Goal: Task Accomplishment & Management: Use online tool/utility

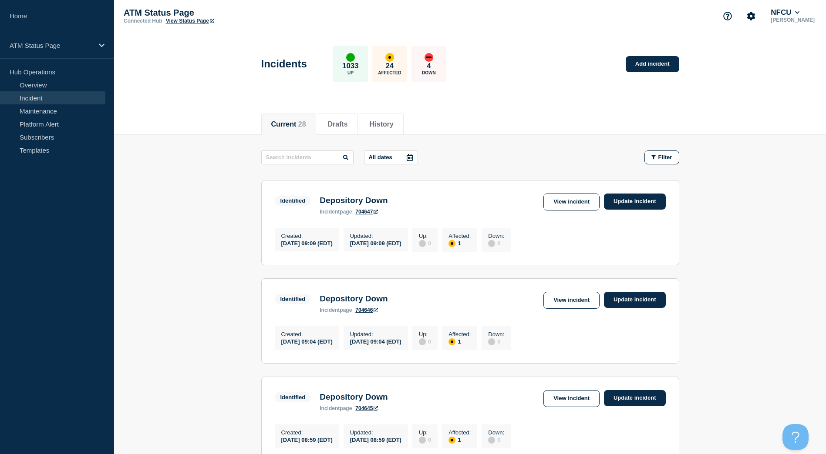
drag, startPoint x: 195, startPoint y: 16, endPoint x: 190, endPoint y: 12, distance: 5.9
click at [195, 16] on p "ATM Status Page" at bounding box center [211, 13] width 174 height 10
click at [176, 21] on link "View Status Page" at bounding box center [190, 21] width 48 height 6
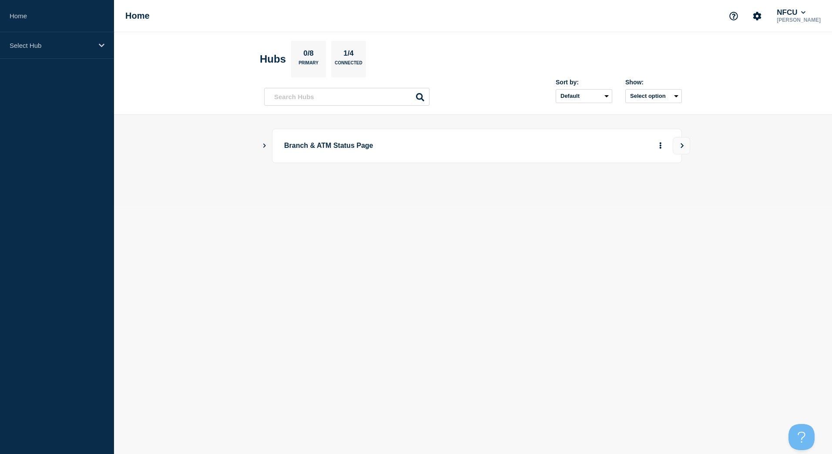
click at [264, 146] on icon "Show Connected Hubs" at bounding box center [265, 145] width 6 height 4
click at [615, 194] on button "See overview" at bounding box center [630, 189] width 46 height 17
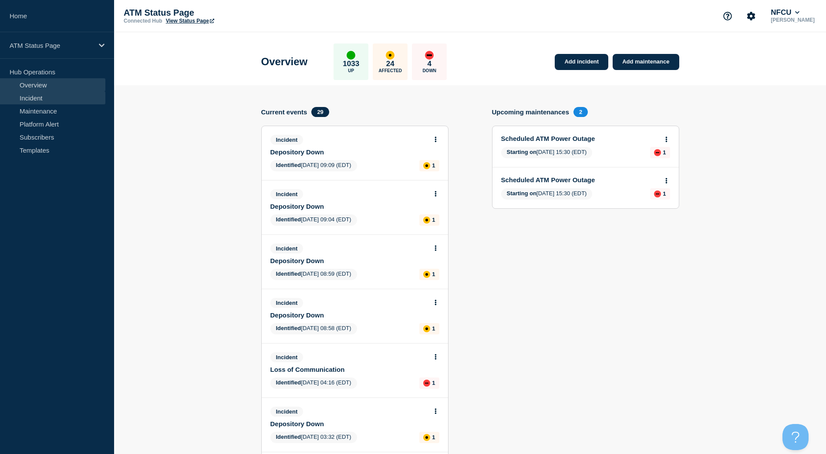
click at [54, 102] on link "Incident" at bounding box center [52, 97] width 105 height 13
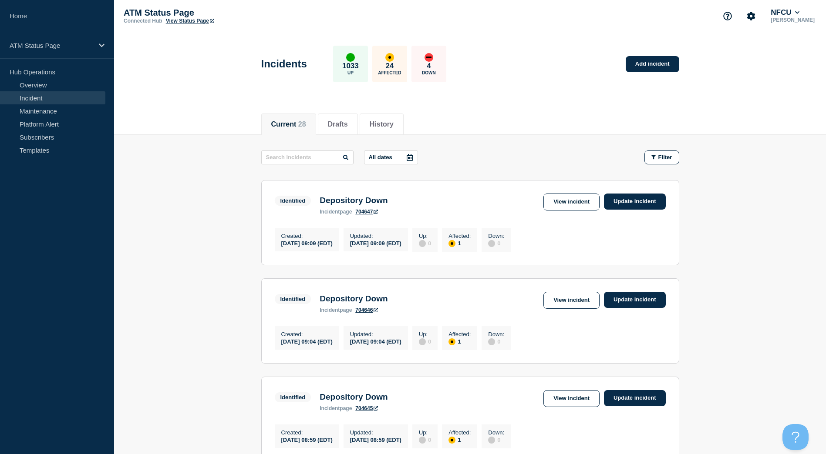
click at [658, 152] on button "Filter" at bounding box center [661, 158] width 35 height 14
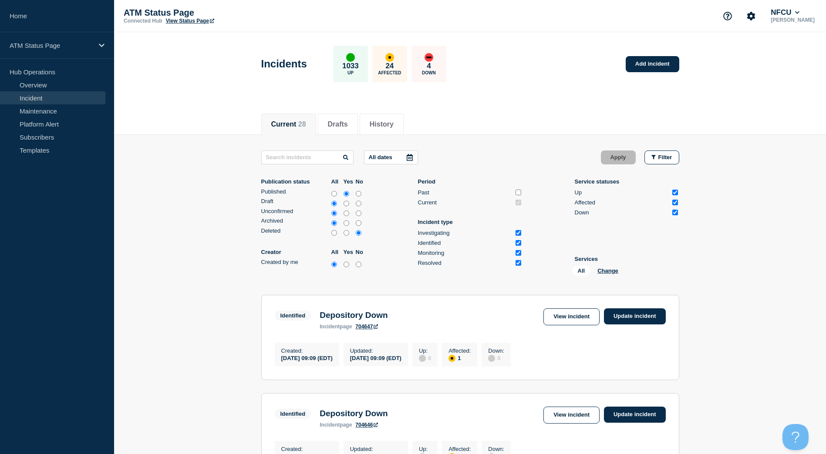
click at [604, 260] on p "Services" at bounding box center [627, 259] width 104 height 7
click at [604, 262] on p "Services" at bounding box center [627, 259] width 104 height 7
click at [602, 268] on button "Change" at bounding box center [607, 271] width 21 height 7
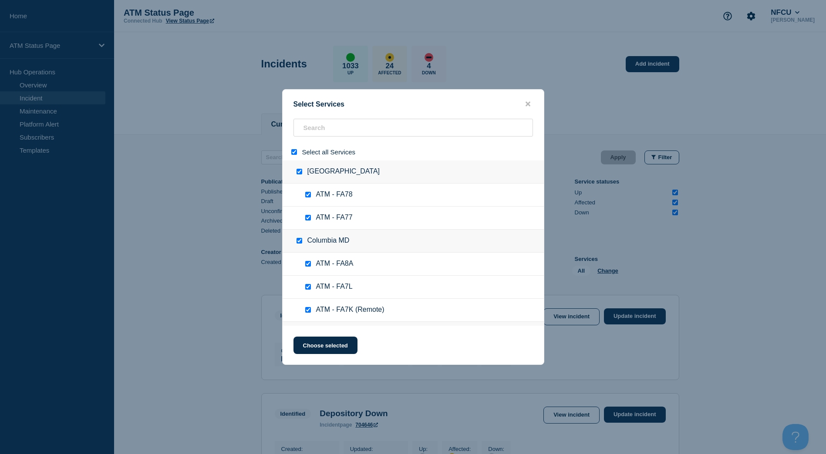
click at [376, 202] on ul "ATM - FA78" at bounding box center [413, 195] width 261 height 23
click at [296, 151] on input "select all" at bounding box center [294, 152] width 6 height 6
checkbox input "false"
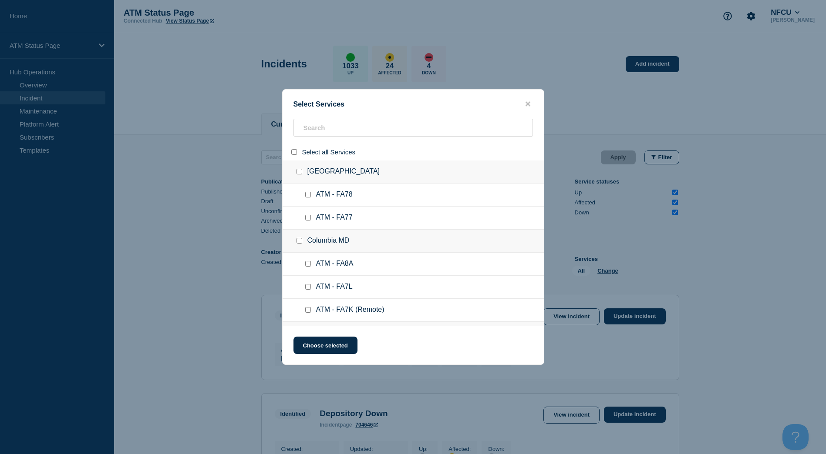
checkbox input "false"
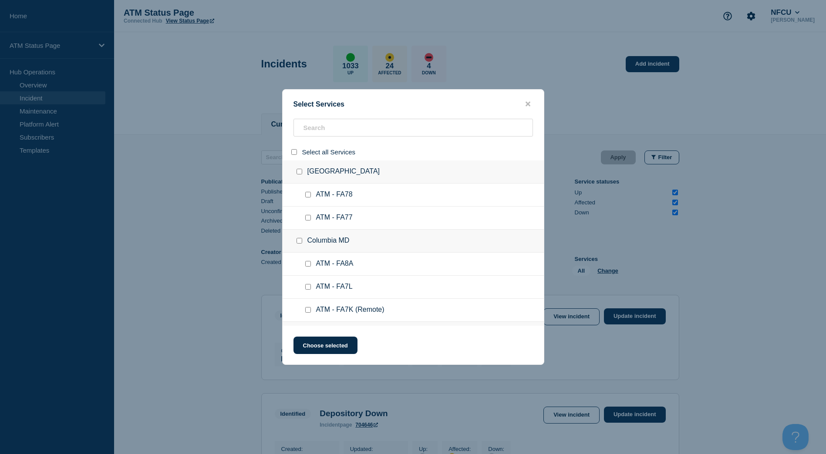
checkbox input "false"
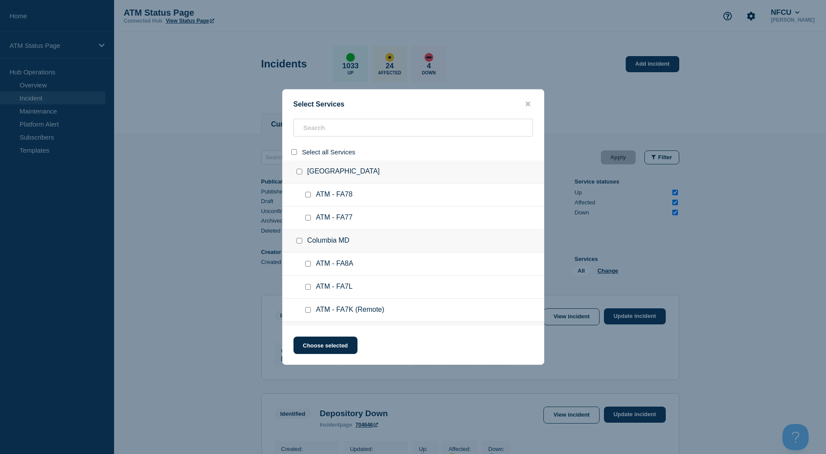
checkbox input "false"
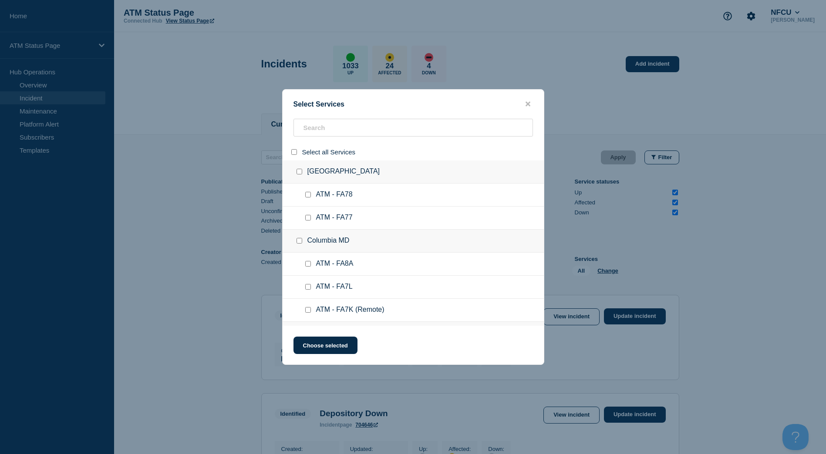
checkbox input "false"
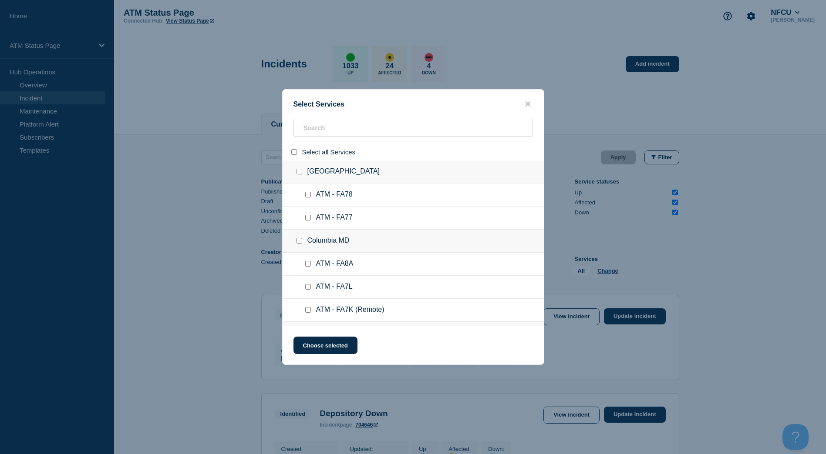
checkbox input "false"
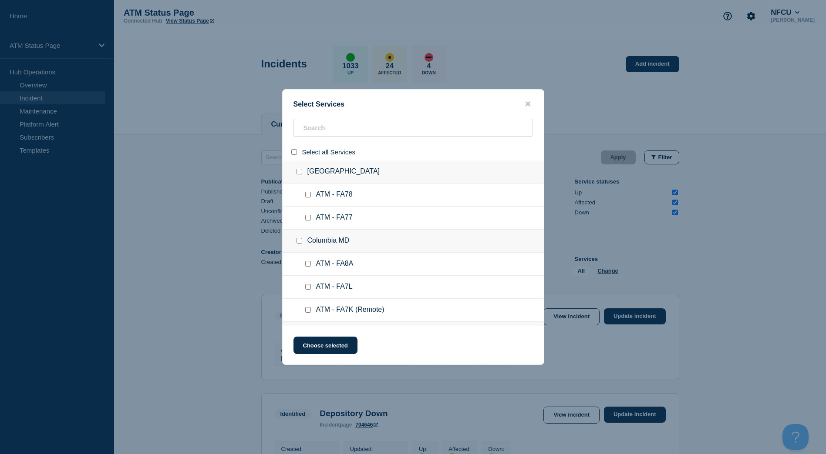
checkbox input "false"
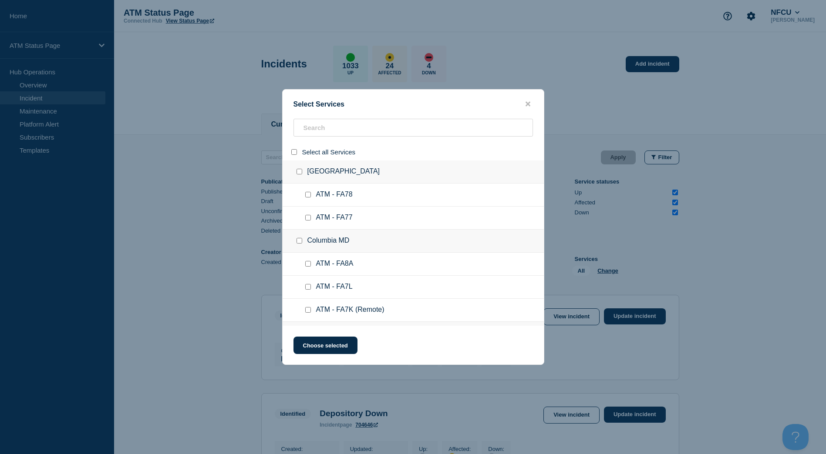
checkbox input "false"
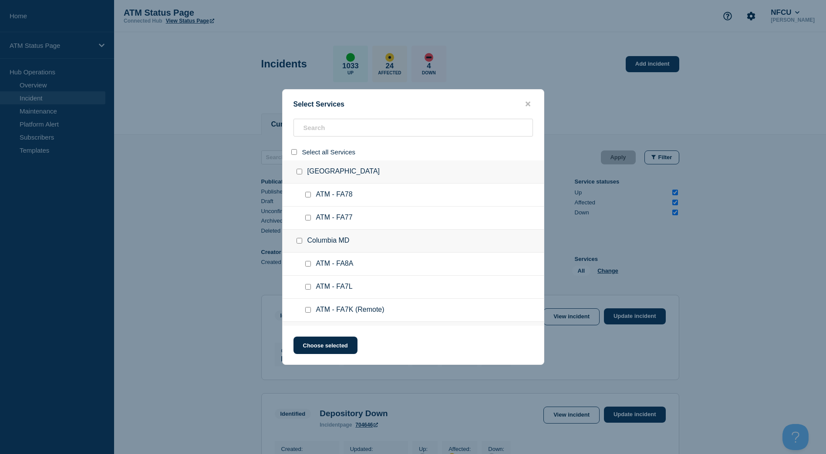
checkbox input "false"
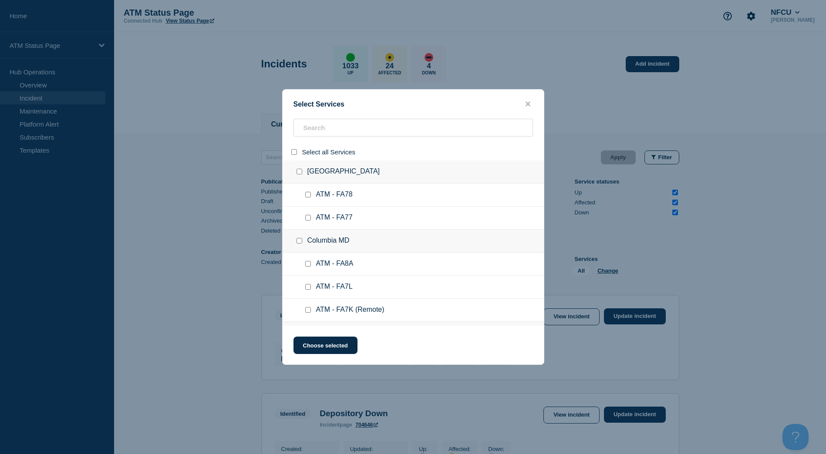
checkbox input "false"
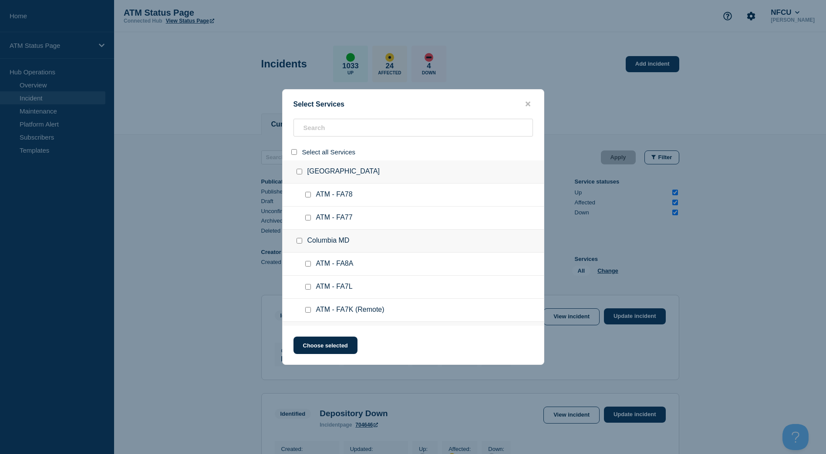
checkbox input "false"
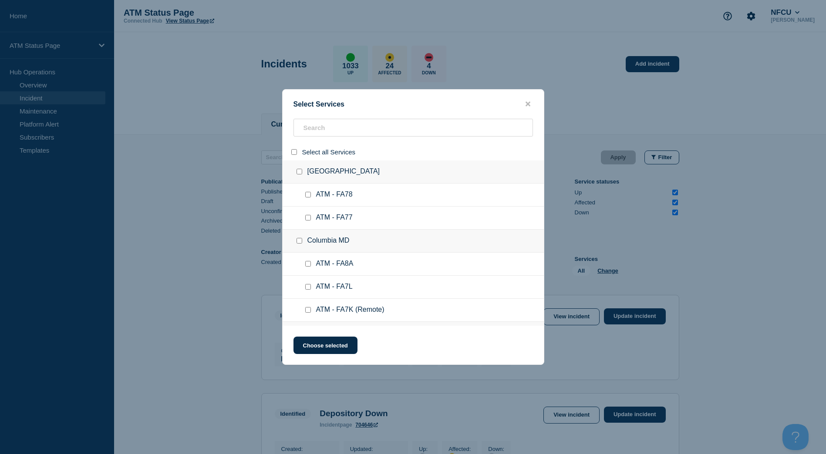
checkbox input "false"
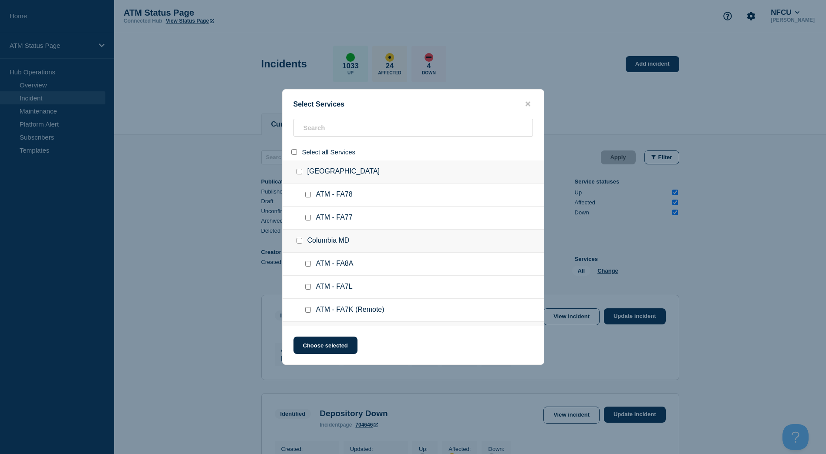
checkbox input "false"
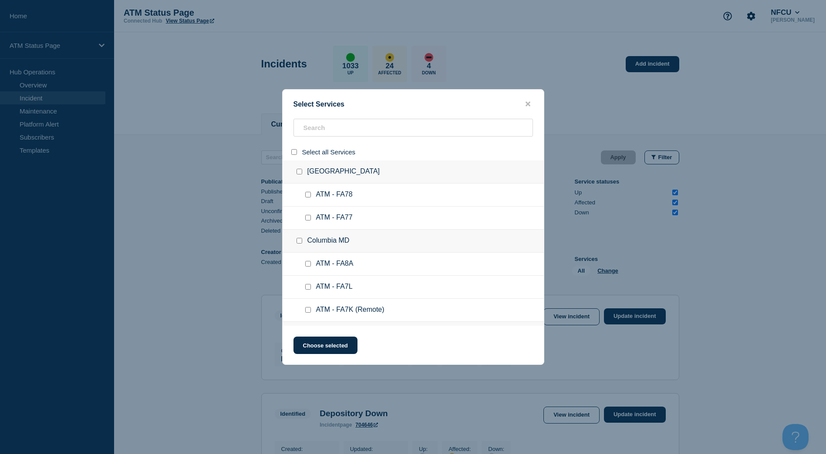
checkbox input "false"
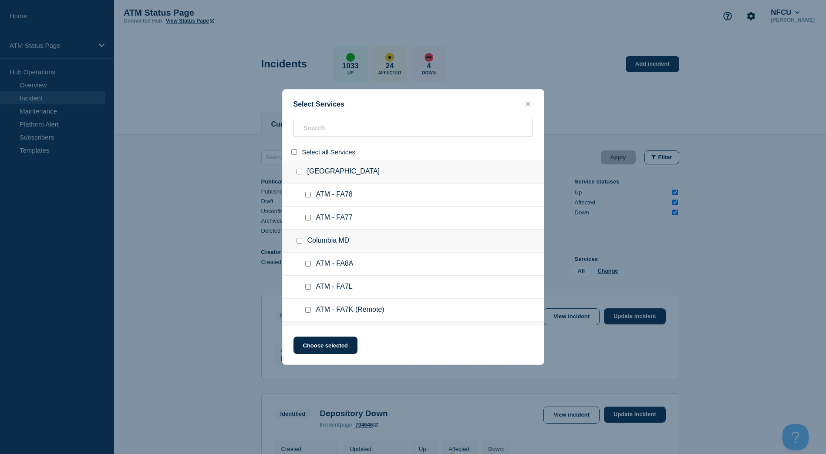
checkbox input "false"
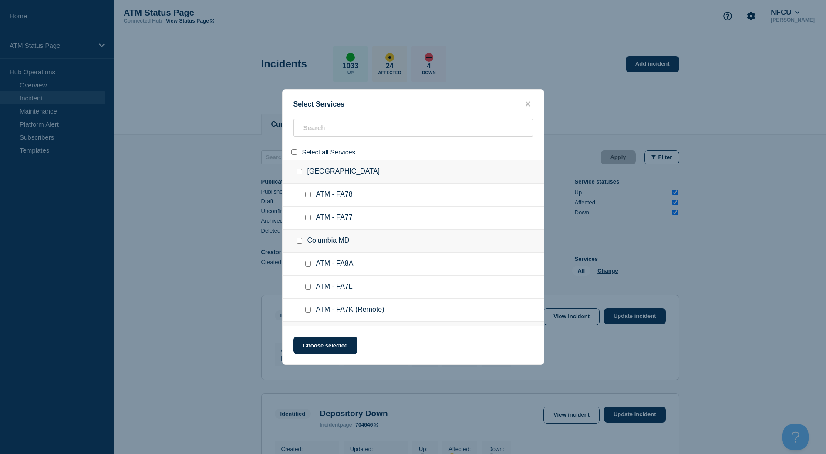
checkbox input "false"
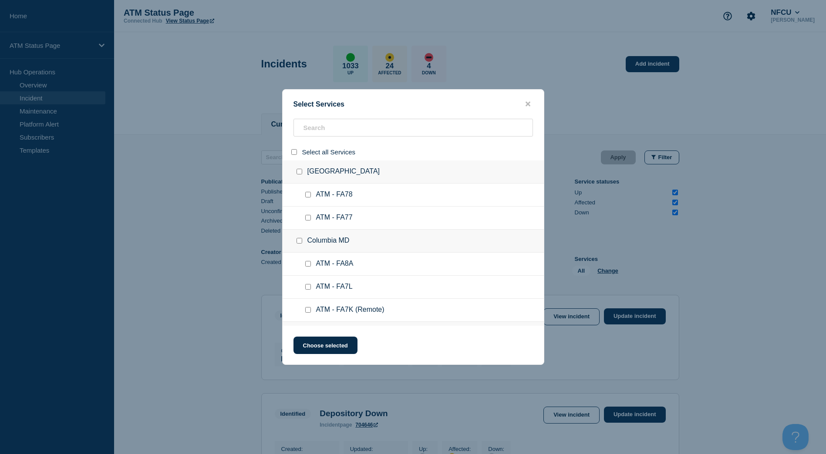
checkbox input "false"
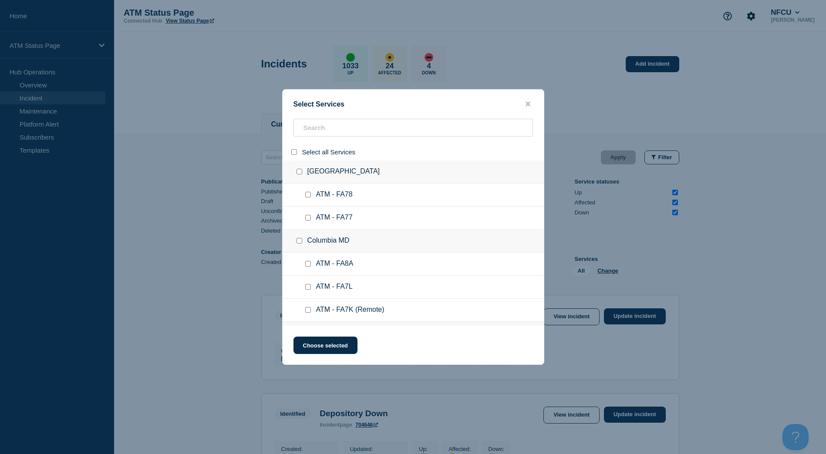
checkbox input "false"
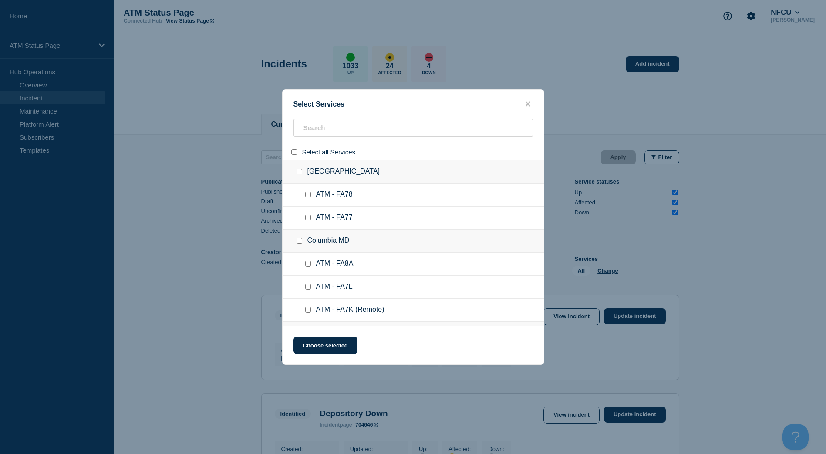
checkbox input "false"
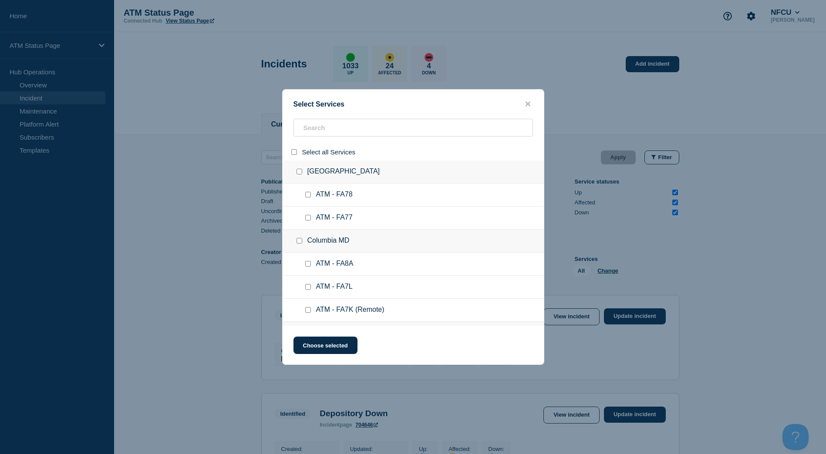
checkbox input "false"
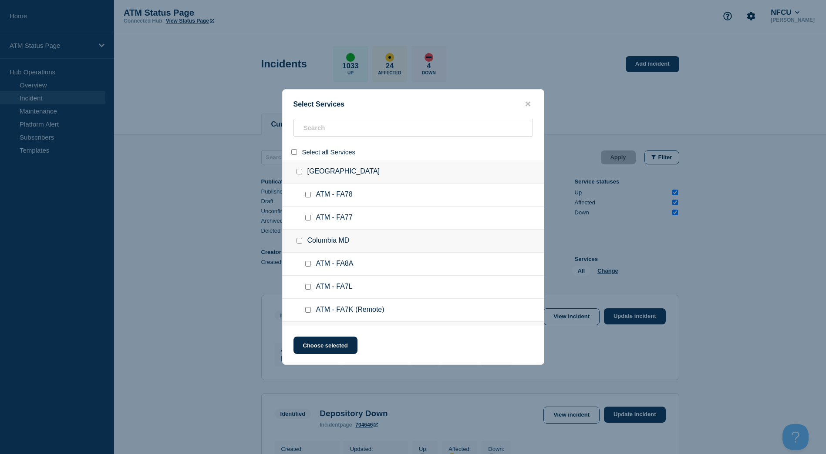
checkbox input "false"
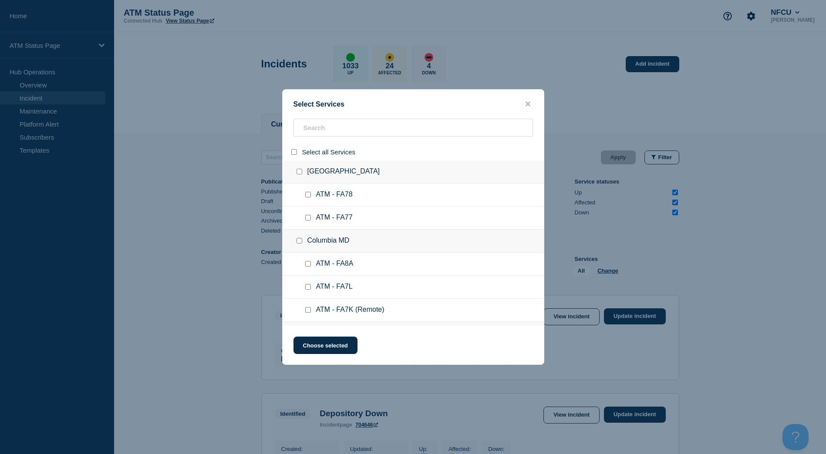
checkbox input "false"
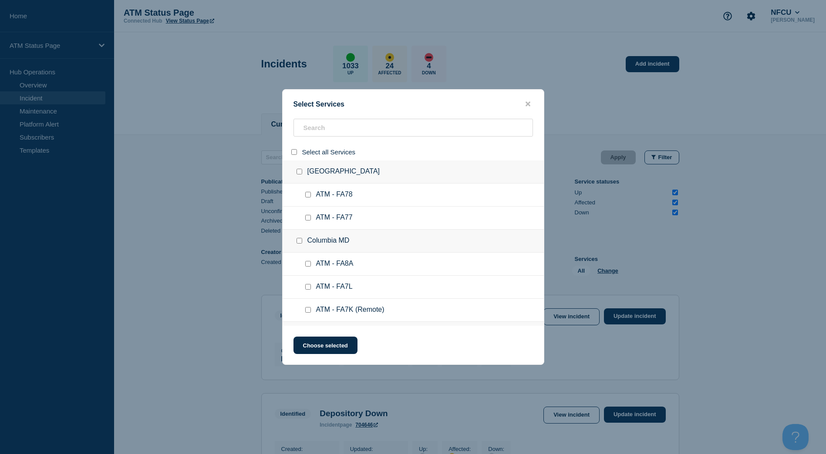
checkbox input "false"
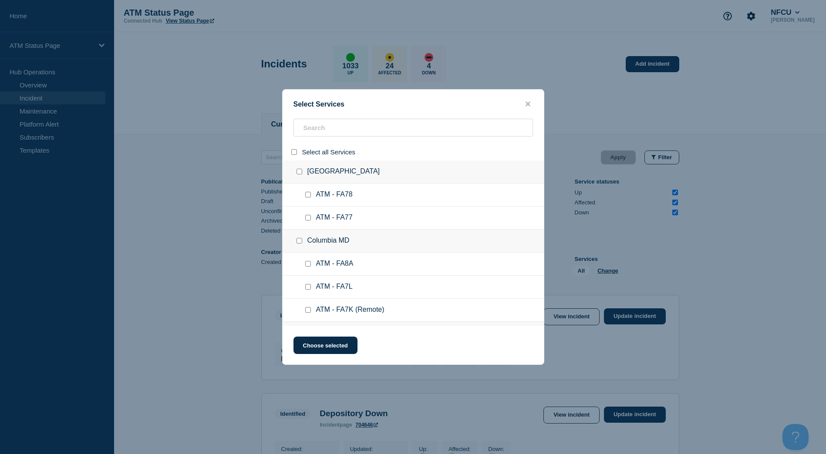
checkbox input "false"
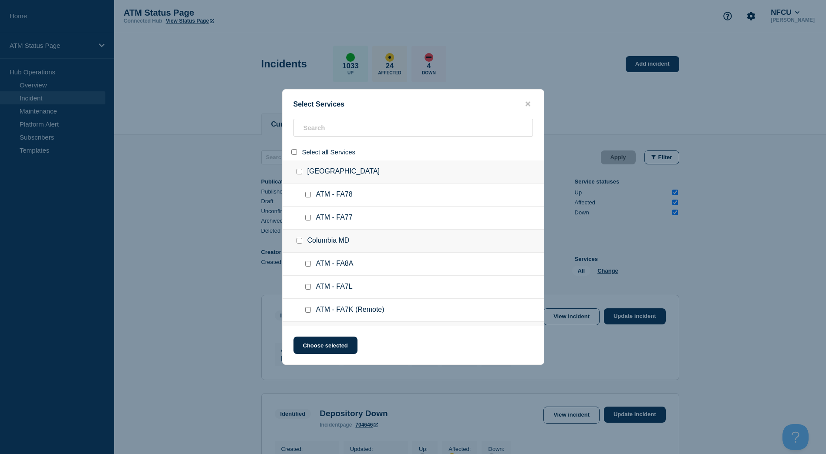
checkbox input "false"
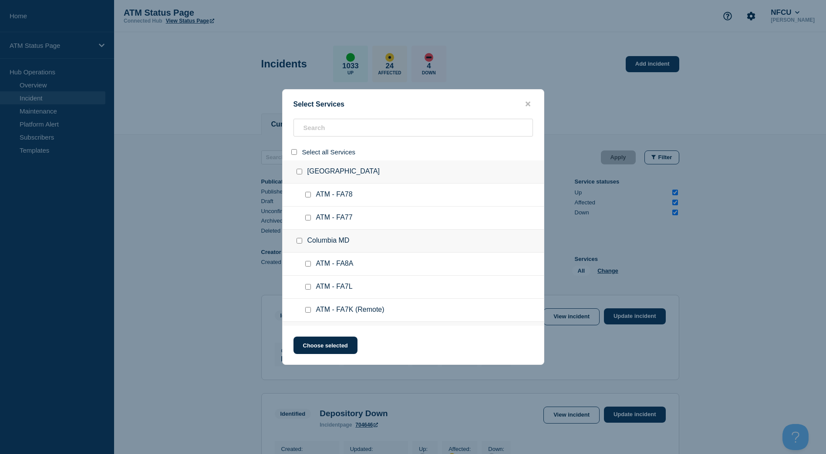
checkbox input "false"
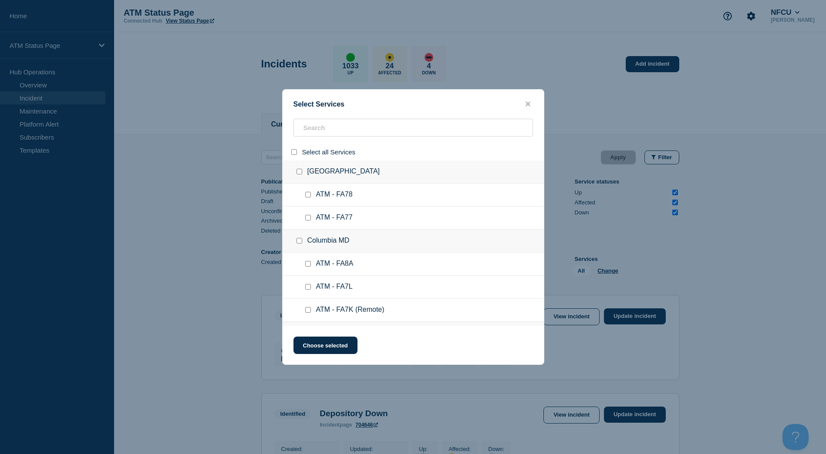
checkbox input "false"
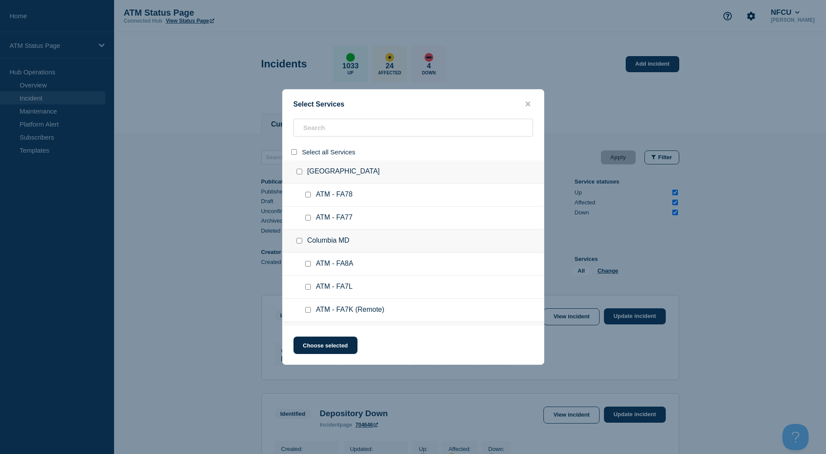
checkbox input "false"
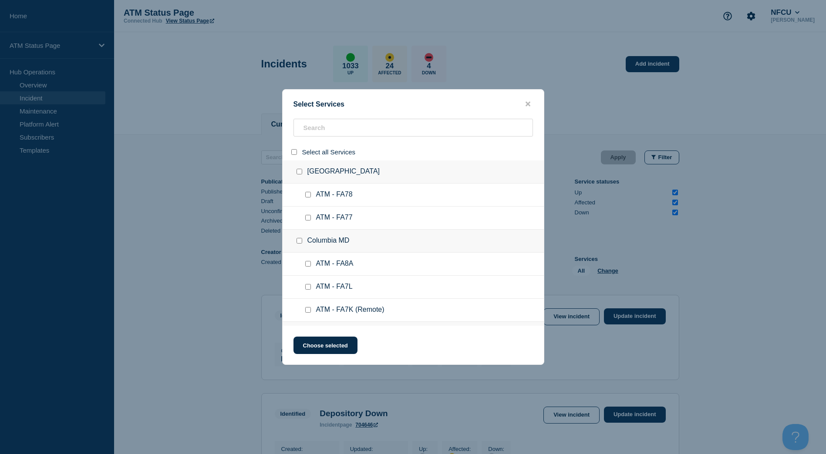
checkbox input "false"
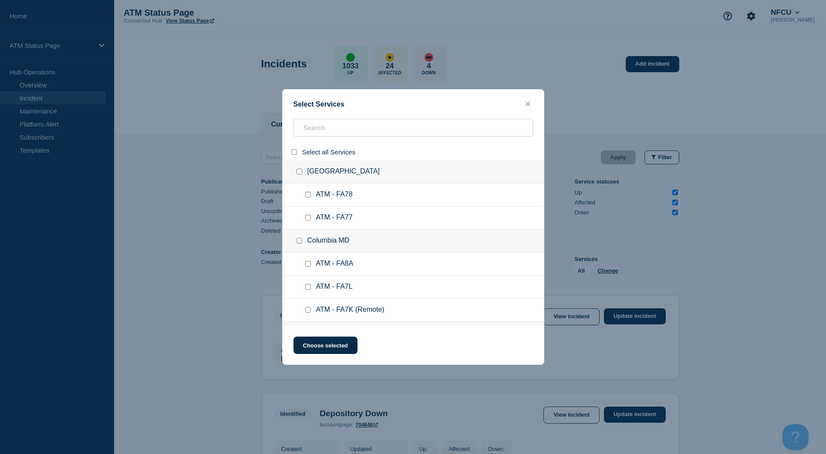
checkbox input "false"
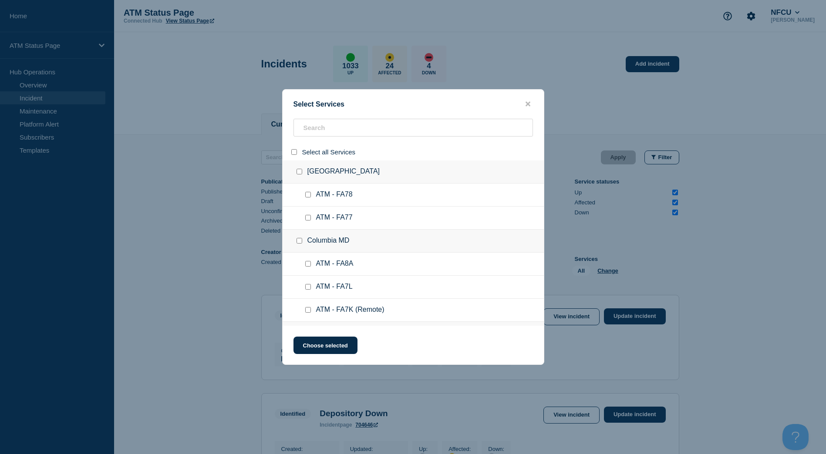
checkbox input "false"
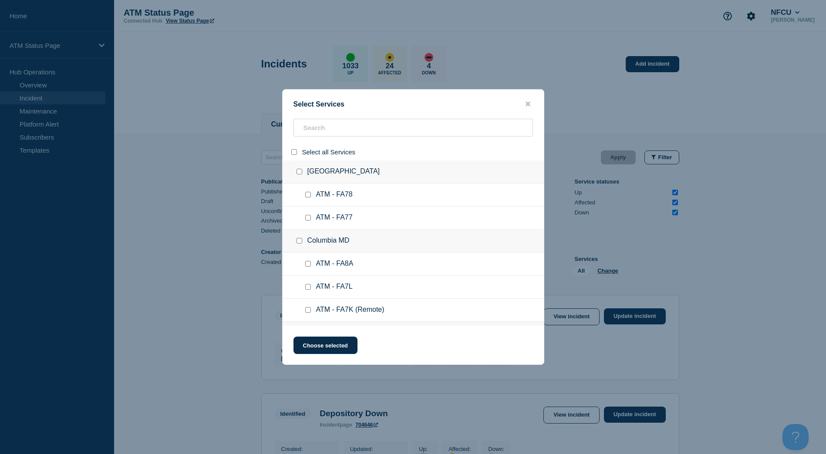
checkbox input "false"
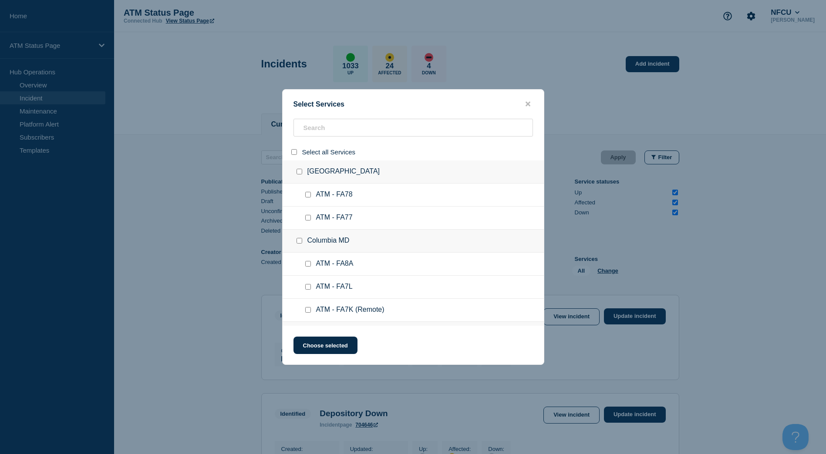
checkbox input "false"
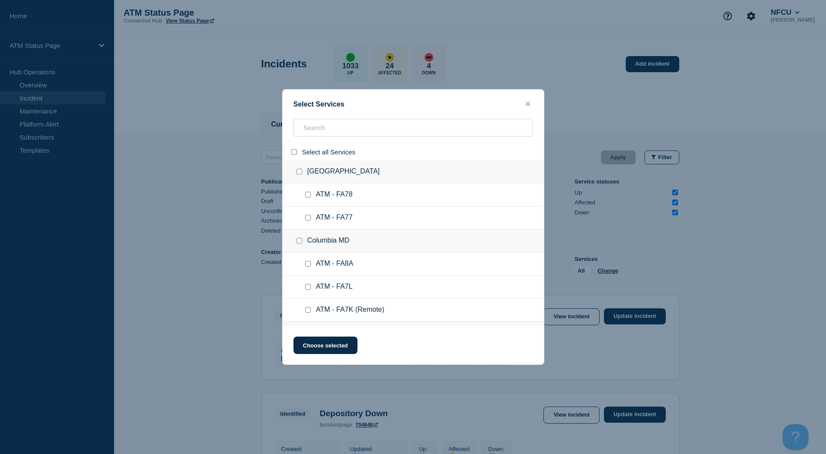
checkbox input "false"
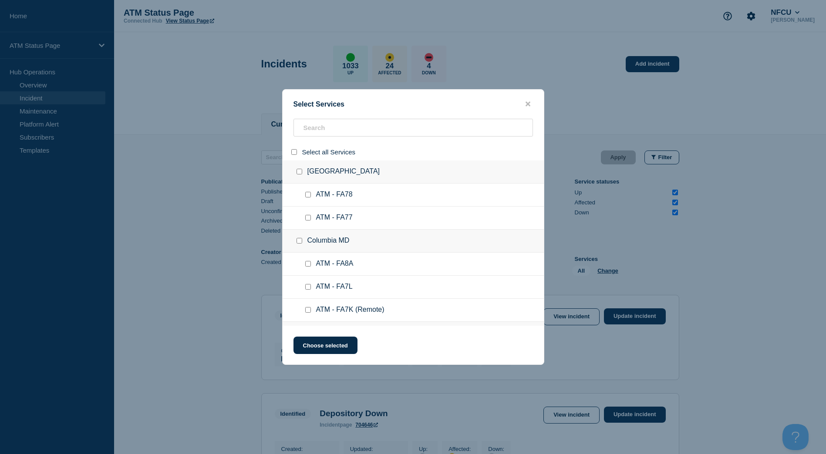
checkbox input "false"
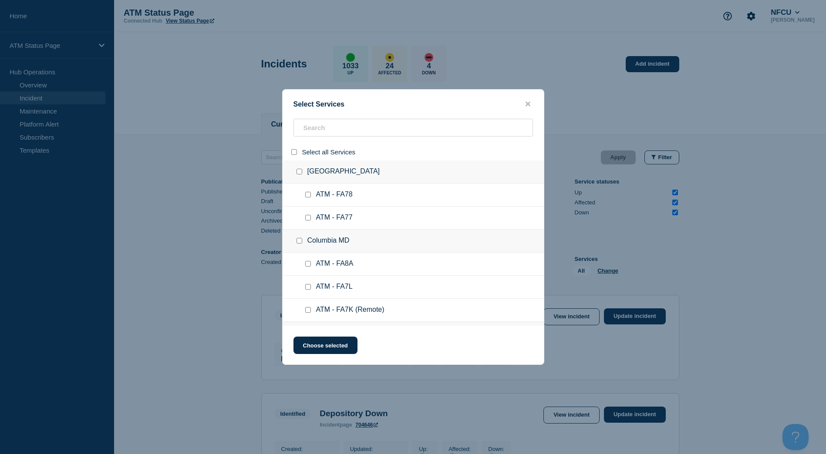
checkbox input "false"
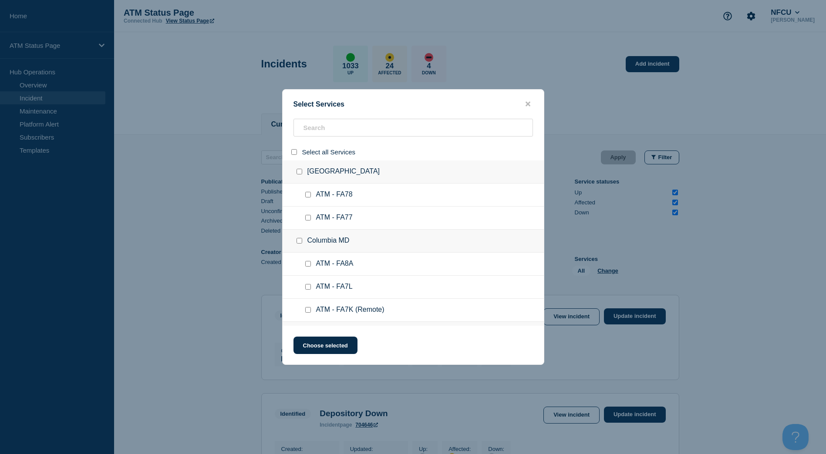
checkbox input "false"
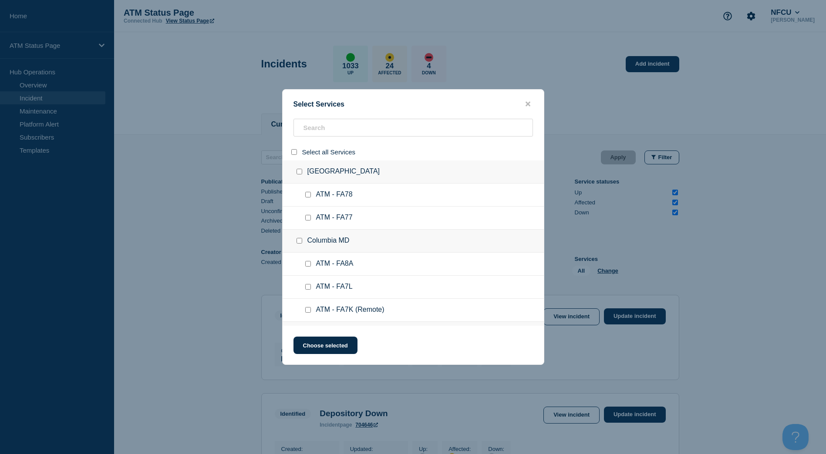
checkbox input "false"
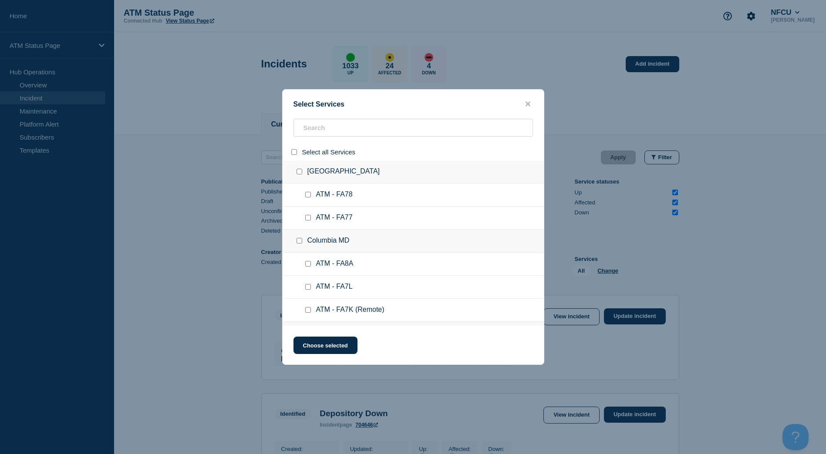
checkbox input "false"
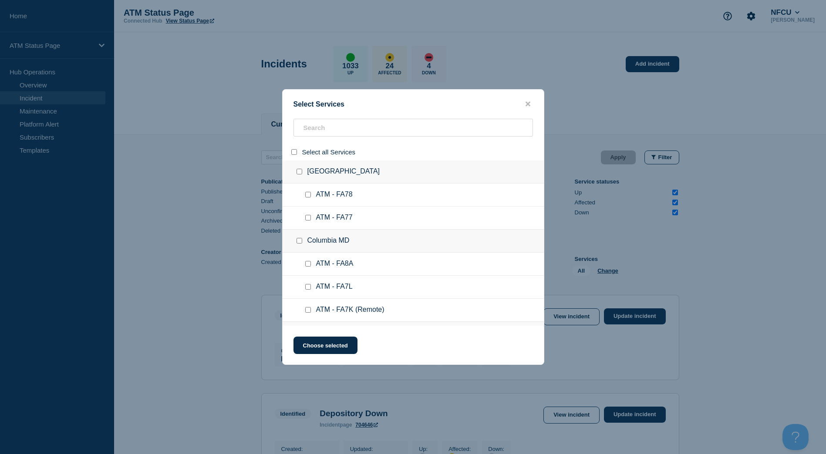
checkbox input "false"
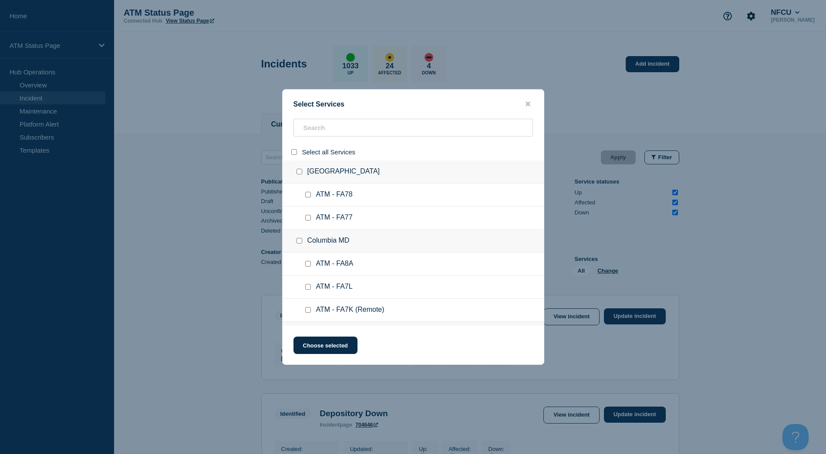
checkbox input "false"
click at [351, 128] on input "search" at bounding box center [412, 128] width 239 height 18
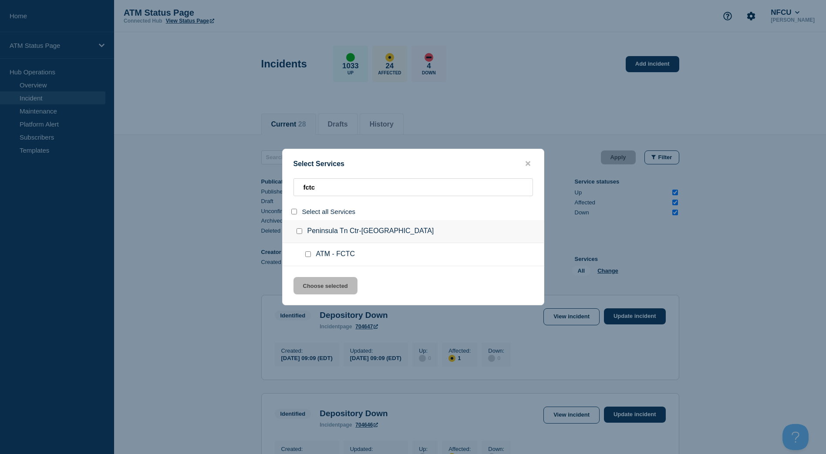
click at [299, 230] on input "group: Peninsula Tn Ctr-Hampton VA" at bounding box center [299, 232] width 6 height 6
click at [321, 276] on div "Select Services fctc Select all Services Peninsula Tn Ctr-Hampton VA ATM - FCTC…" at bounding box center [413, 227] width 262 height 157
click at [337, 283] on button "Choose selected" at bounding box center [325, 285] width 64 height 17
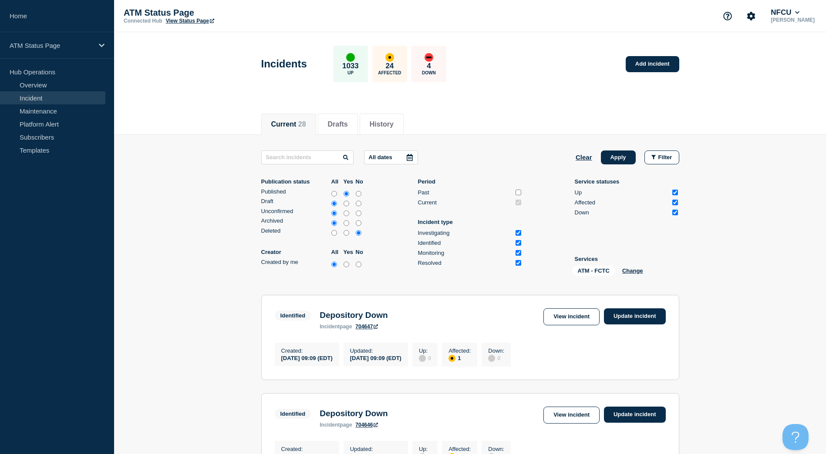
click at [612, 156] on button "Apply" at bounding box center [618, 158] width 35 height 14
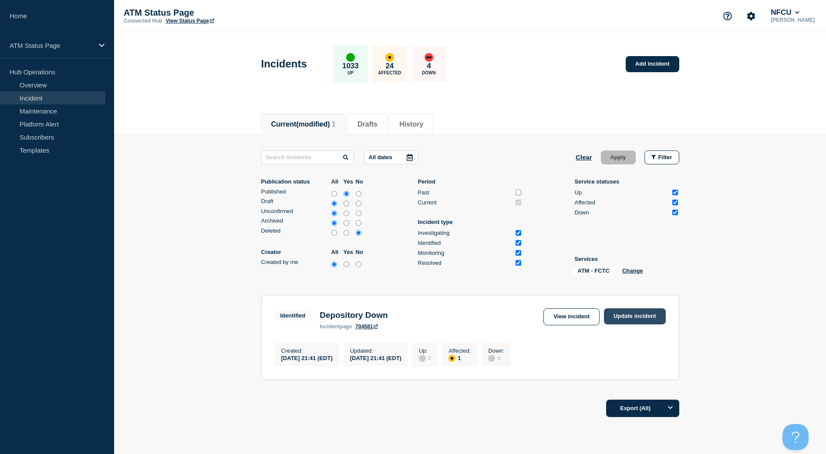
click at [638, 316] on link "Update incident" at bounding box center [635, 317] width 62 height 16
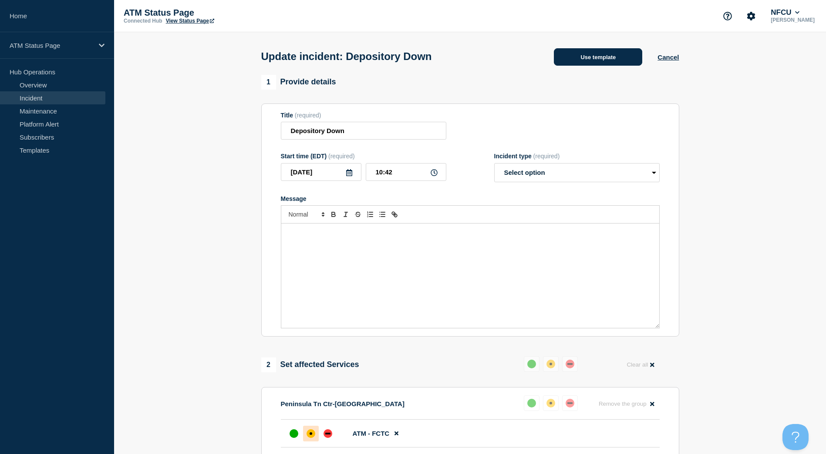
click at [612, 59] on button "Use template" at bounding box center [598, 56] width 88 height 17
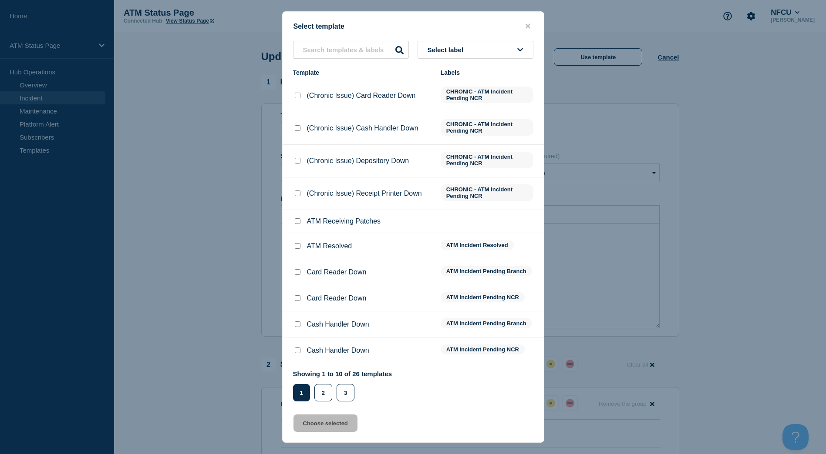
click at [298, 249] on input "ATM Resolved checkbox" at bounding box center [298, 246] width 6 height 6
click at [344, 423] on button "Choose selected" at bounding box center [325, 423] width 64 height 17
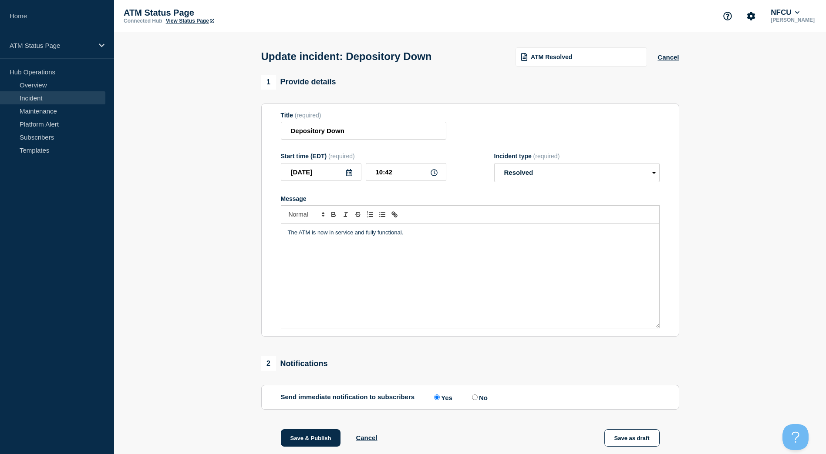
scroll to position [44, 0]
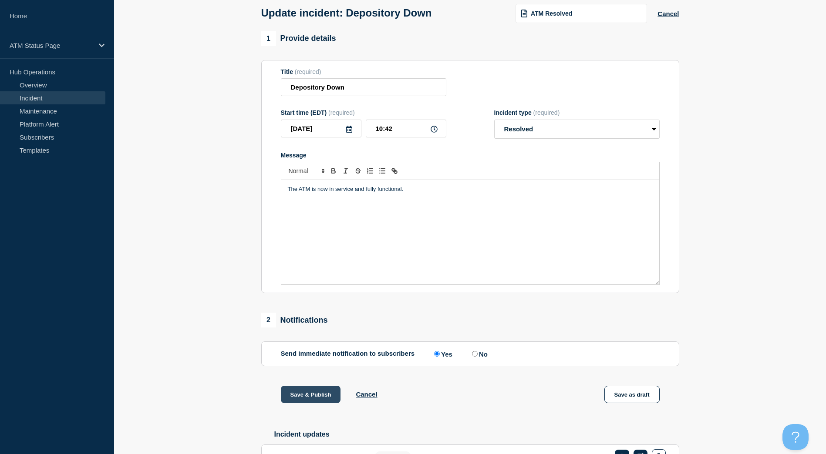
click at [318, 391] on button "Save & Publish" at bounding box center [311, 394] width 60 height 17
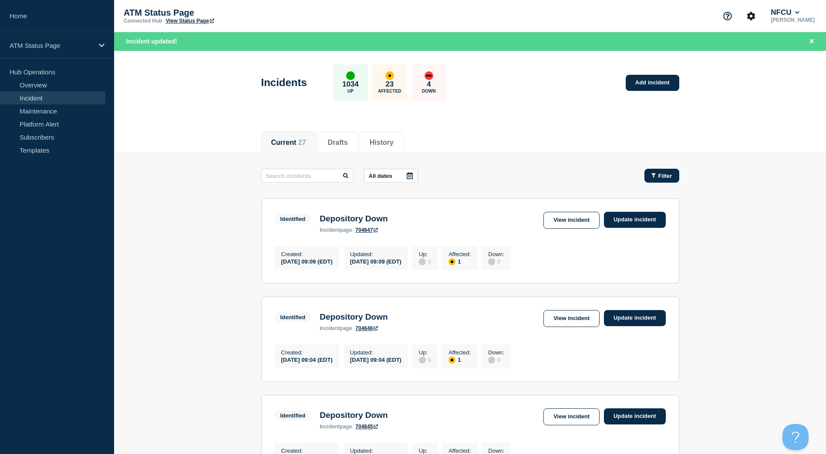
click at [668, 172] on button "Filter" at bounding box center [661, 176] width 35 height 14
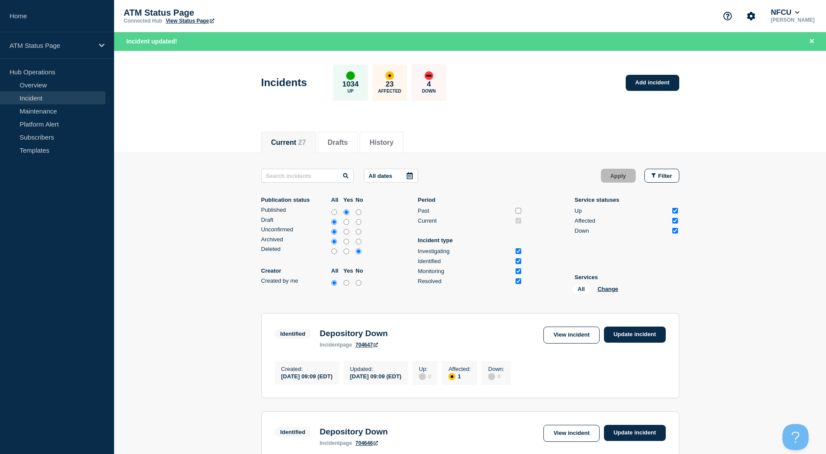
click at [604, 283] on li "Services All Change" at bounding box center [627, 286] width 104 height 24
click at [604, 289] on button "Change" at bounding box center [607, 289] width 21 height 7
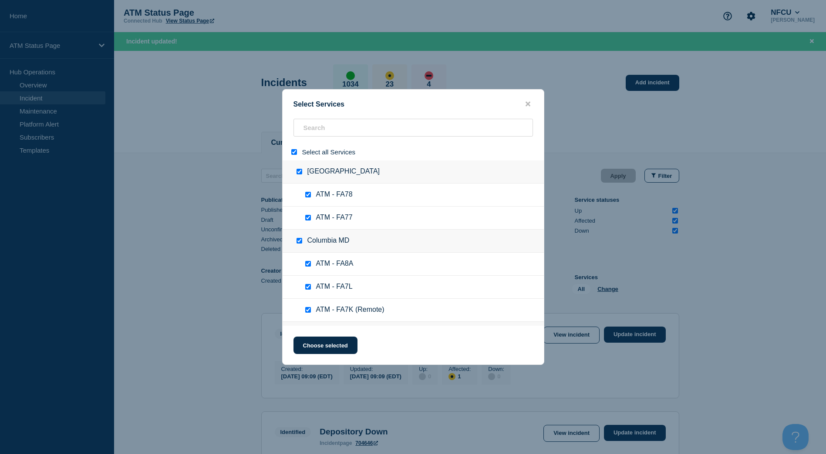
click at [295, 152] on input "select all" at bounding box center [294, 152] width 6 height 6
click at [331, 131] on input "search" at bounding box center [412, 128] width 239 height 18
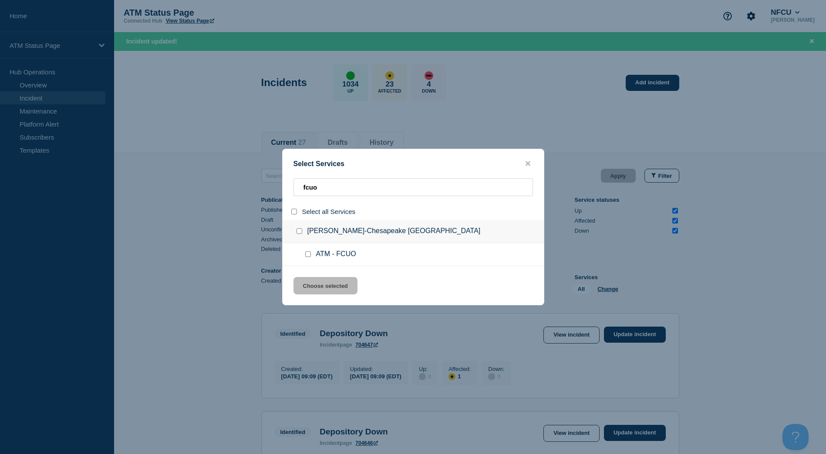
click at [299, 230] on input "group: Jolliff-Chesapeake VA" at bounding box center [299, 232] width 6 height 6
click at [325, 274] on div "Select Services fcuo Select all Services Jolliff-Chesapeake VA ATM - FCUO Choos…" at bounding box center [413, 227] width 262 height 157
click at [326, 279] on button "Choose selected" at bounding box center [325, 285] width 64 height 17
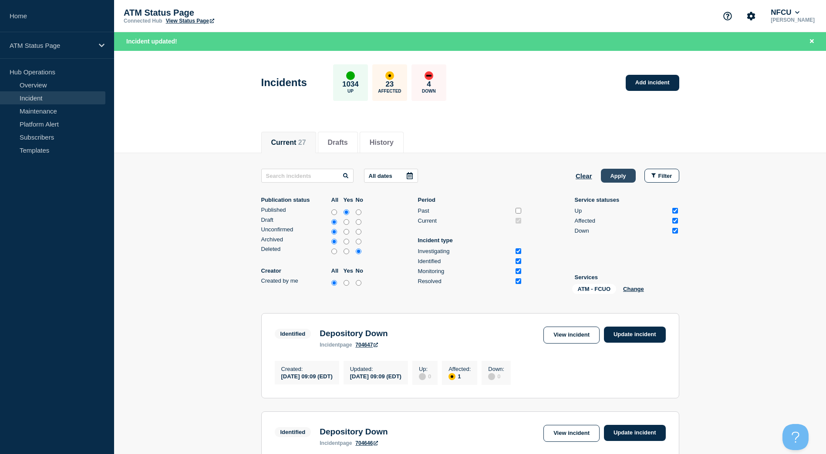
click at [633, 172] on button "Apply" at bounding box center [618, 176] width 35 height 14
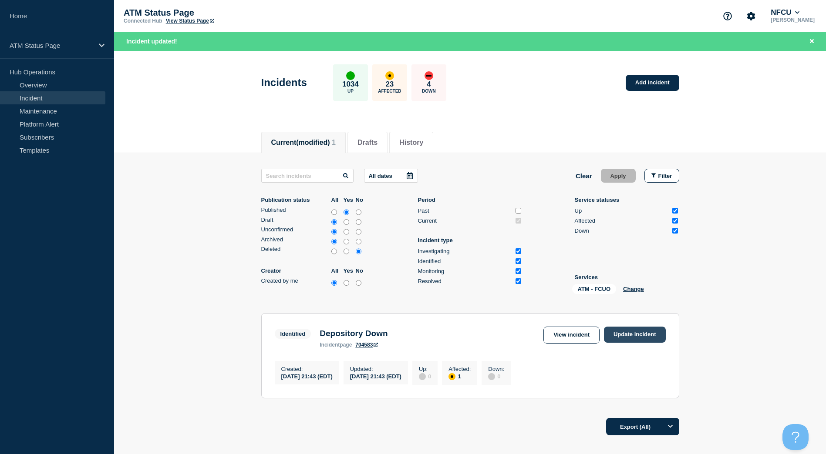
click at [639, 333] on link "Update incident" at bounding box center [635, 335] width 62 height 16
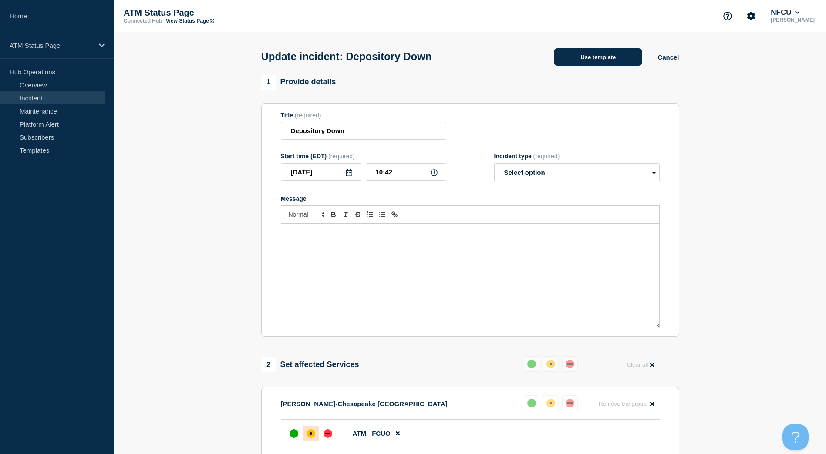
click at [601, 54] on button "Use template" at bounding box center [598, 56] width 88 height 17
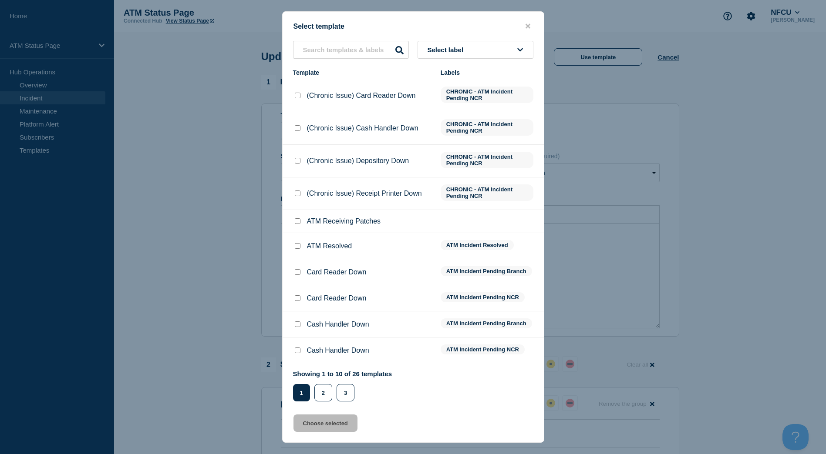
click at [299, 243] on li "ATM Resolved ATM Incident Resolved" at bounding box center [413, 246] width 261 height 26
click at [297, 247] on input "ATM Resolved checkbox" at bounding box center [298, 246] width 6 height 6
click at [316, 419] on button "Choose selected" at bounding box center [325, 423] width 64 height 17
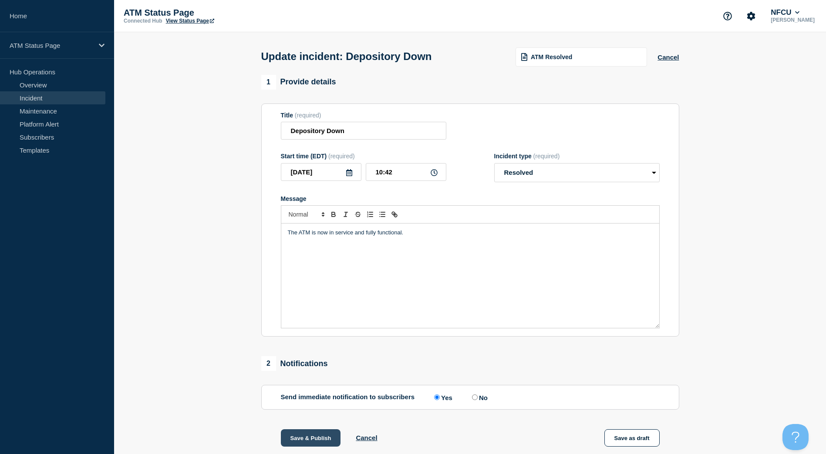
click at [313, 434] on button "Save & Publish" at bounding box center [311, 438] width 60 height 17
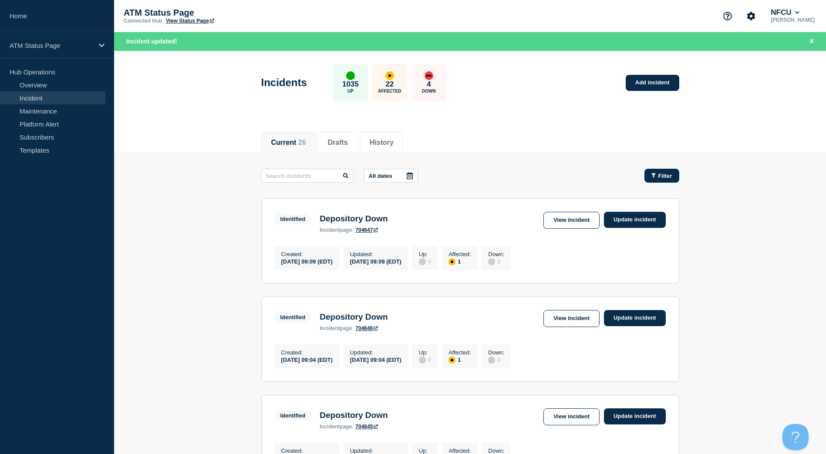
click at [666, 176] on span "Filter" at bounding box center [665, 176] width 14 height 7
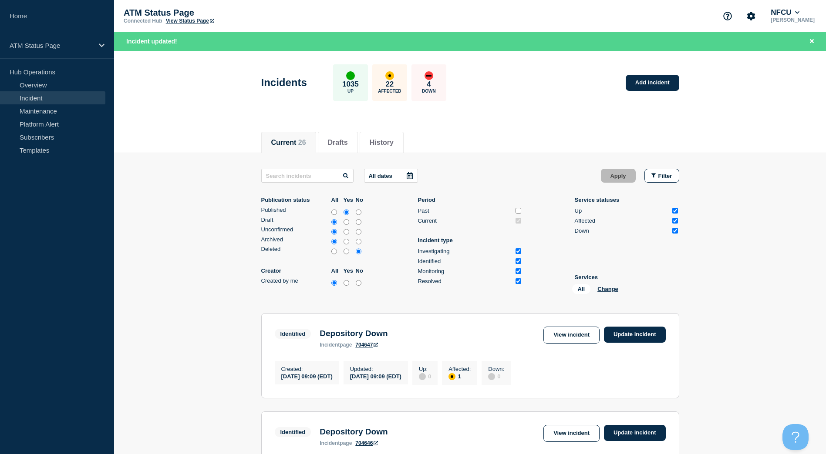
click at [601, 283] on li "Services All Change" at bounding box center [627, 286] width 104 height 24
click at [603, 289] on button "Change" at bounding box center [607, 289] width 21 height 7
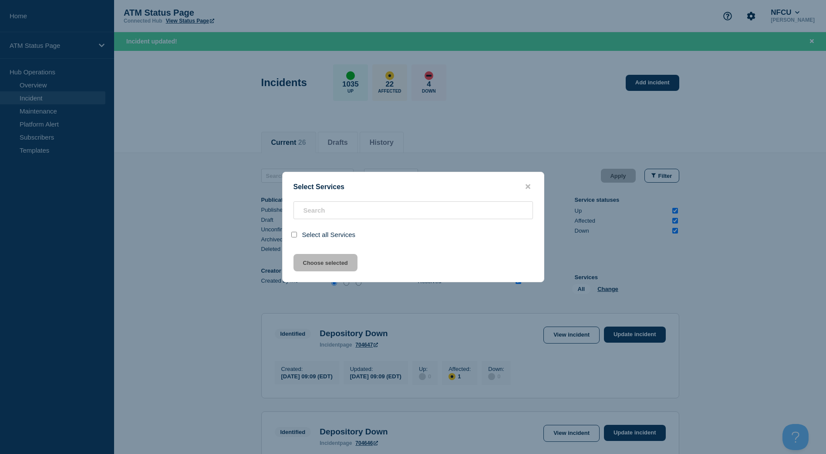
click at [525, 182] on div "Select Services Select all Services Choose selected" at bounding box center [413, 227] width 262 height 111
click at [527, 189] on icon "close button" at bounding box center [527, 186] width 5 height 7
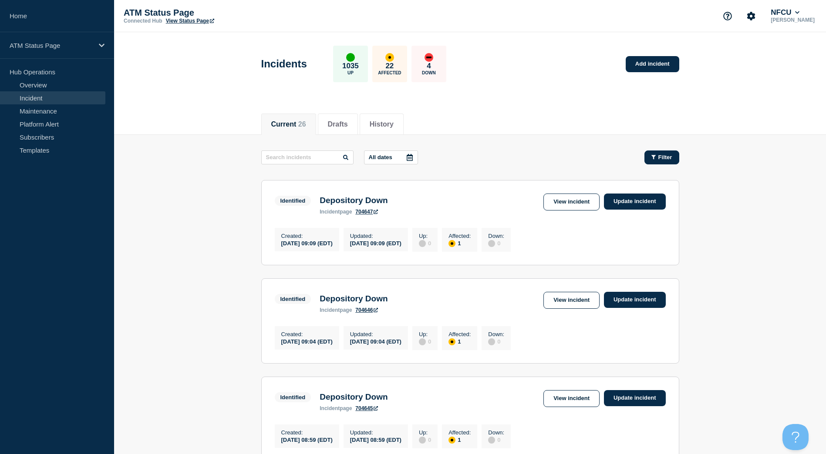
click at [674, 155] on button "Filter" at bounding box center [661, 158] width 35 height 14
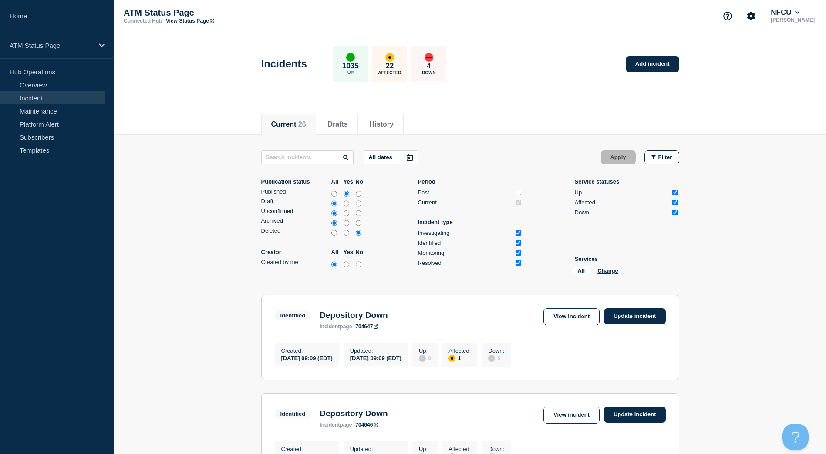
click at [602, 261] on p "Services" at bounding box center [627, 259] width 104 height 7
click at [607, 266] on div "All Change" at bounding box center [615, 272] width 87 height 13
click at [614, 266] on div "All Change" at bounding box center [615, 272] width 87 height 13
click at [607, 269] on button "Change" at bounding box center [607, 271] width 21 height 7
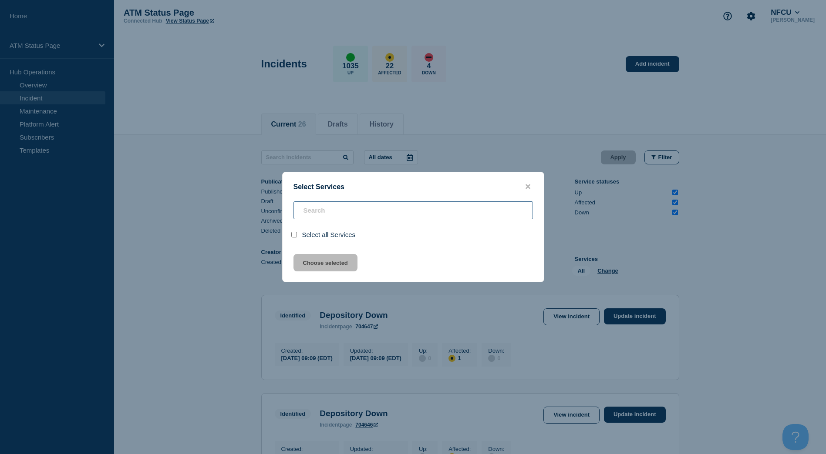
click at [362, 207] on input "search" at bounding box center [412, 211] width 239 height 18
type input "f"
checkbox input "true"
type input "f"
click at [294, 239] on div at bounding box center [295, 235] width 13 height 8
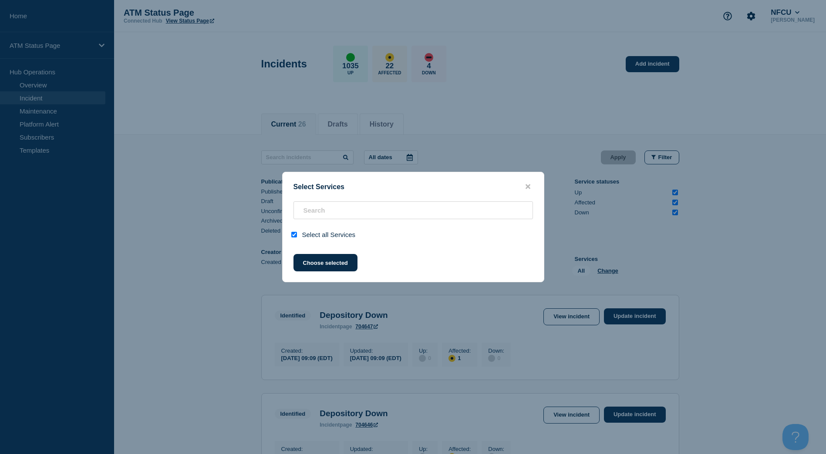
click at [294, 238] on input "select all" at bounding box center [294, 235] width 6 height 6
checkbox input "false"
click at [337, 212] on input "search" at bounding box center [412, 211] width 239 height 18
type input "f"
checkbox input "true"
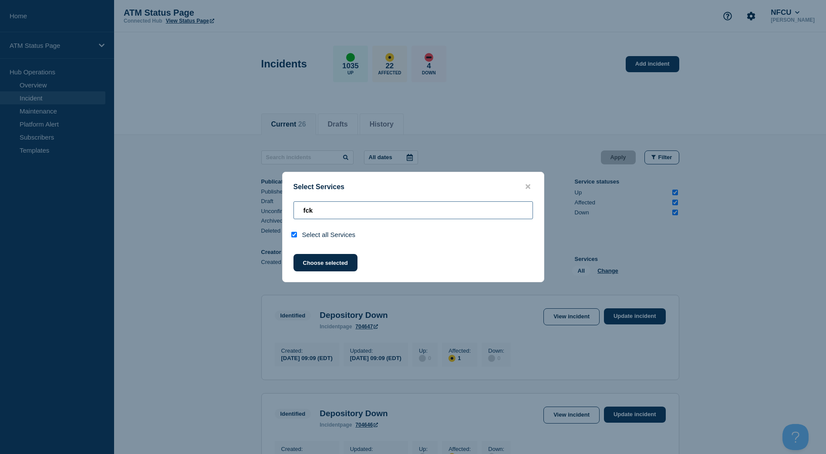
type input "fck"
click at [525, 180] on div "Select Services fck Select all Services Choose selected" at bounding box center [413, 227] width 262 height 111
click at [527, 189] on icon "close button" at bounding box center [527, 186] width 5 height 7
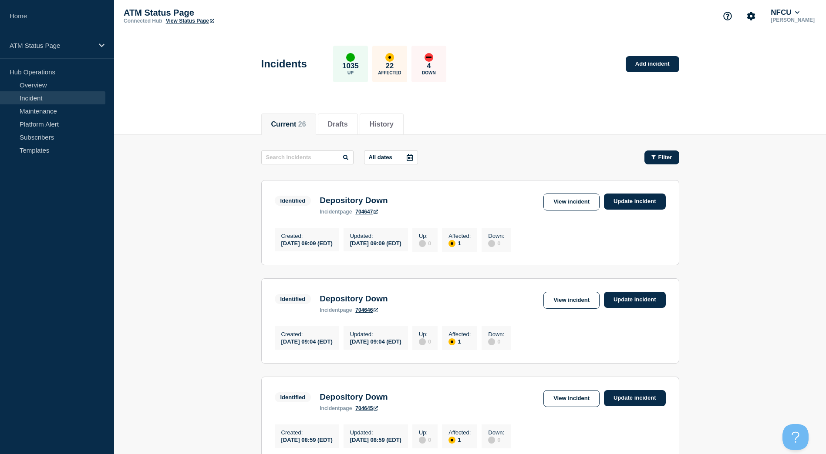
click at [673, 157] on button "Filter" at bounding box center [661, 158] width 35 height 14
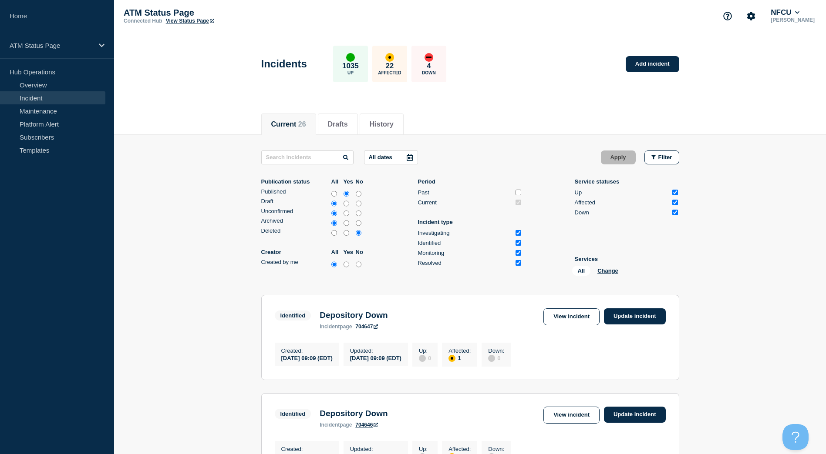
click at [612, 264] on li "Services All Change" at bounding box center [627, 268] width 104 height 24
click at [607, 266] on div "All Change" at bounding box center [615, 272] width 87 height 13
click at [603, 269] on button "Change" at bounding box center [607, 271] width 21 height 7
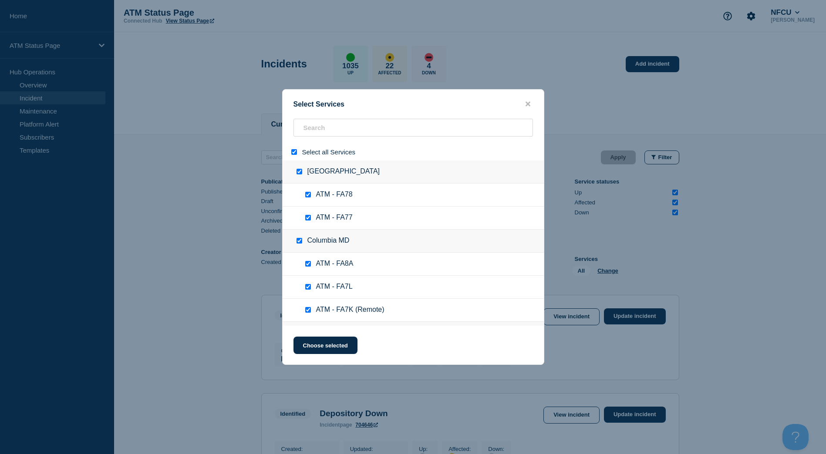
click at [294, 149] on div at bounding box center [295, 152] width 13 height 8
click at [292, 151] on input "select all" at bounding box center [294, 152] width 6 height 6
checkbox input "false"
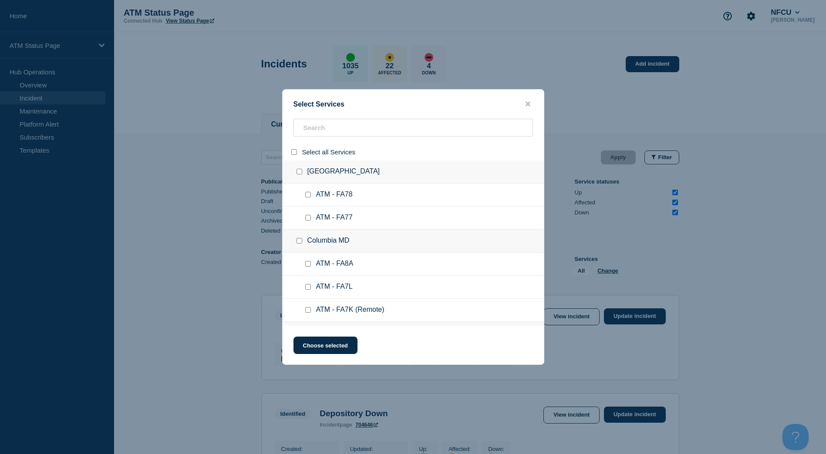
checkbox input "false"
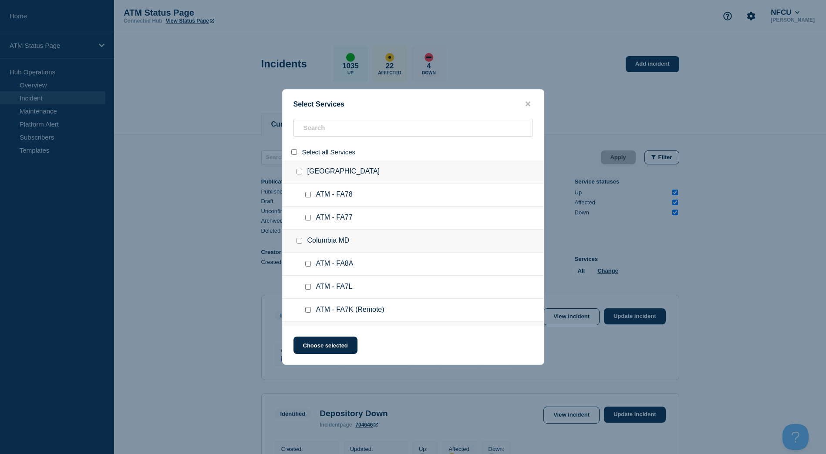
checkbox input "false"
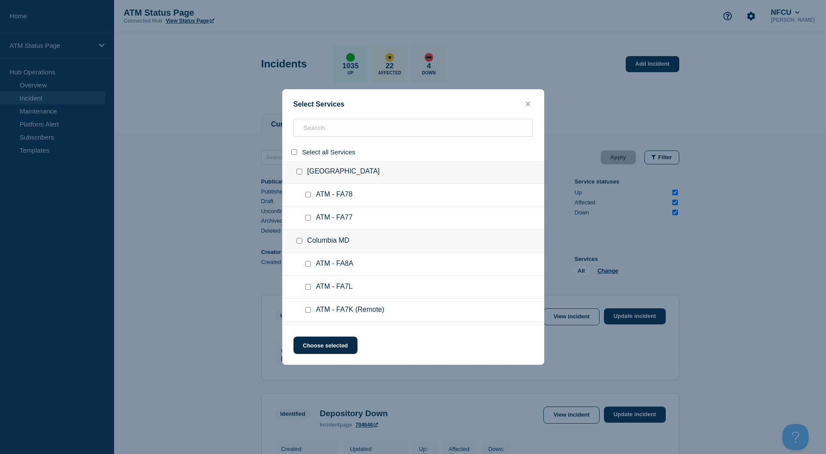
checkbox input "false"
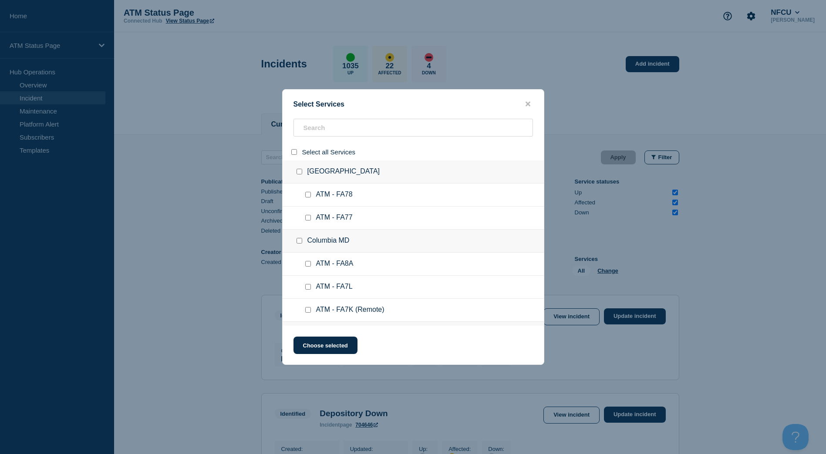
checkbox input "false"
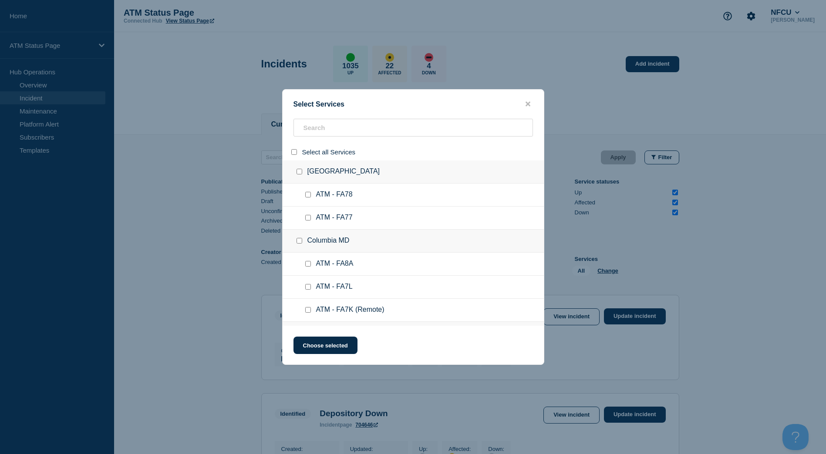
checkbox input "false"
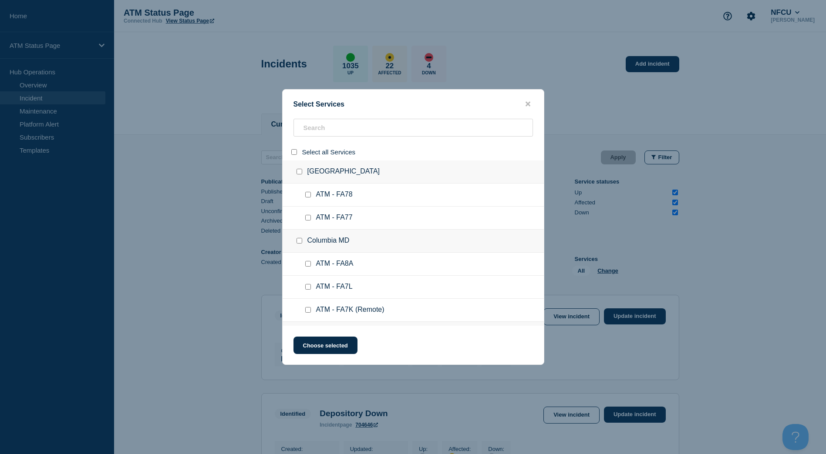
checkbox input "false"
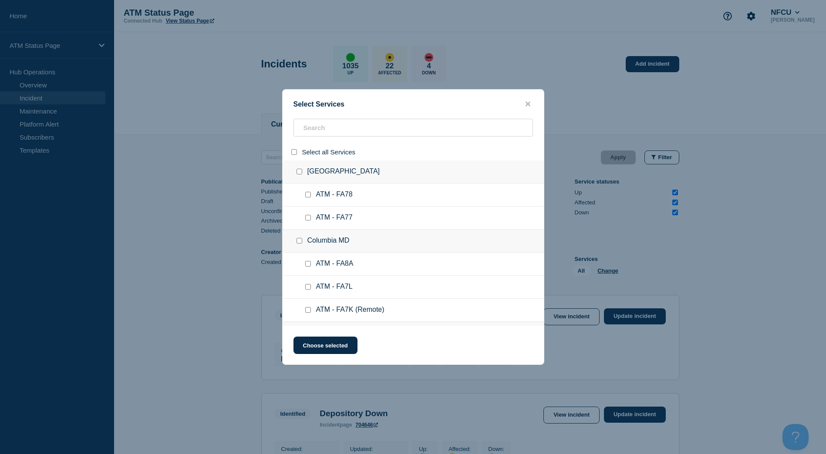
checkbox input "false"
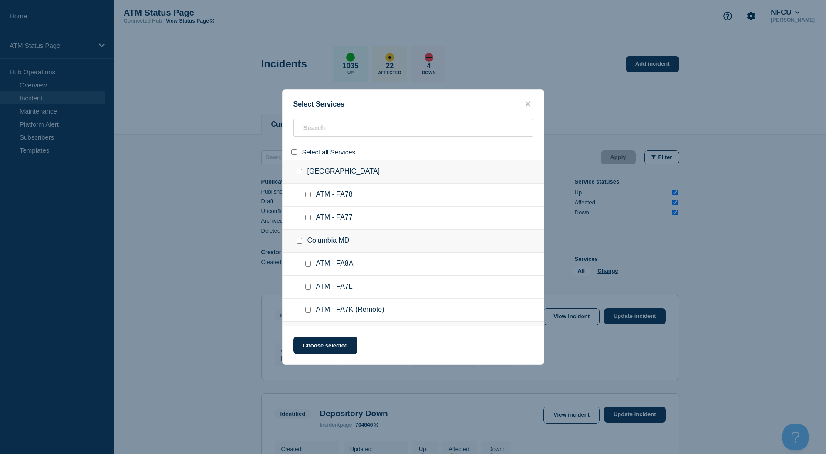
checkbox input "false"
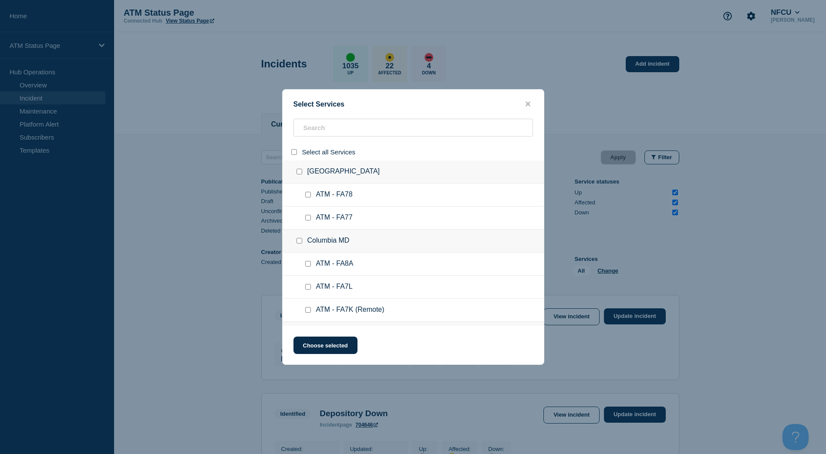
checkbox input "false"
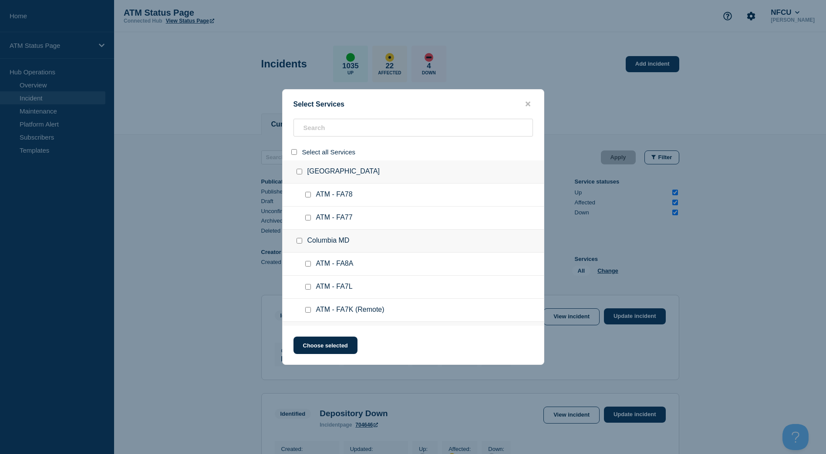
checkbox input "false"
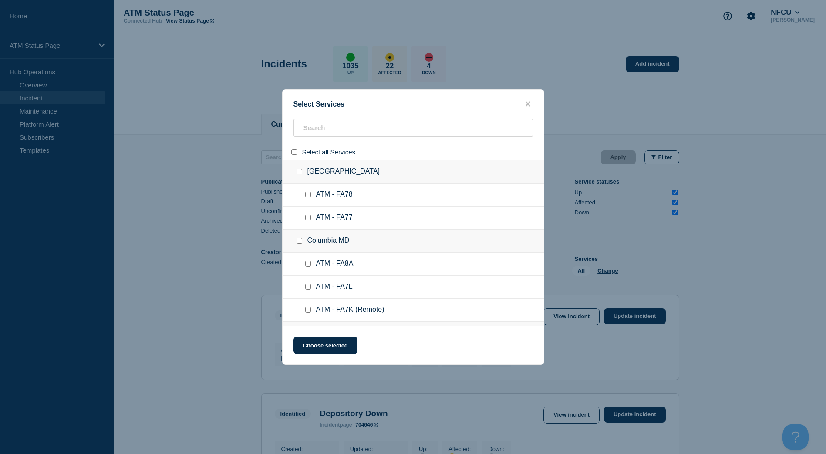
checkbox input "false"
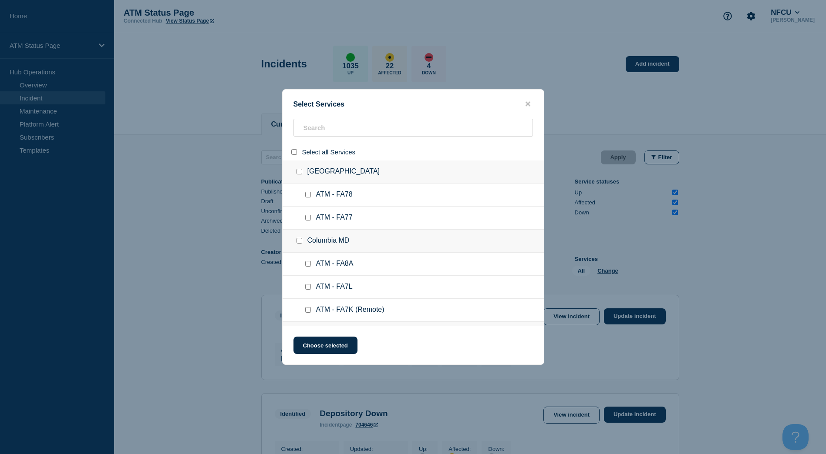
checkbox input "false"
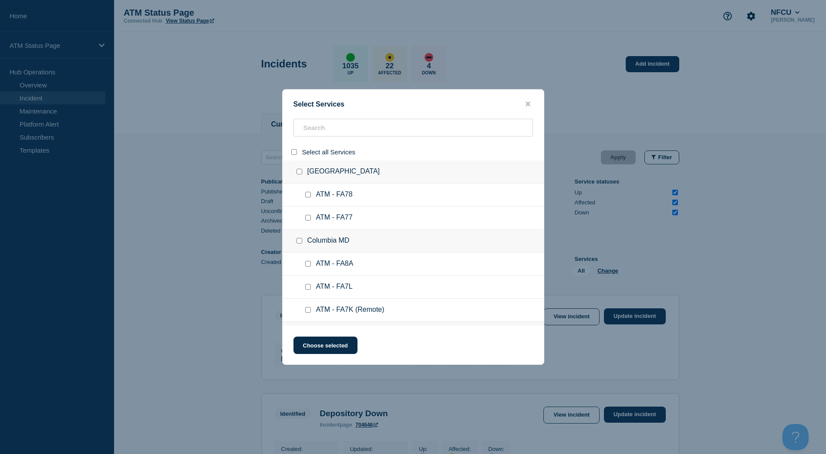
checkbox input "false"
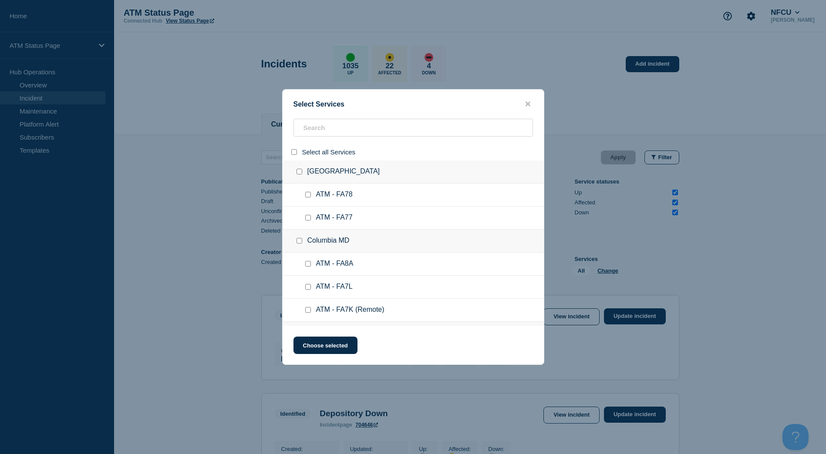
checkbox input "false"
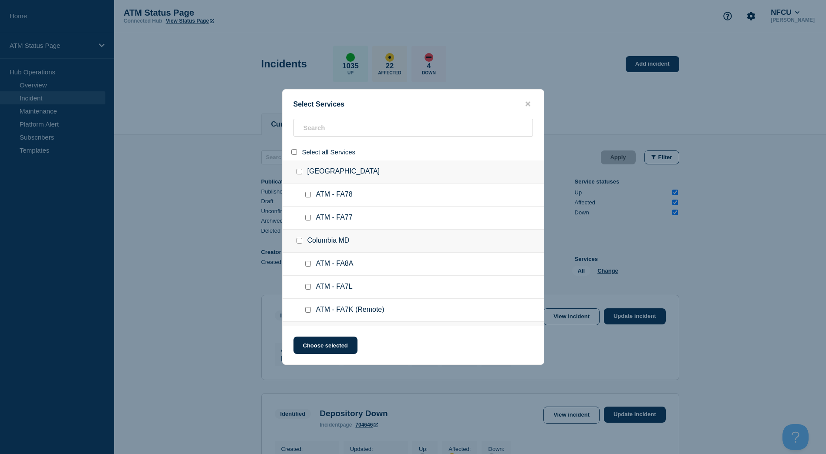
checkbox input "false"
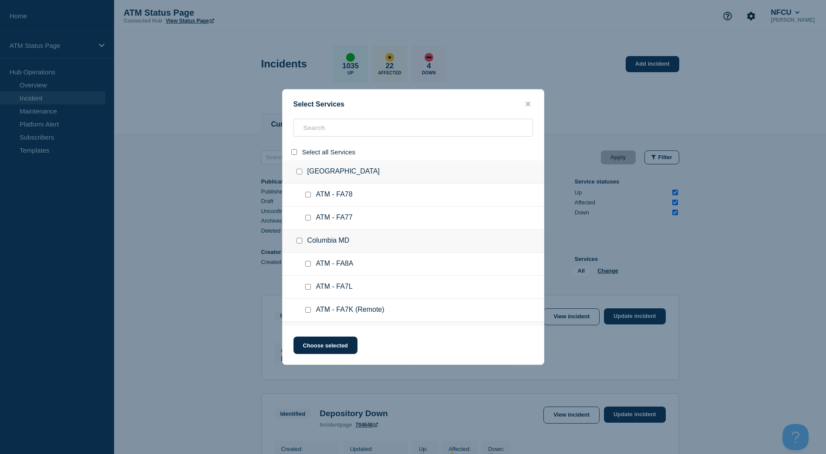
checkbox input "false"
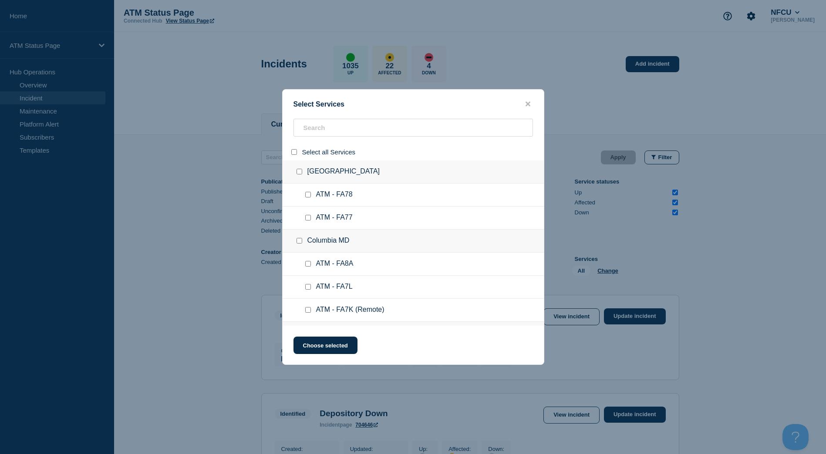
checkbox input "false"
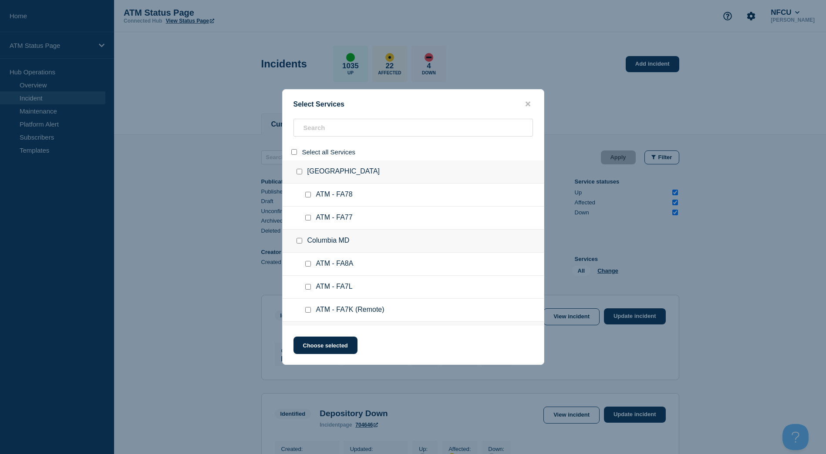
checkbox input "false"
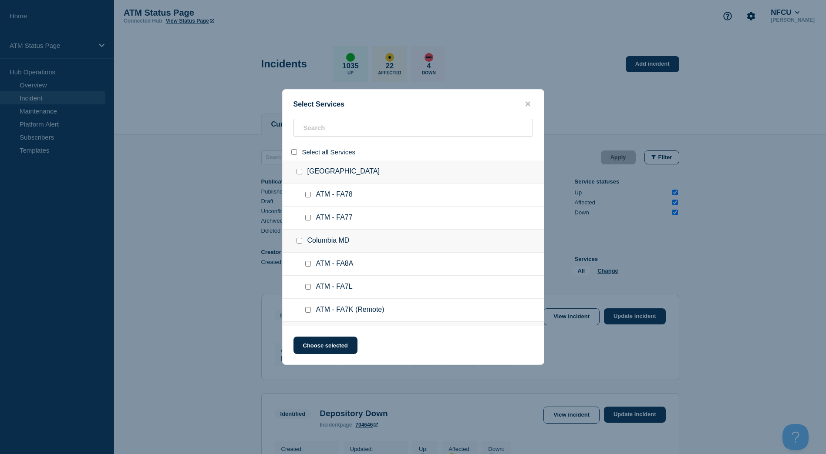
checkbox input "false"
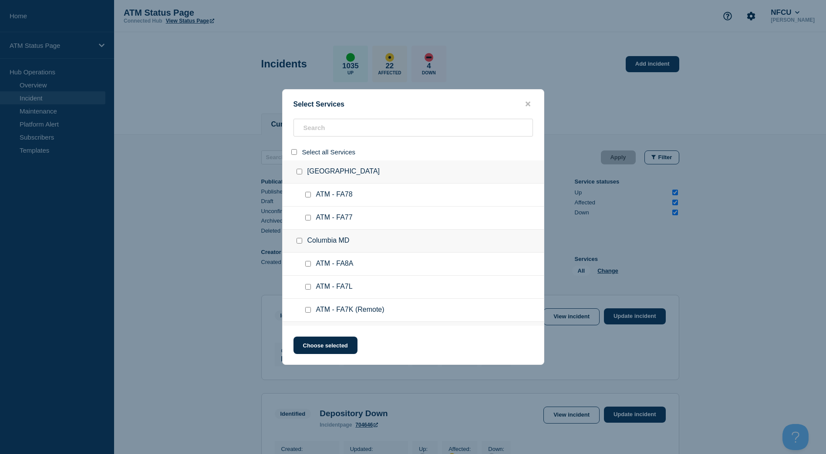
checkbox input "false"
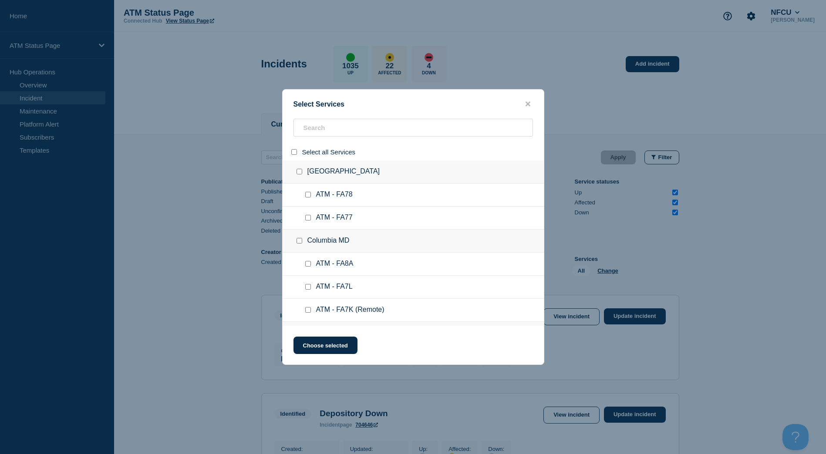
checkbox input "false"
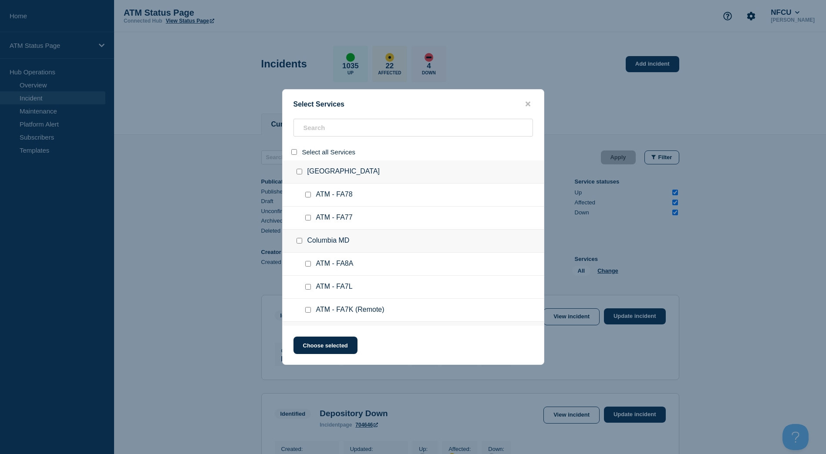
checkbox input "false"
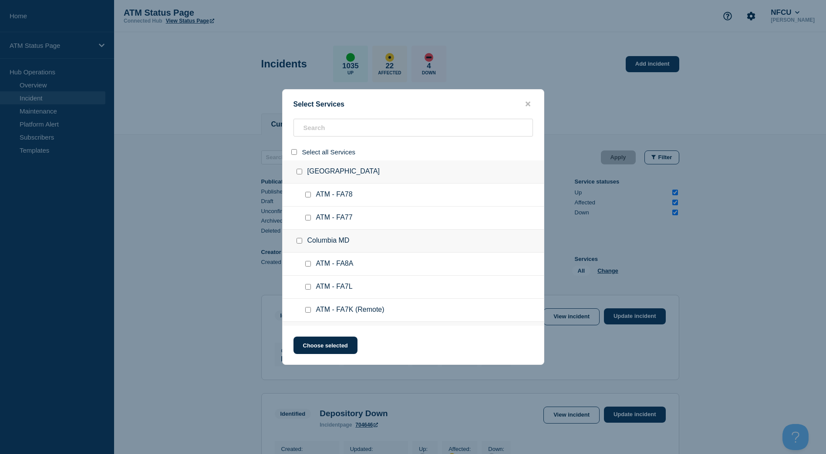
checkbox input "false"
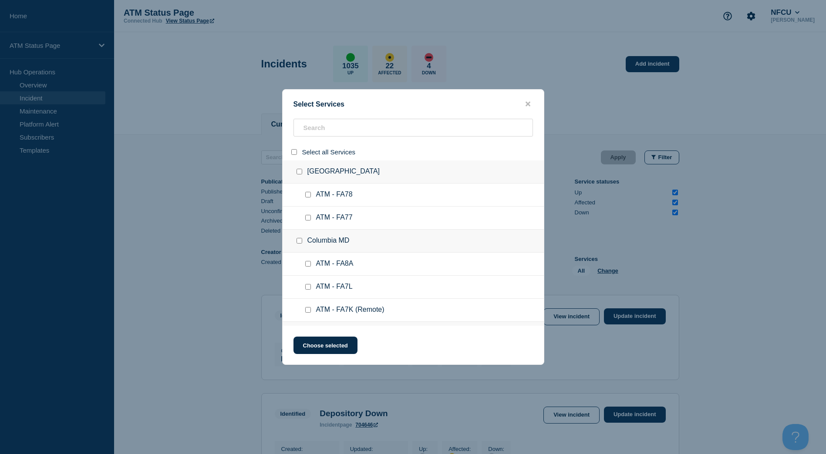
checkbox input "false"
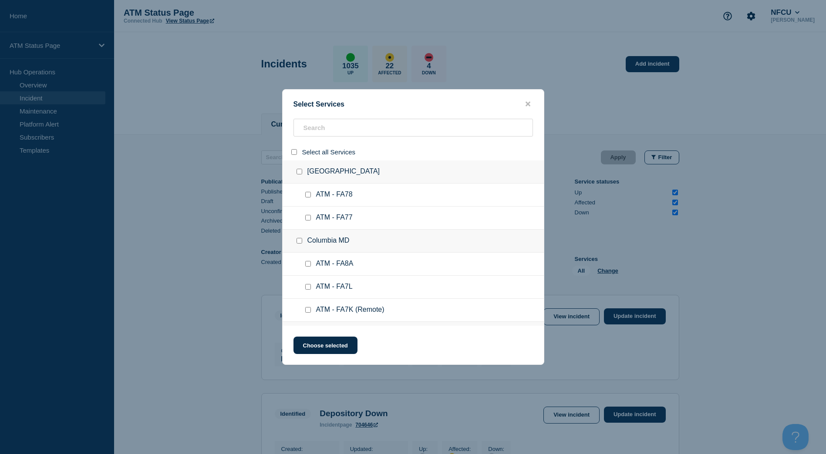
checkbox input "false"
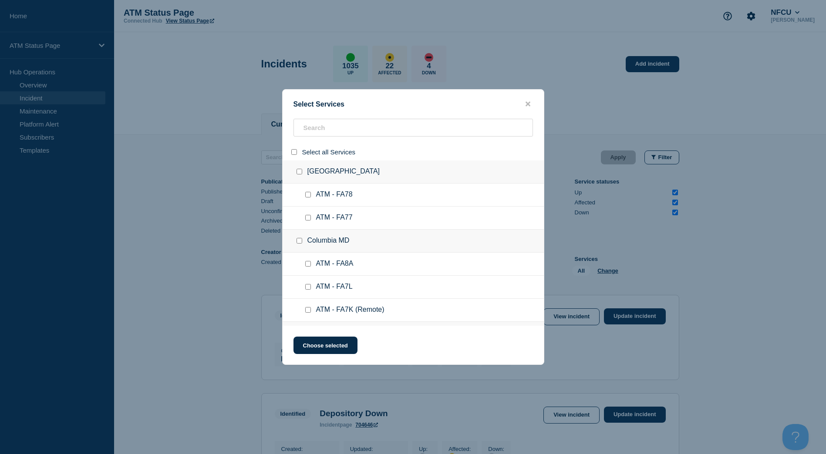
checkbox input "false"
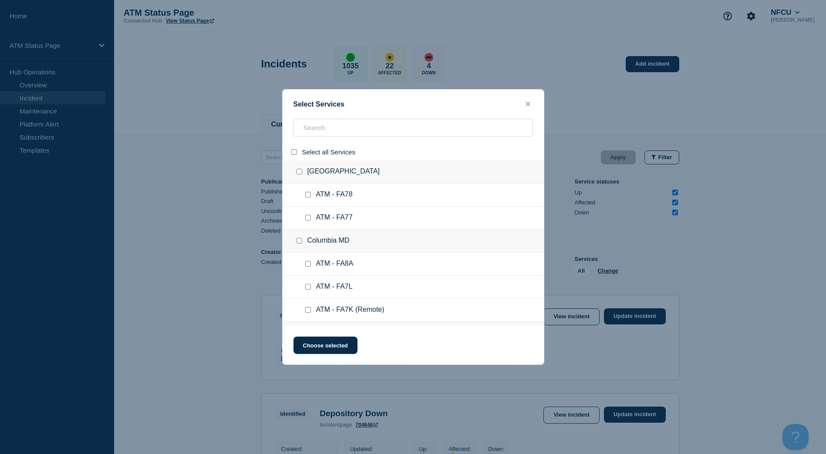
checkbox input "false"
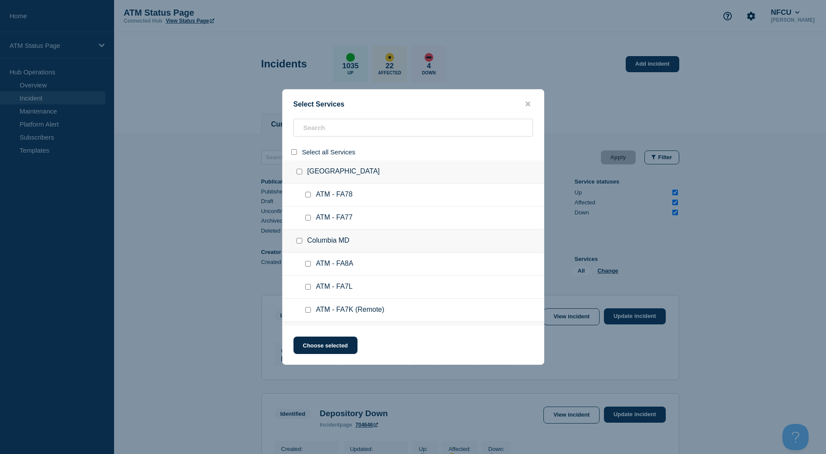
checkbox input "false"
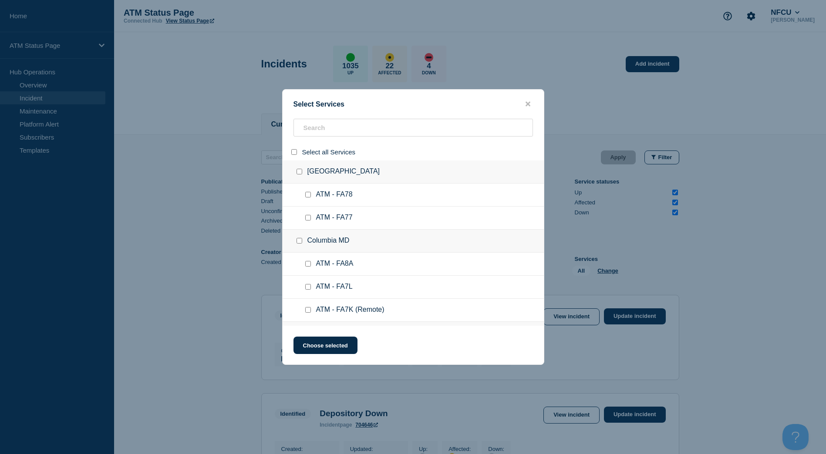
checkbox input "false"
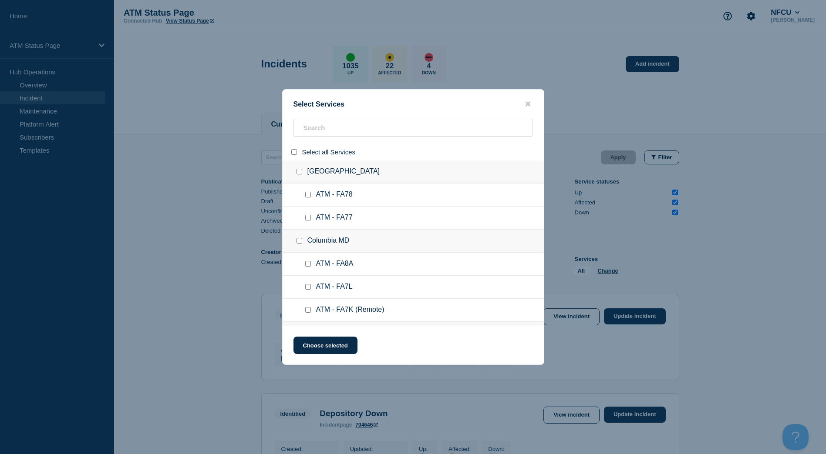
checkbox input "false"
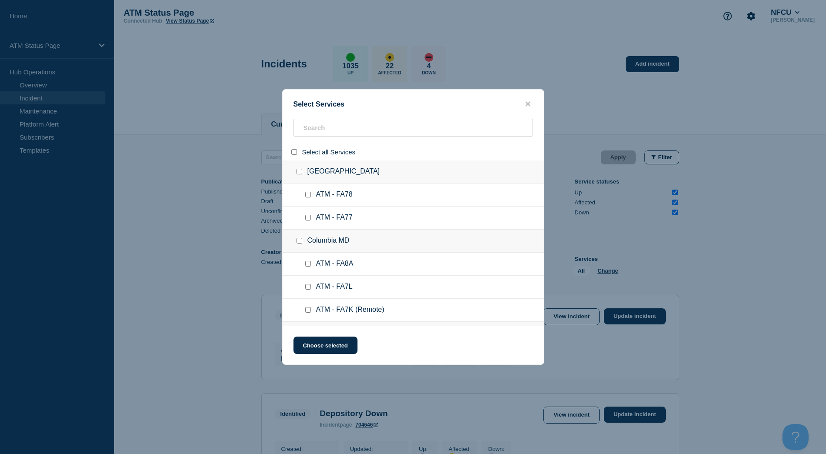
checkbox input "false"
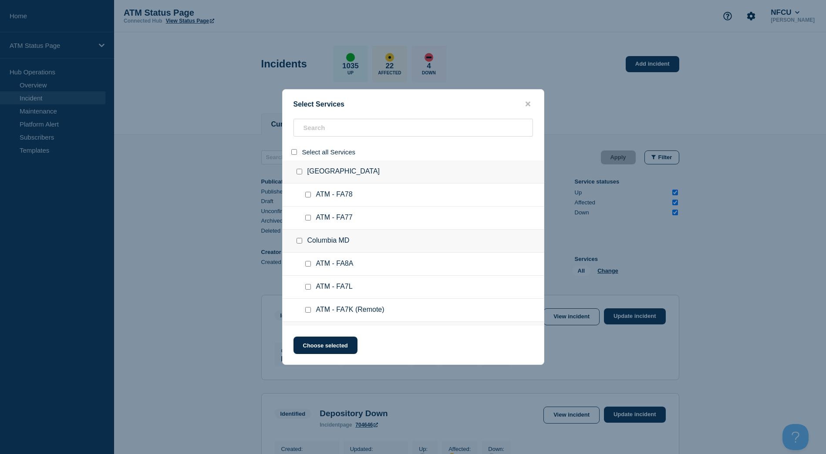
checkbox input "false"
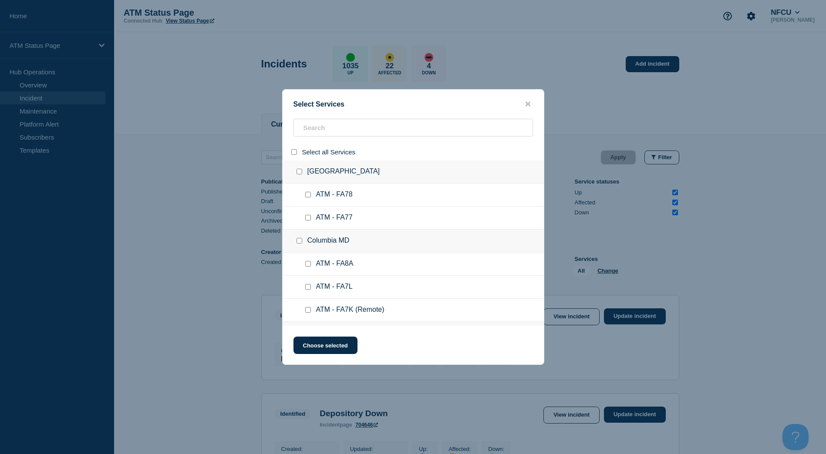
checkbox input "false"
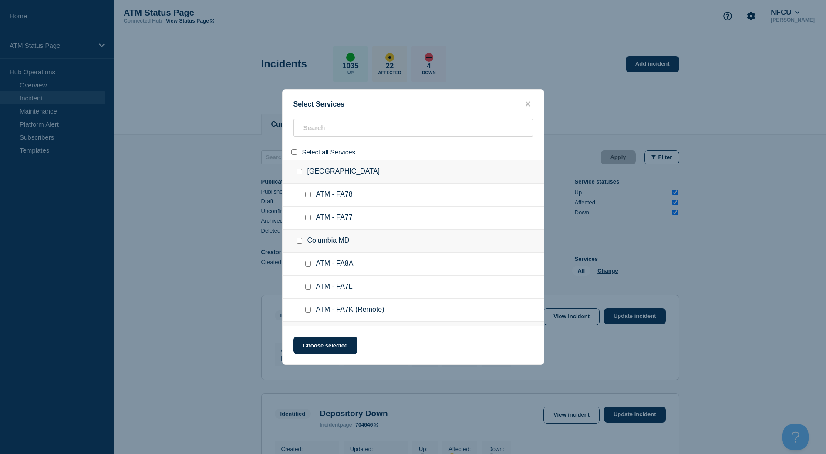
checkbox input "false"
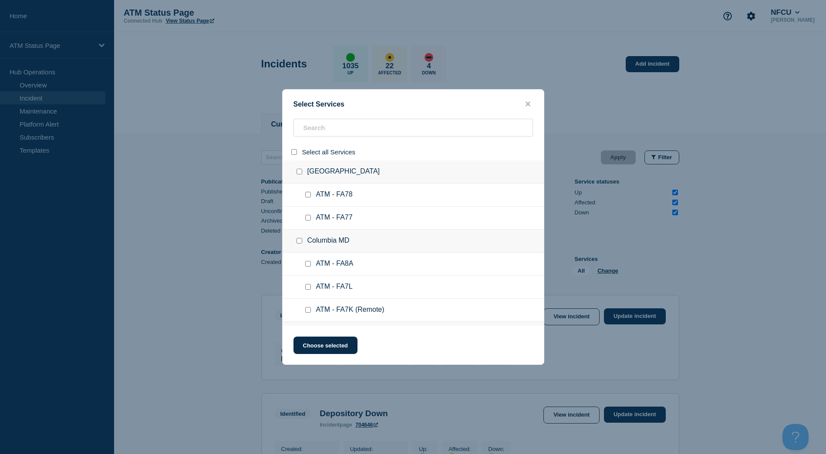
checkbox input "false"
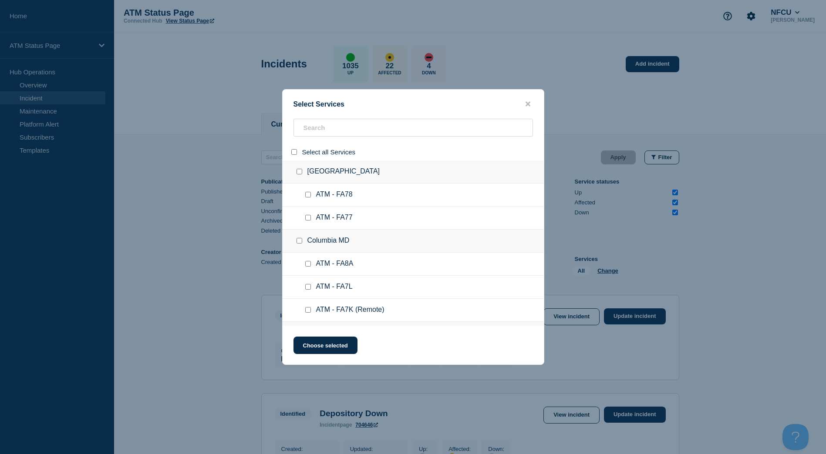
checkbox input "false"
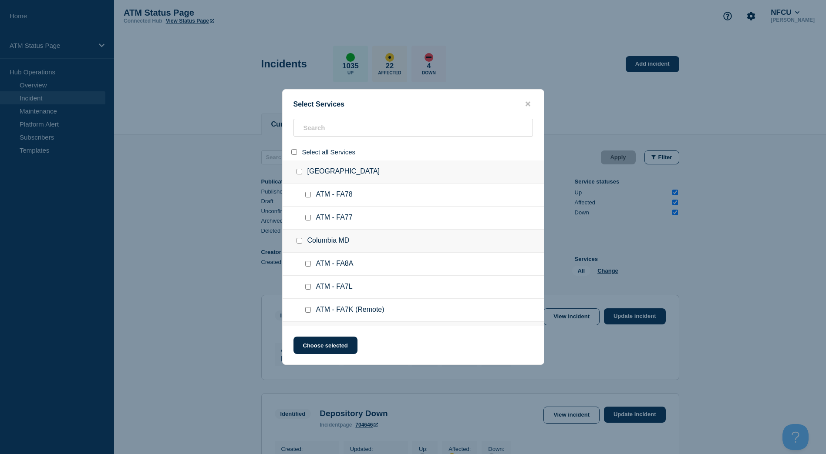
checkbox input "false"
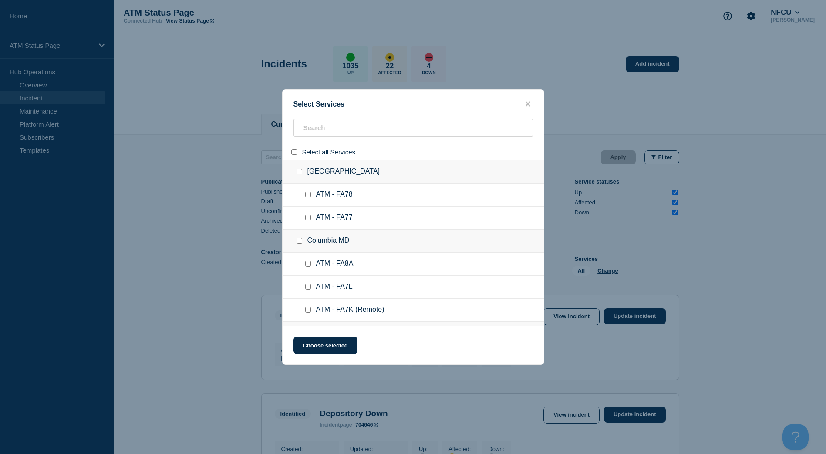
checkbox input "false"
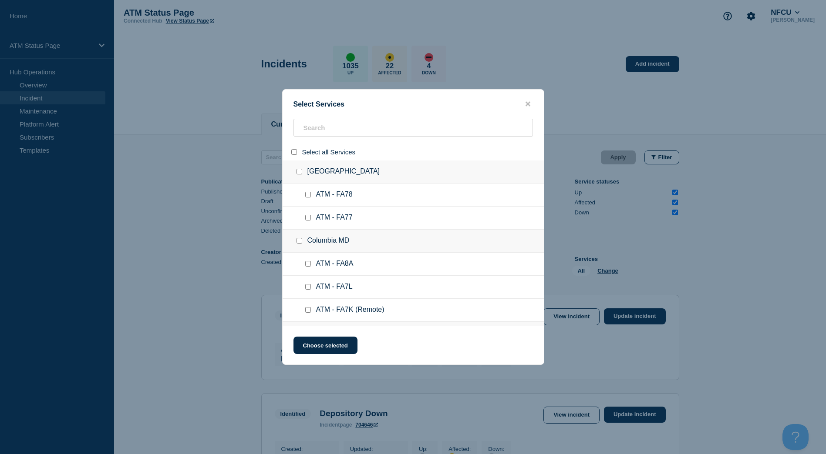
checkbox input "false"
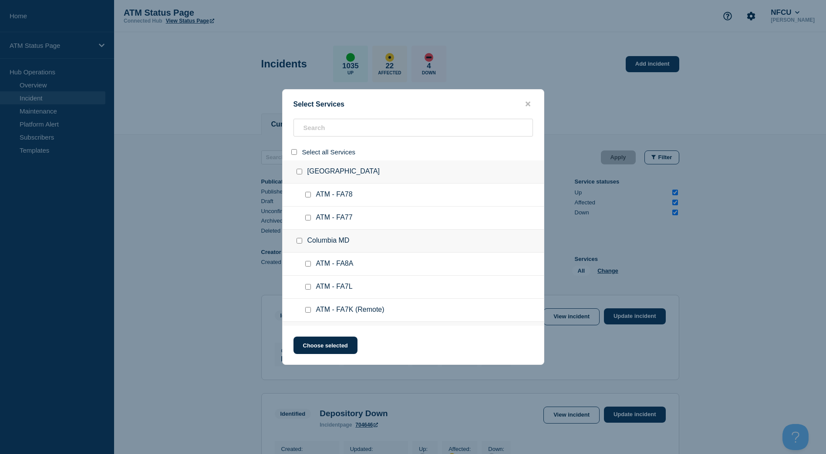
checkbox input "false"
click at [340, 126] on input "search" at bounding box center [412, 128] width 239 height 18
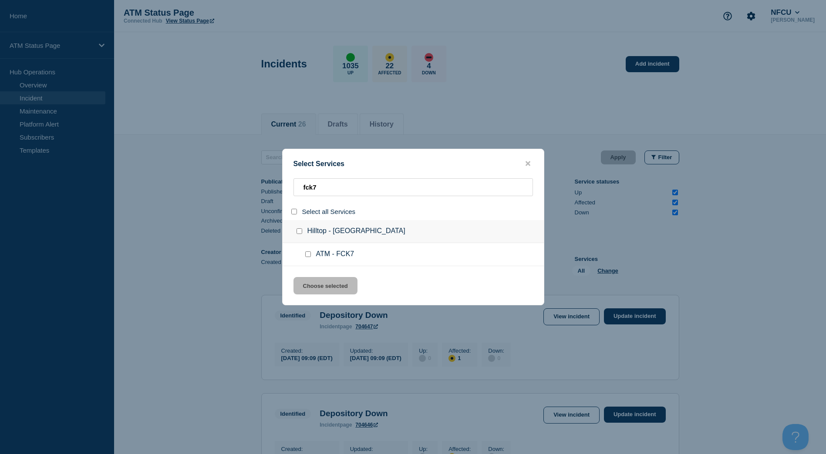
click at [300, 230] on input "group: Hilltop - VA Beach" at bounding box center [299, 232] width 6 height 6
click at [318, 288] on button "Choose selected" at bounding box center [325, 285] width 64 height 17
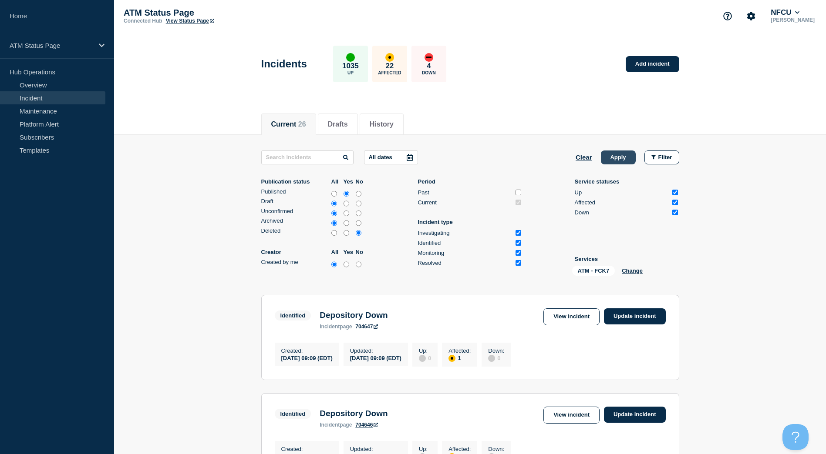
click at [622, 155] on button "Apply" at bounding box center [618, 158] width 35 height 14
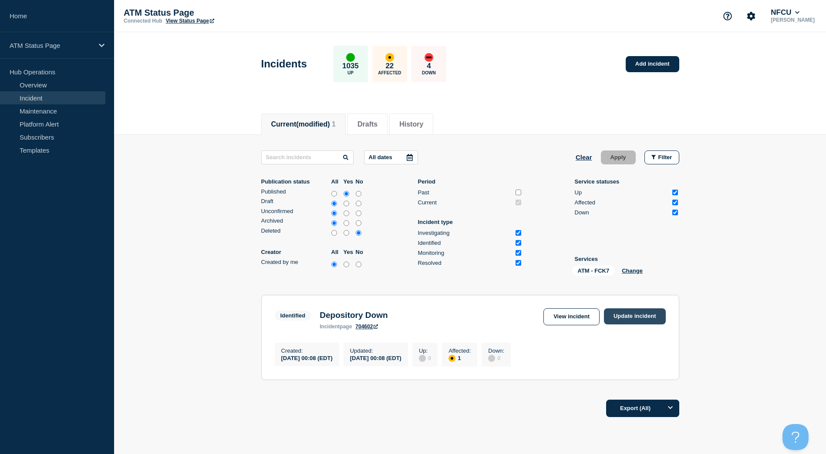
click at [641, 309] on link "Update incident" at bounding box center [635, 317] width 62 height 16
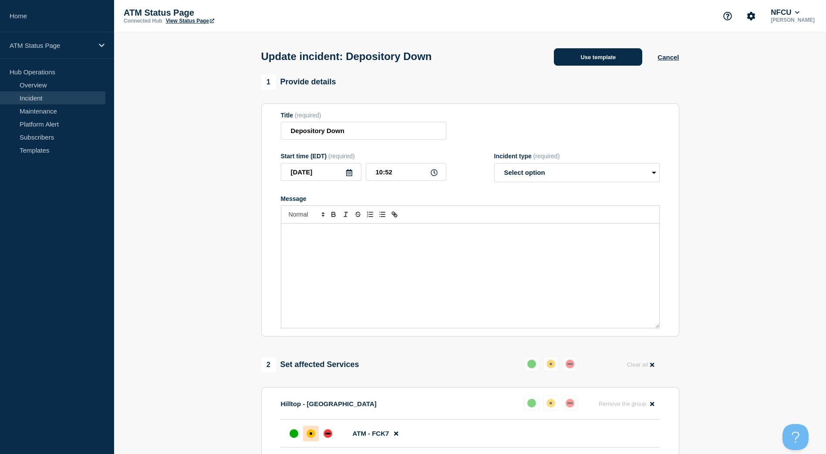
click at [593, 47] on div "Update incident: Depository Down Use template Cancel" at bounding box center [469, 53] width 437 height 43
click at [582, 63] on button "Use template" at bounding box center [598, 56] width 88 height 17
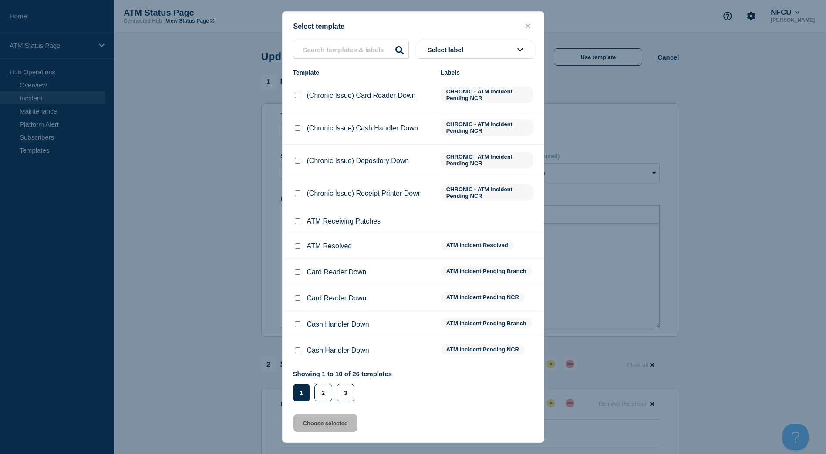
click at [298, 244] on div at bounding box center [297, 246] width 9 height 9
click at [295, 245] on input "ATM Resolved checkbox" at bounding box center [298, 246] width 6 height 6
click at [334, 415] on div "Select template Select label Template Labels (Chronic Issue) Card Reader Down C…" at bounding box center [413, 227] width 262 height 432
click at [336, 417] on button "Choose selected" at bounding box center [325, 423] width 64 height 17
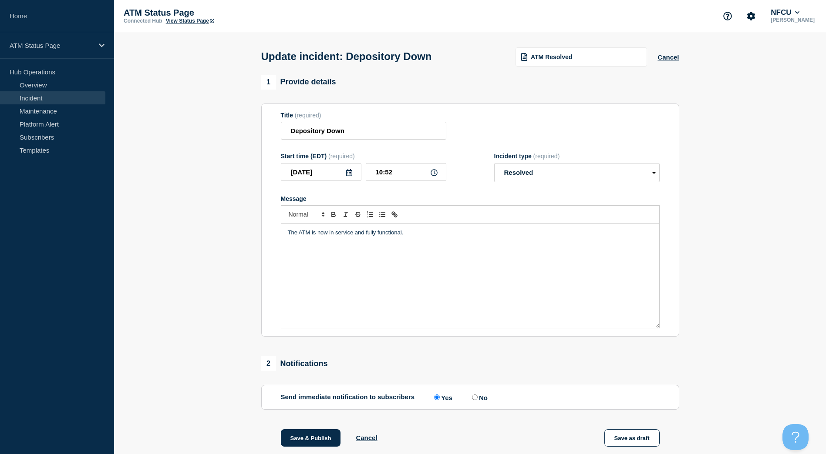
scroll to position [44, 0]
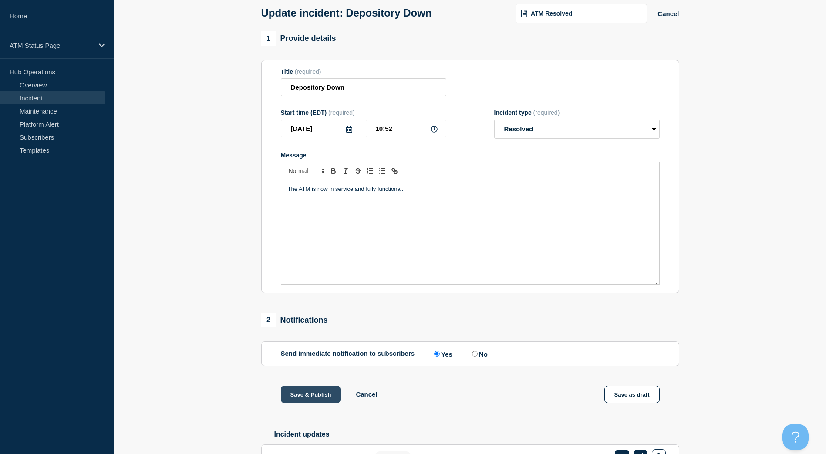
click at [312, 393] on button "Save & Publish" at bounding box center [311, 394] width 60 height 17
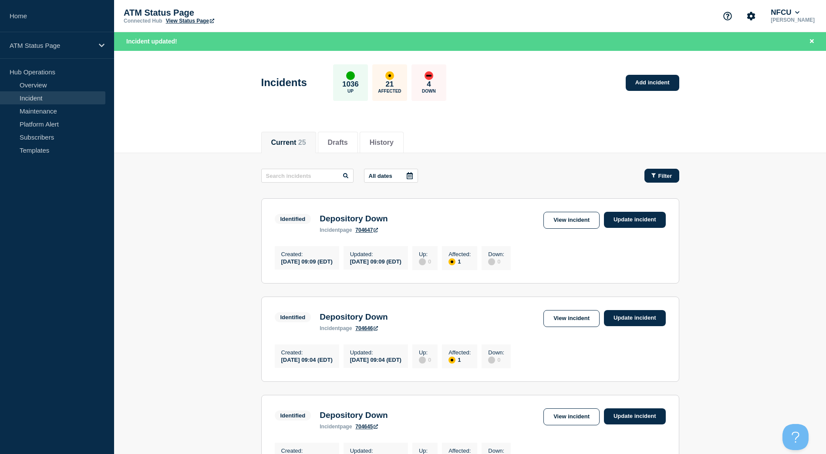
click at [659, 171] on button "Filter" at bounding box center [661, 176] width 35 height 14
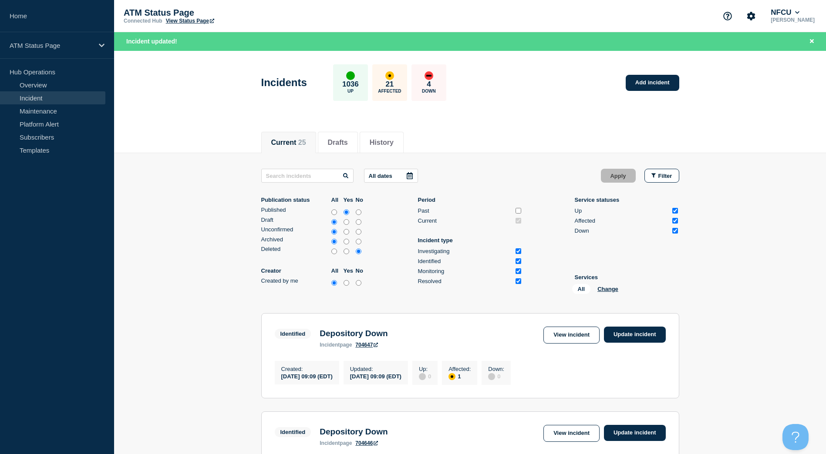
click at [606, 283] on li "Services All Change" at bounding box center [627, 286] width 104 height 24
click at [602, 291] on button "Change" at bounding box center [607, 289] width 21 height 7
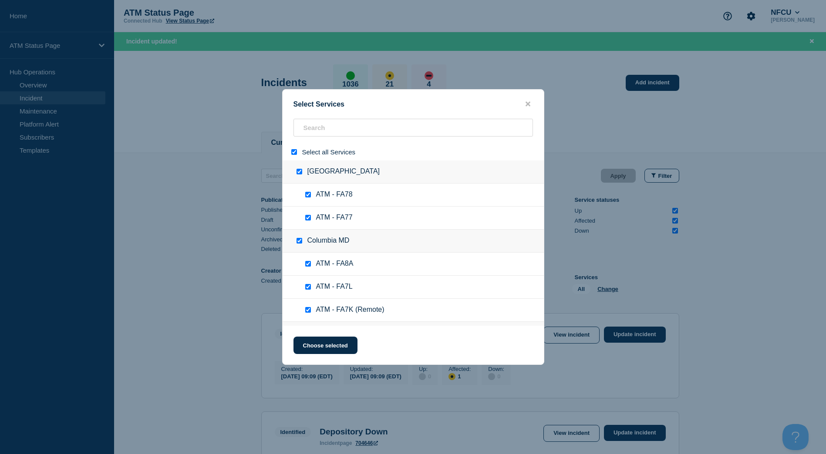
click at [292, 152] on input "select all" at bounding box center [294, 152] width 6 height 6
click at [330, 131] on input "search" at bounding box center [412, 128] width 239 height 18
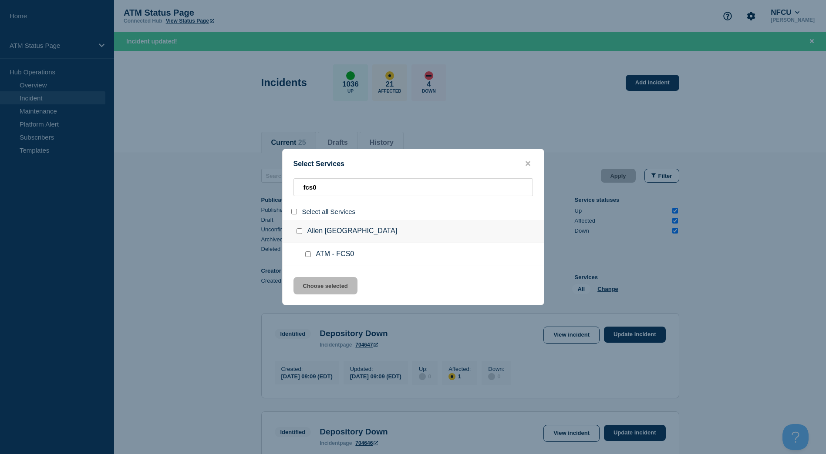
click at [299, 231] on input "group: Allen TX" at bounding box center [299, 232] width 6 height 6
click at [309, 285] on button "Choose selected" at bounding box center [325, 285] width 64 height 17
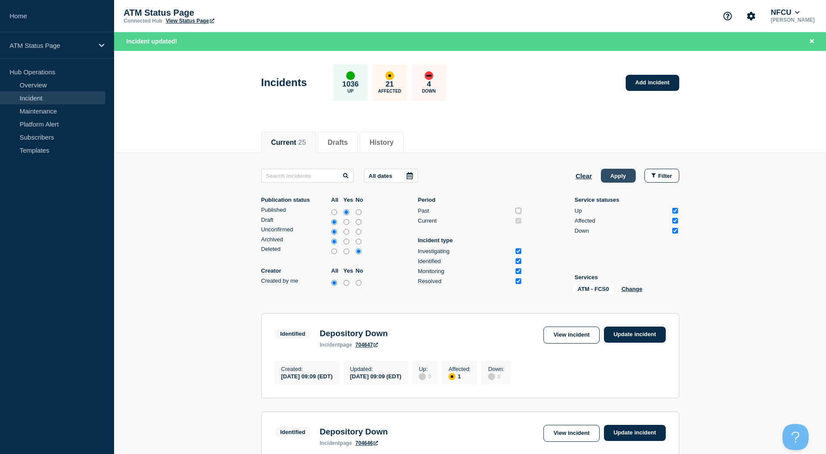
click at [623, 171] on button "Apply" at bounding box center [618, 176] width 35 height 14
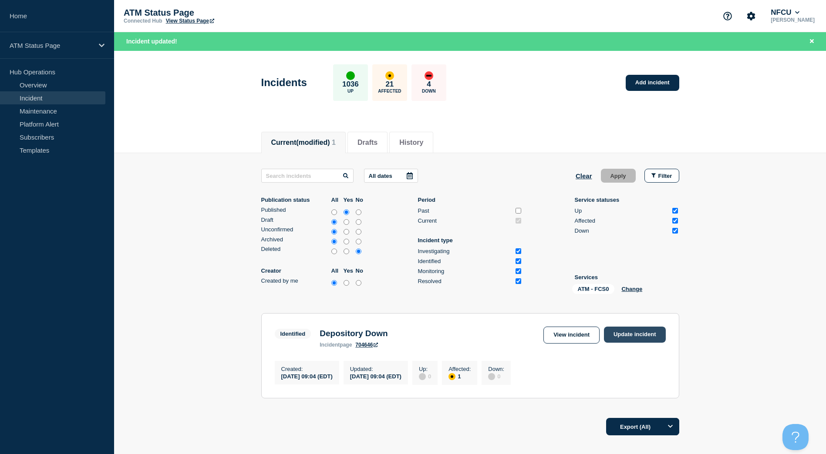
click at [630, 330] on link "Update incident" at bounding box center [635, 335] width 62 height 16
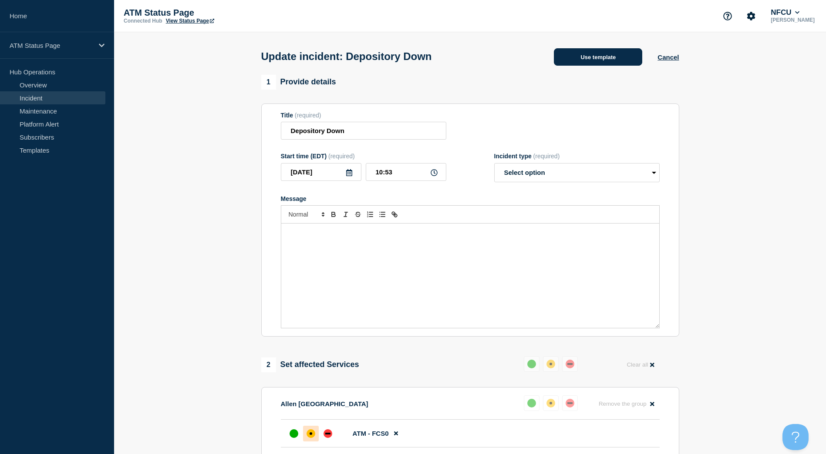
click at [601, 49] on button "Use template" at bounding box center [598, 56] width 88 height 17
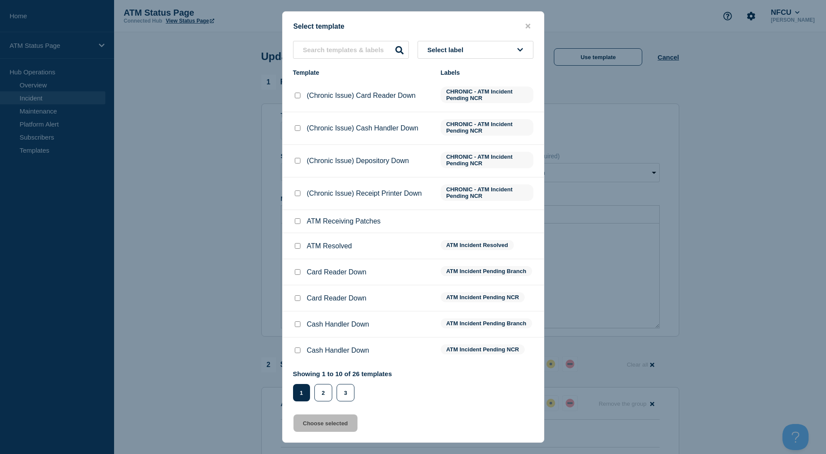
click at [298, 245] on input "ATM Resolved checkbox" at bounding box center [298, 246] width 6 height 6
click at [326, 420] on button "Choose selected" at bounding box center [325, 423] width 64 height 17
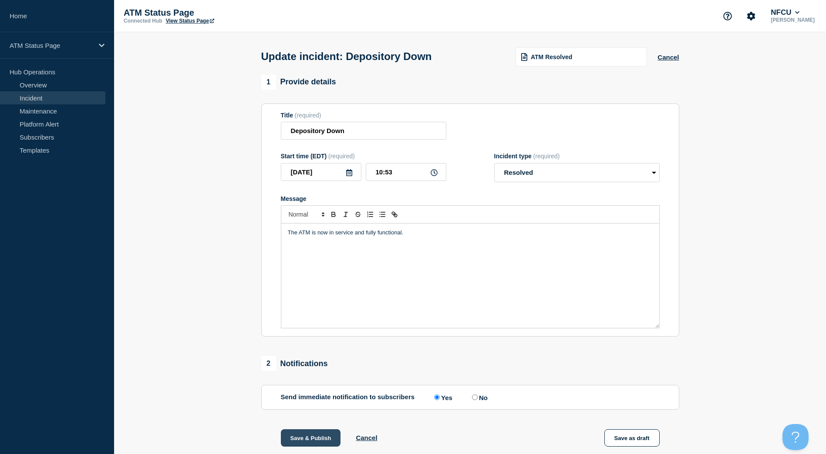
click at [319, 444] on button "Save & Publish" at bounding box center [311, 438] width 60 height 17
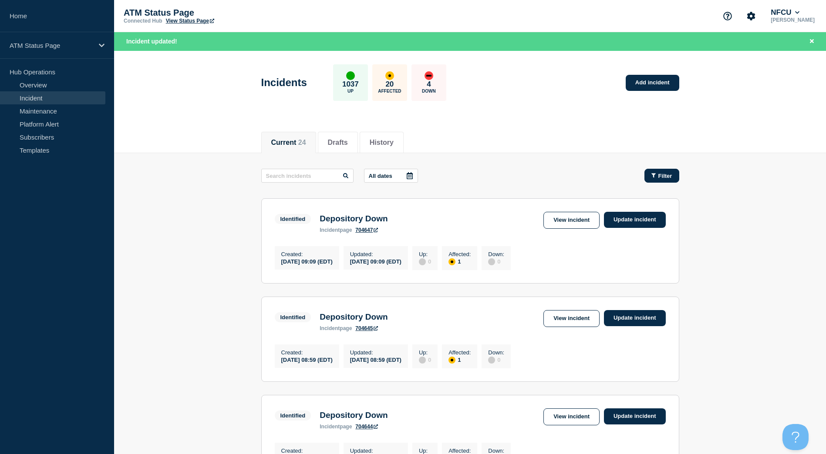
click at [658, 171] on button "Filter" at bounding box center [661, 176] width 35 height 14
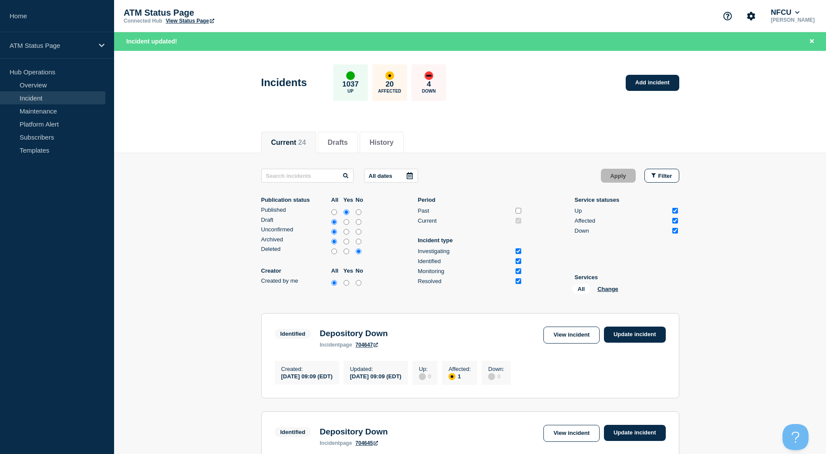
click at [602, 285] on div "All Change" at bounding box center [615, 290] width 87 height 13
click at [607, 286] on div "All Change" at bounding box center [615, 290] width 87 height 13
click at [609, 291] on button "Change" at bounding box center [607, 289] width 21 height 7
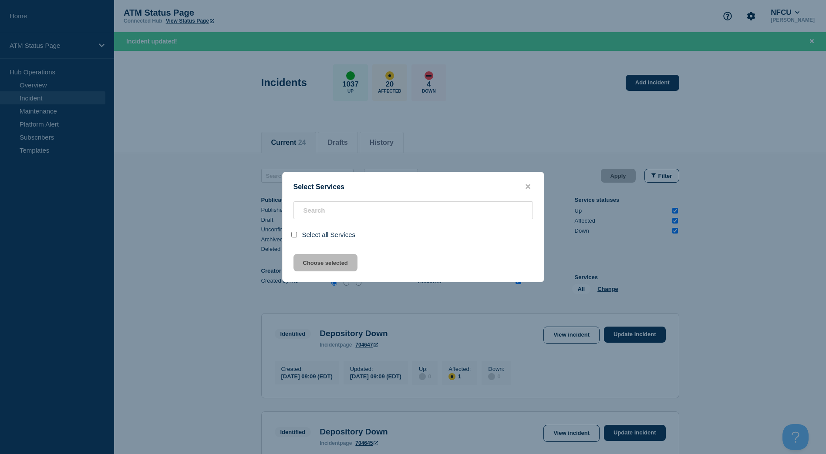
click at [525, 182] on div "Select Services Select all Services Choose selected" at bounding box center [413, 227] width 262 height 111
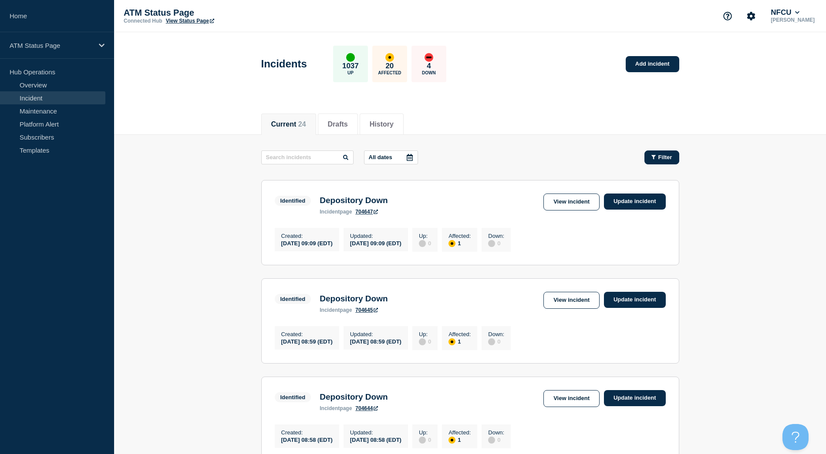
click at [650, 151] on button "Filter" at bounding box center [661, 158] width 35 height 14
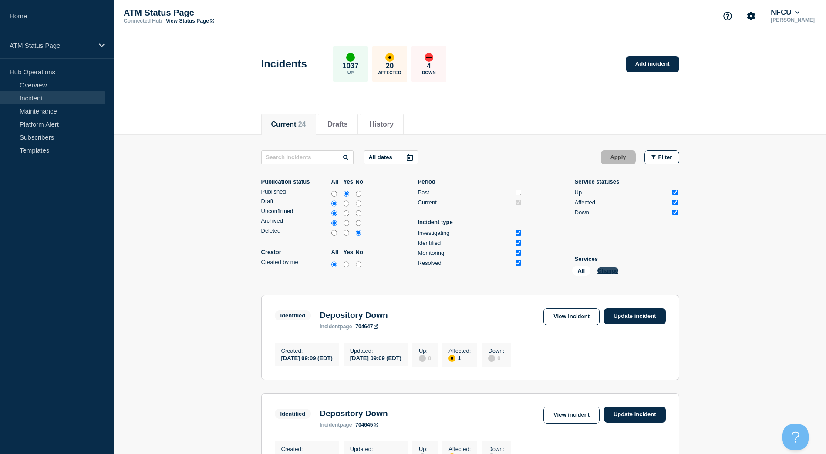
click at [609, 268] on button "Change" at bounding box center [607, 271] width 21 height 7
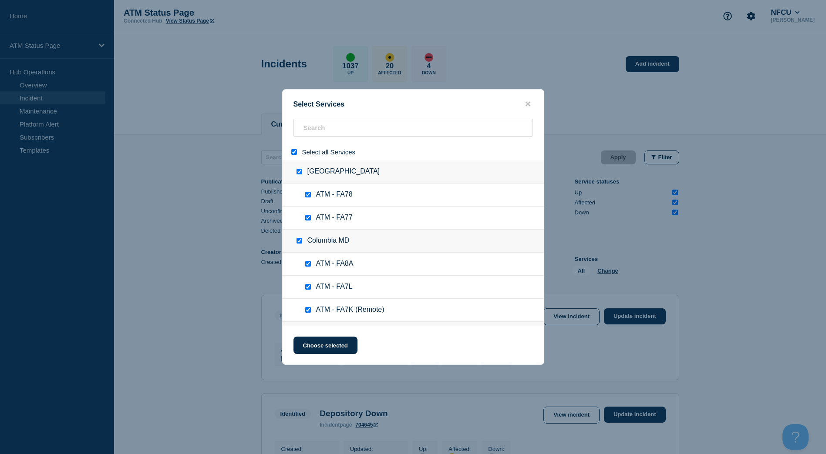
click at [292, 149] on div at bounding box center [295, 152] width 13 height 8
click at [293, 151] on input "select all" at bounding box center [294, 152] width 6 height 6
checkbox input "false"
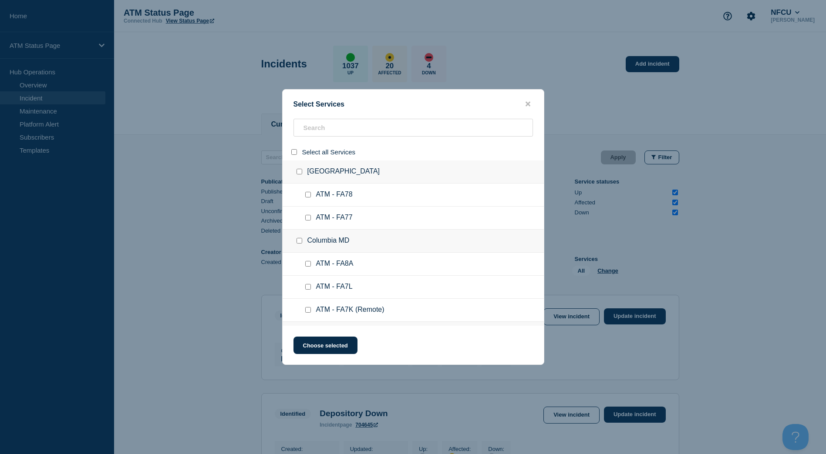
checkbox input "false"
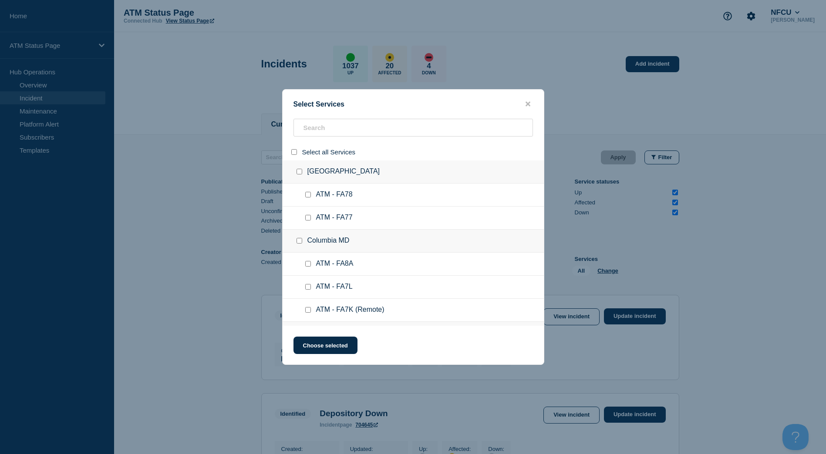
checkbox input "false"
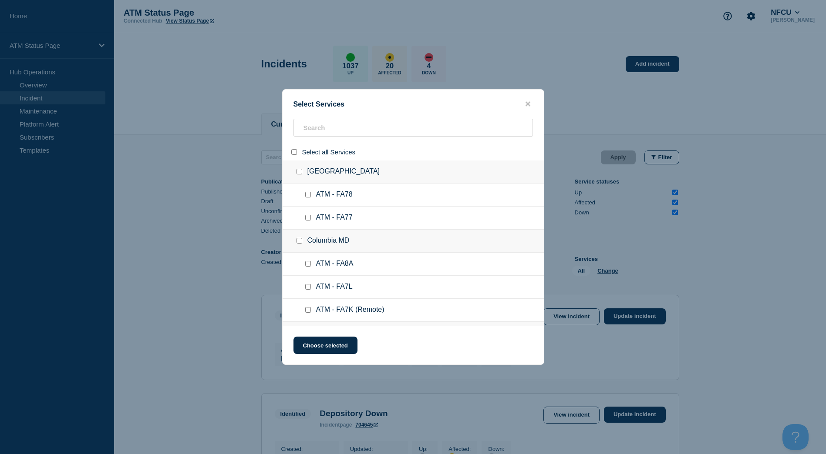
checkbox input "false"
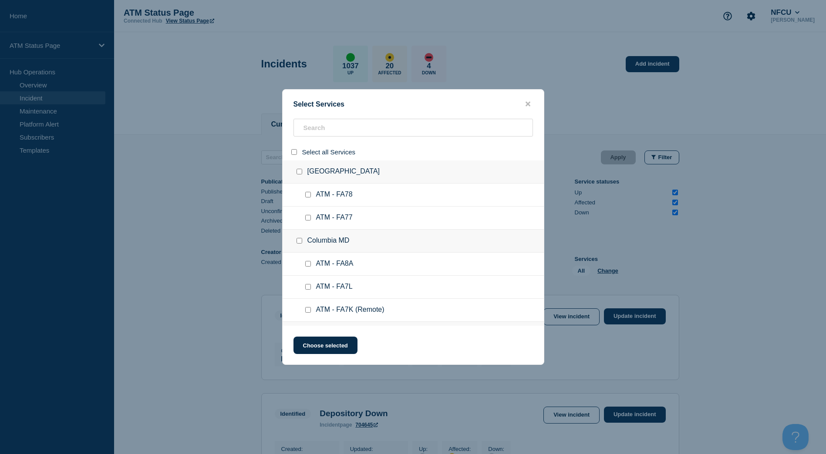
checkbox input "false"
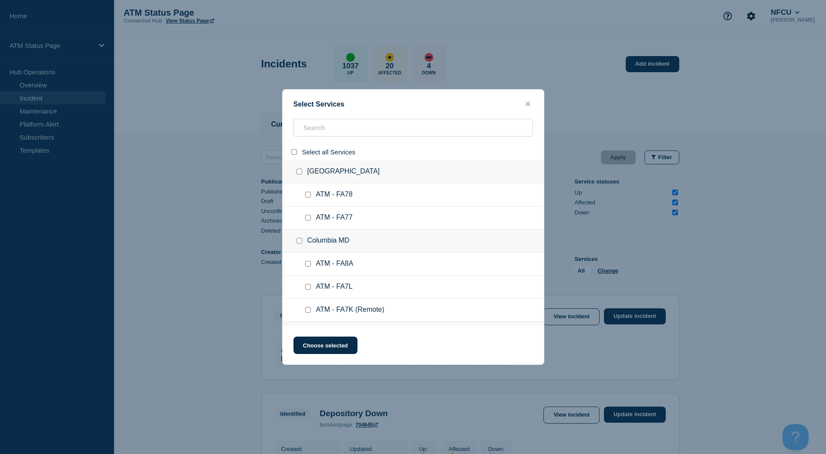
checkbox input "false"
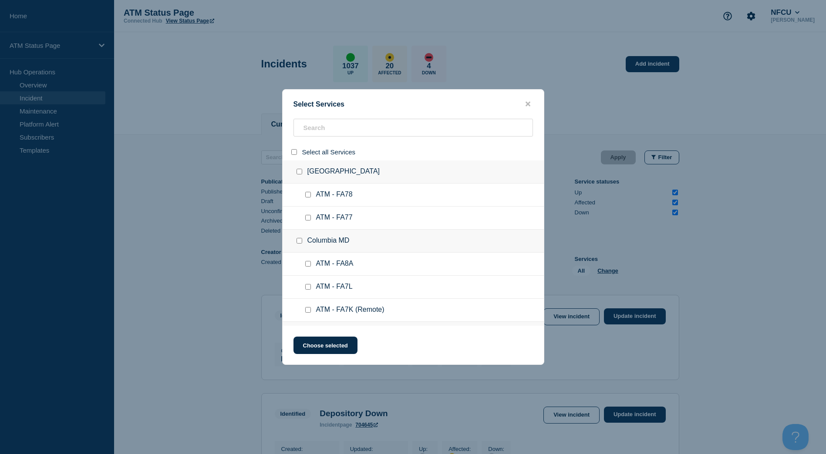
checkbox input "false"
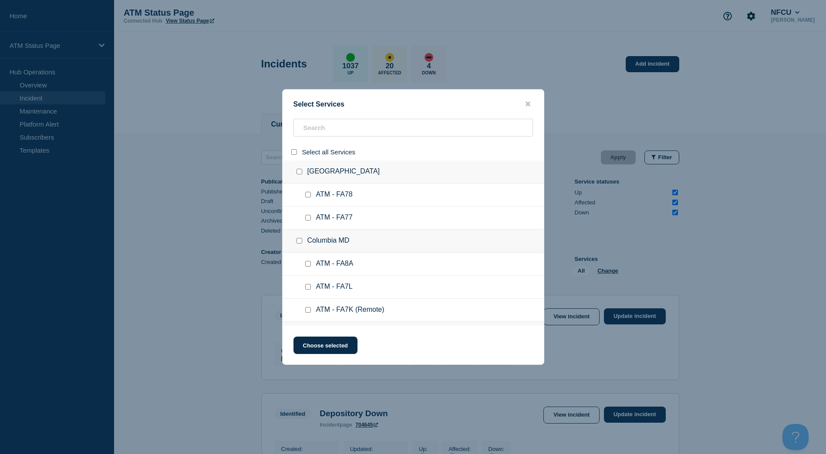
checkbox input "false"
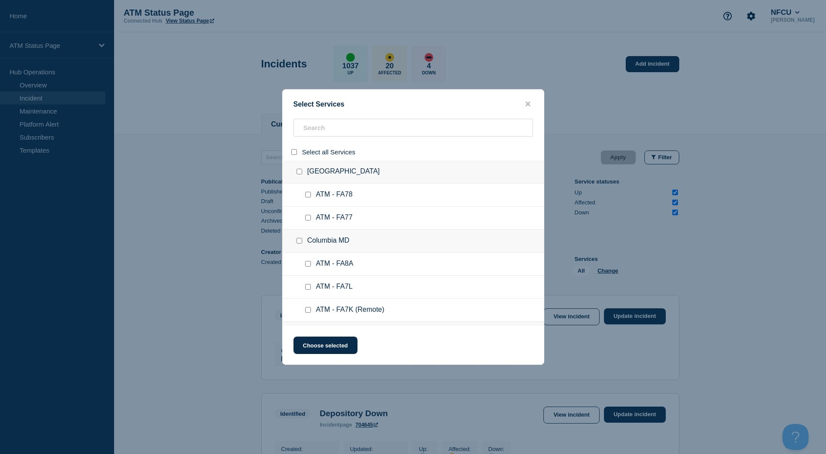
checkbox input "false"
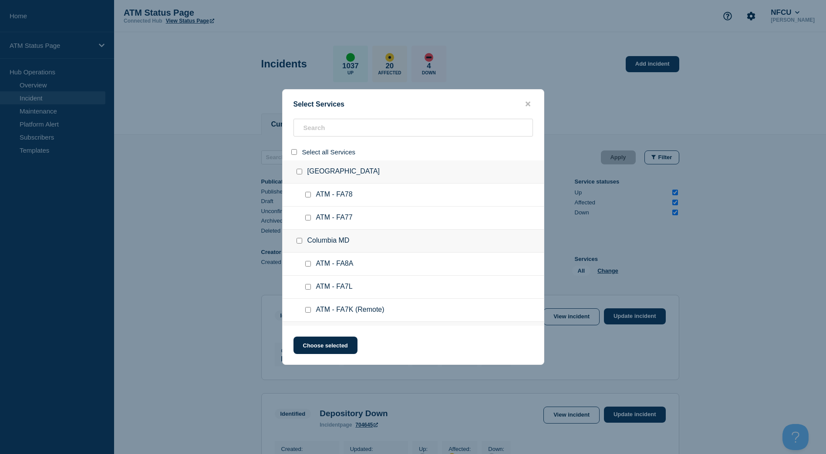
checkbox input "false"
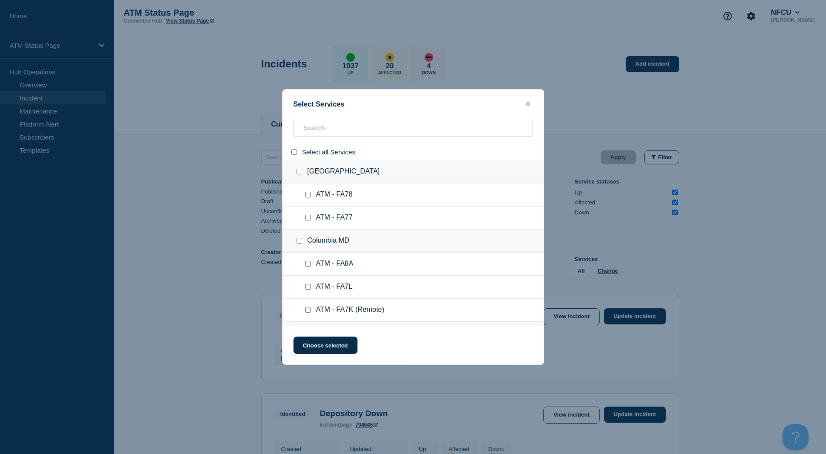
checkbox input "false"
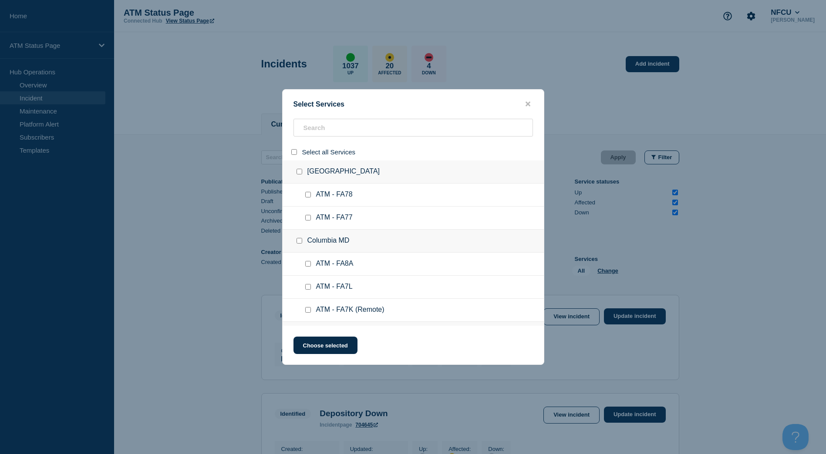
checkbox input "false"
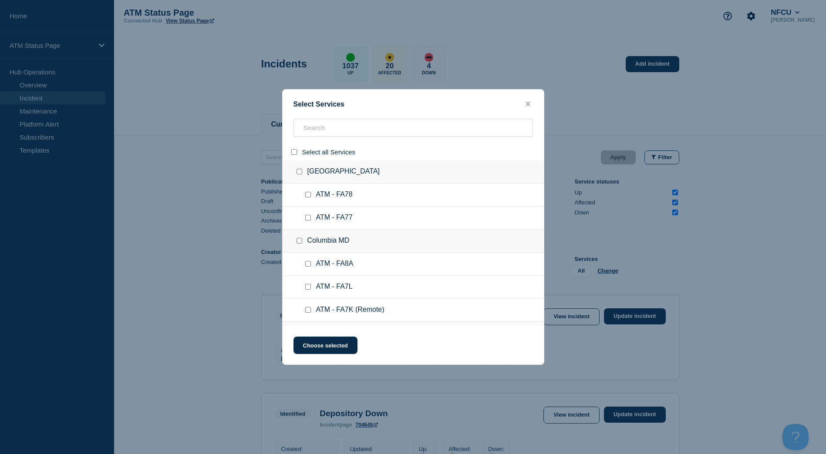
checkbox input "false"
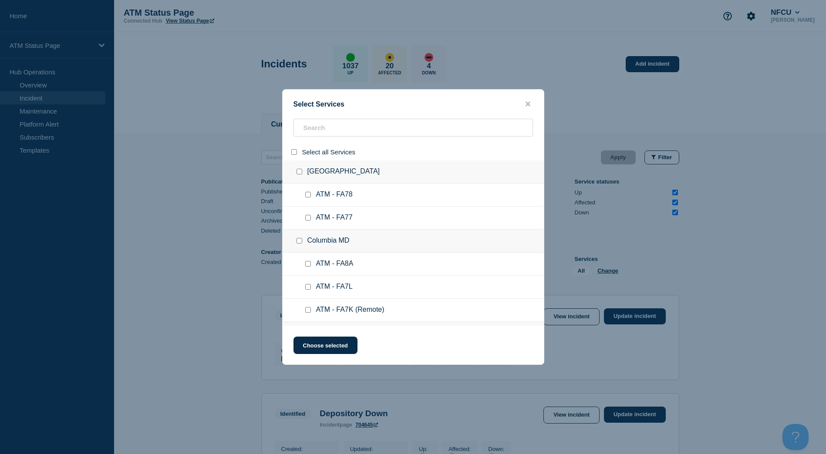
checkbox input "false"
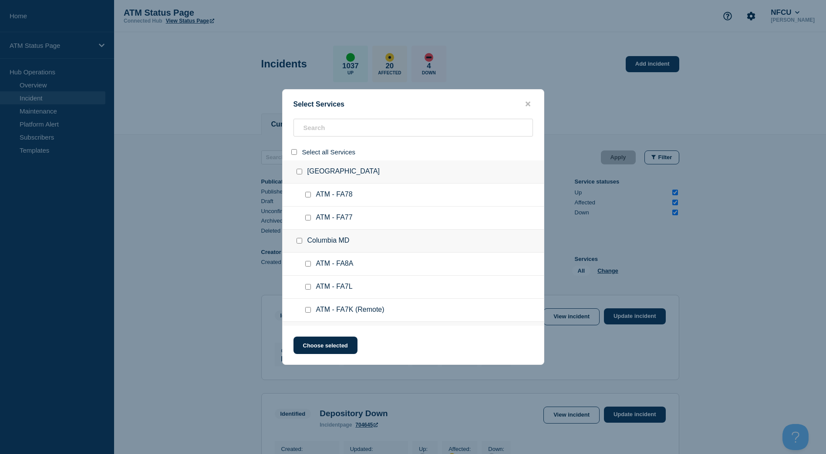
checkbox input "false"
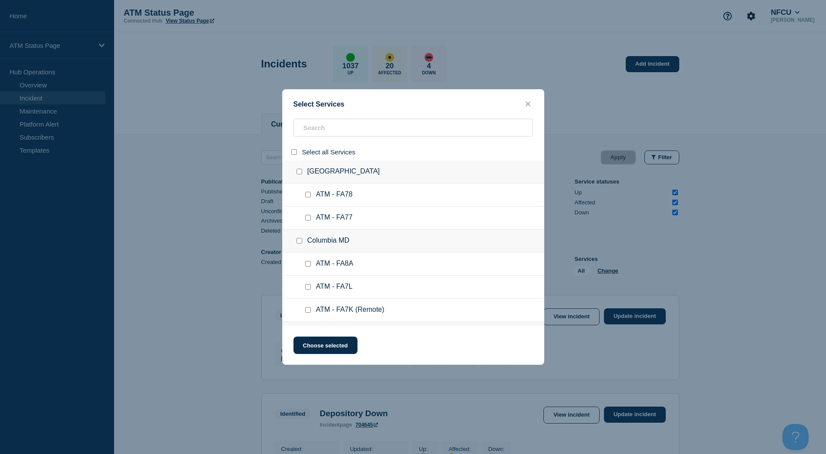
checkbox input "false"
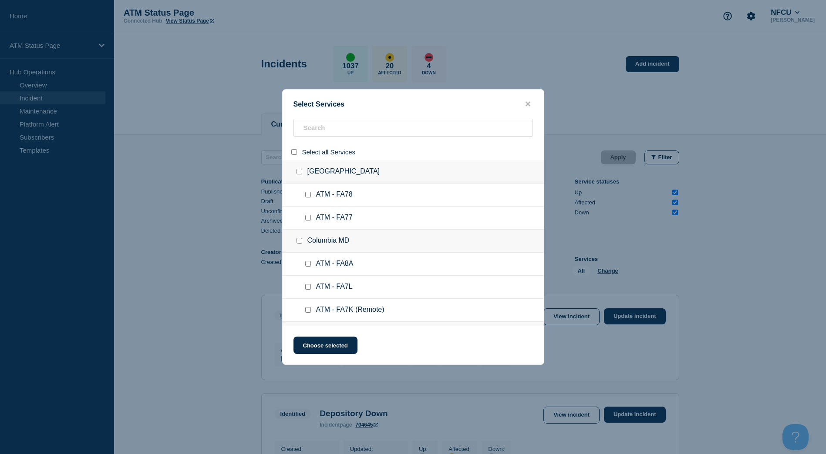
checkbox input "false"
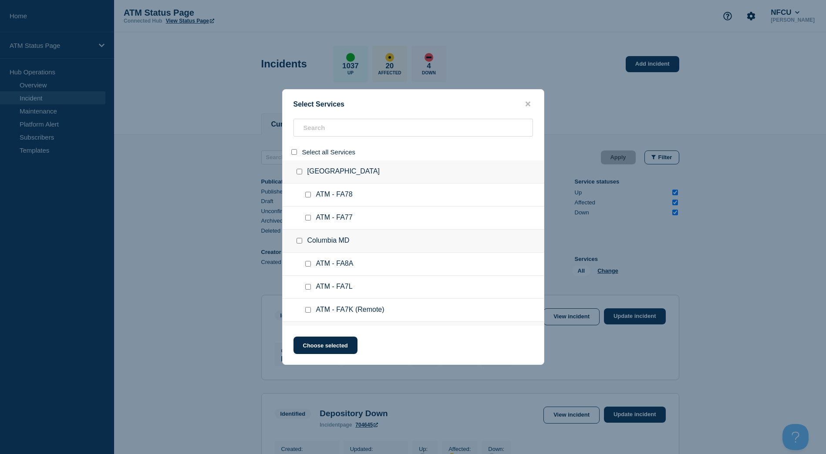
checkbox input "false"
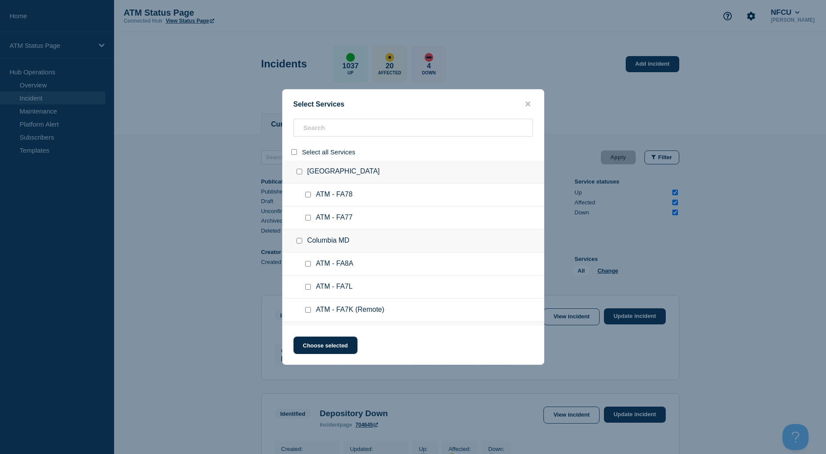
checkbox input "false"
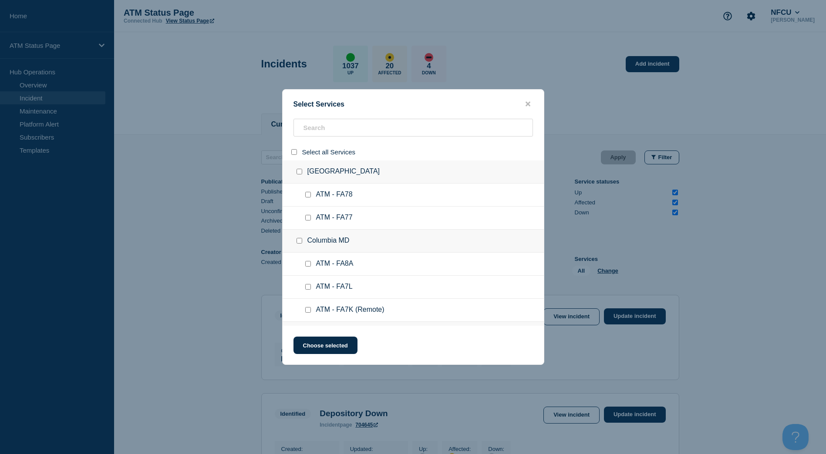
checkbox input "false"
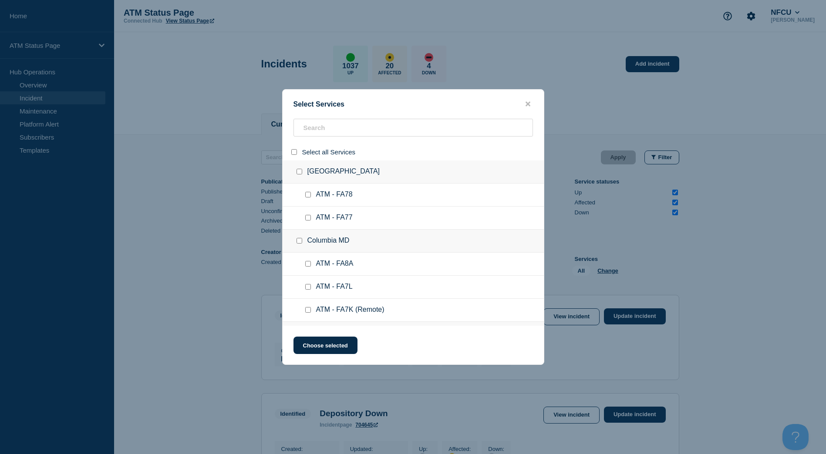
checkbox input "false"
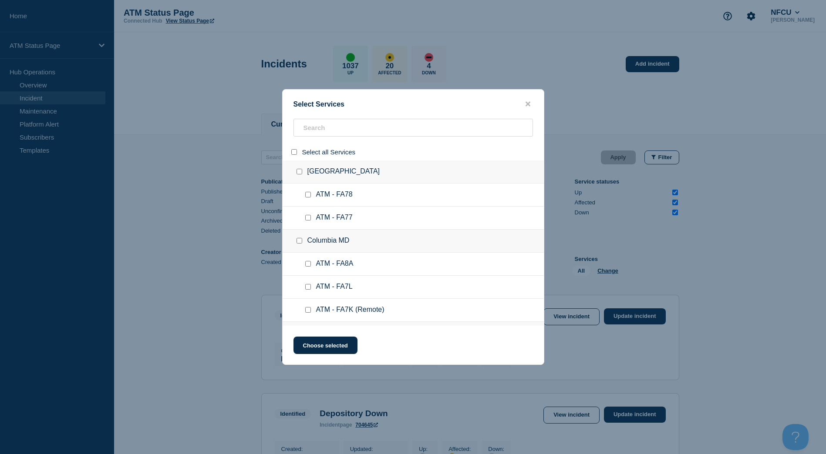
checkbox input "false"
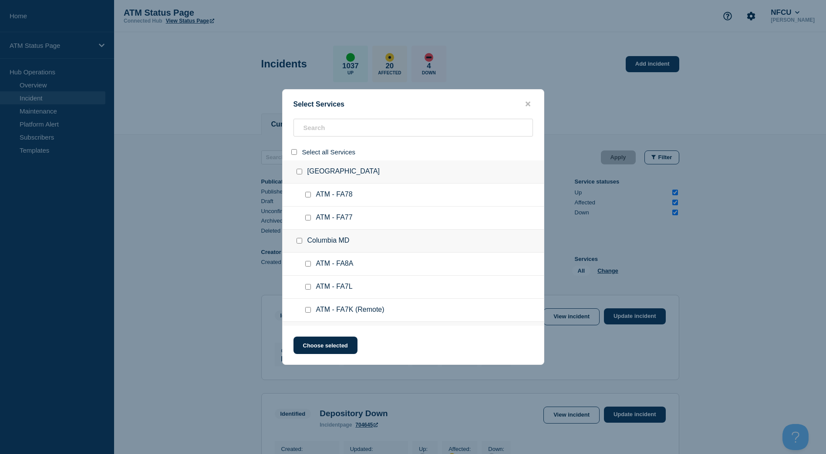
checkbox input "false"
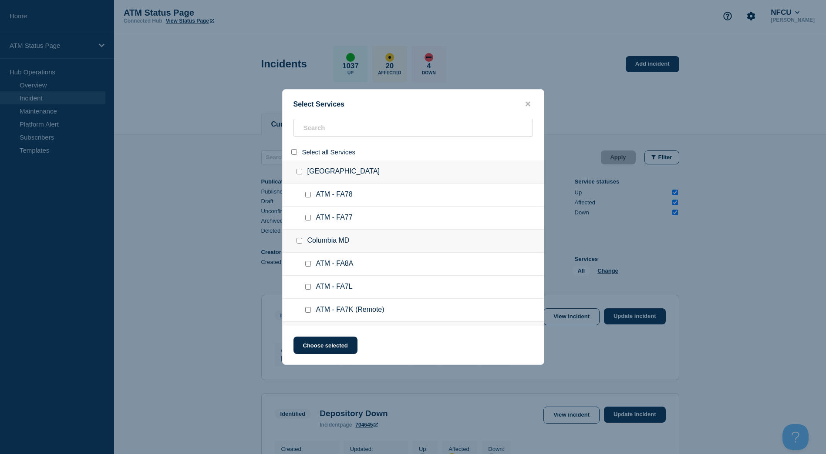
checkbox input "false"
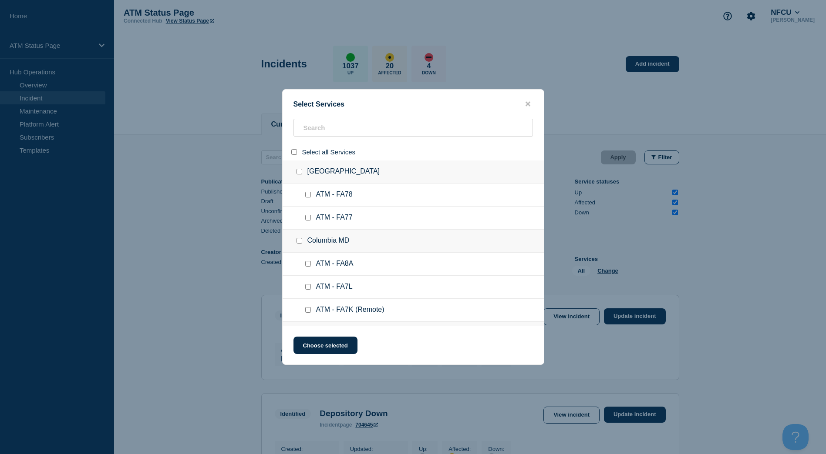
checkbox input "false"
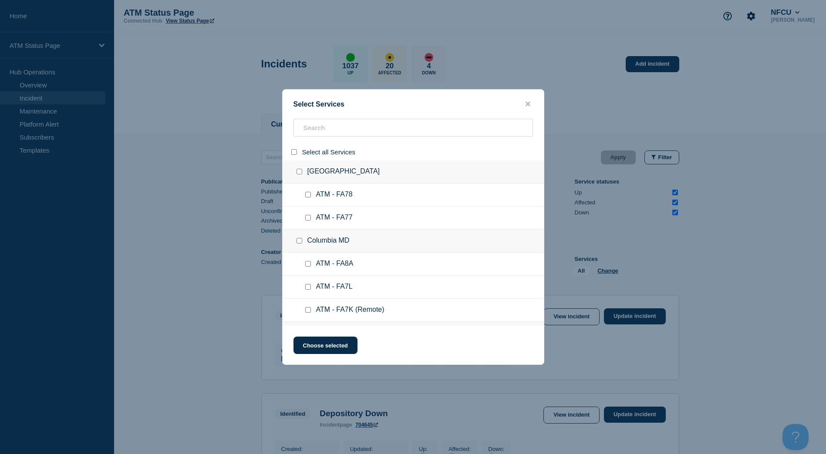
checkbox input "false"
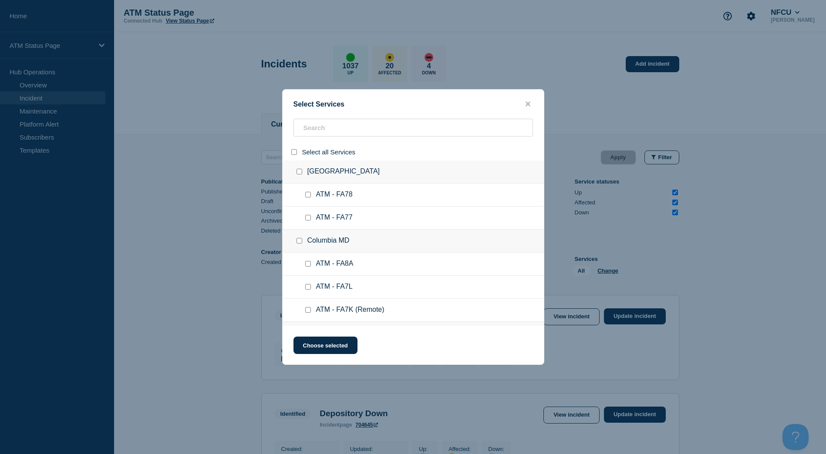
checkbox input "false"
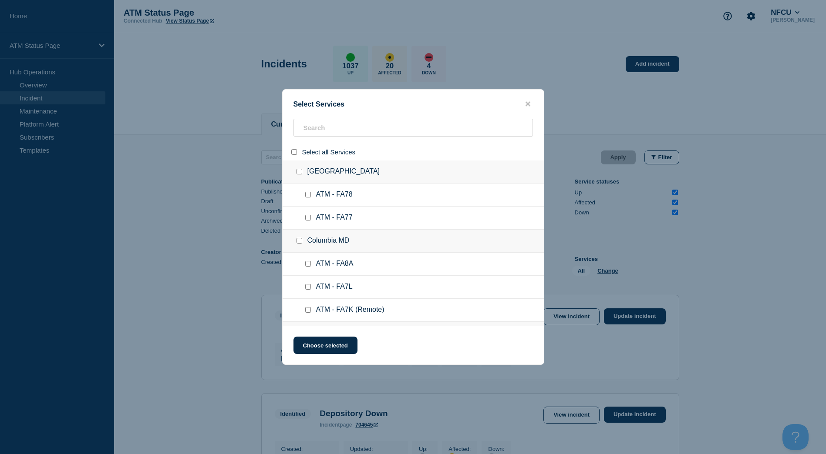
checkbox input "false"
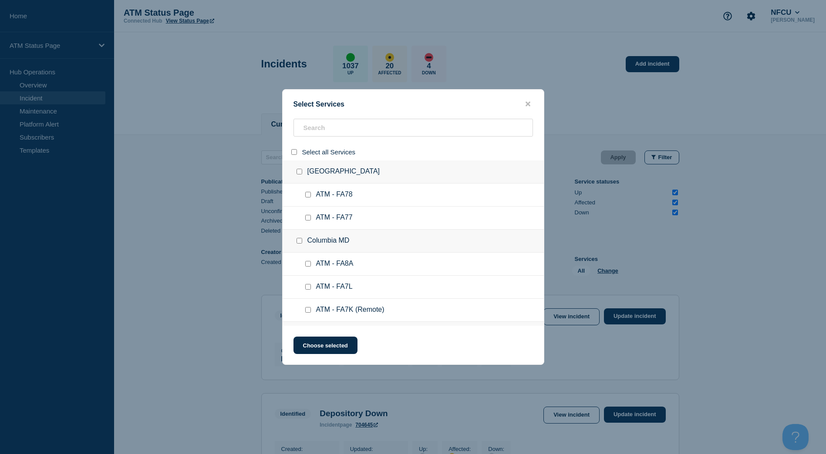
checkbox input "false"
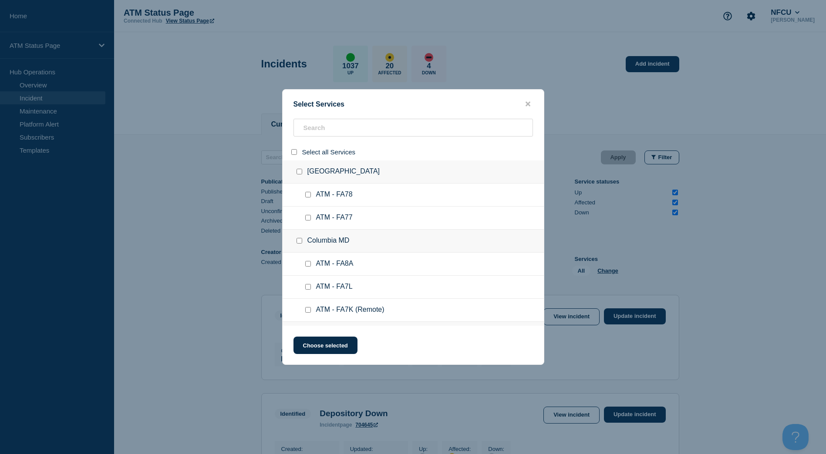
checkbox input "false"
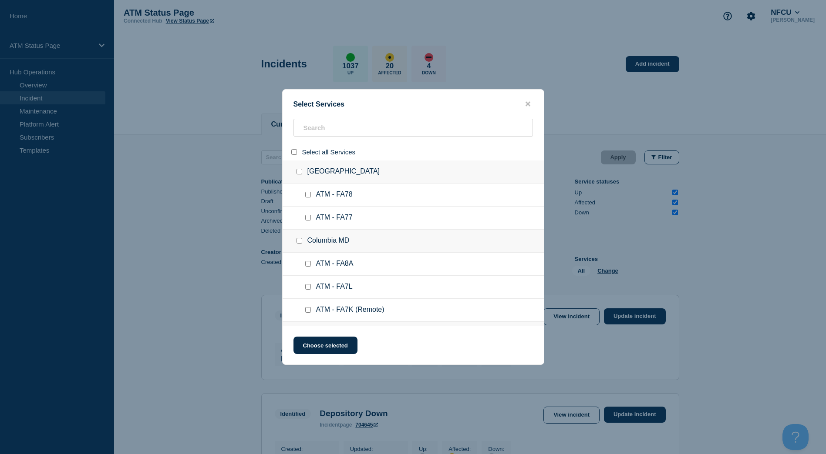
checkbox input "false"
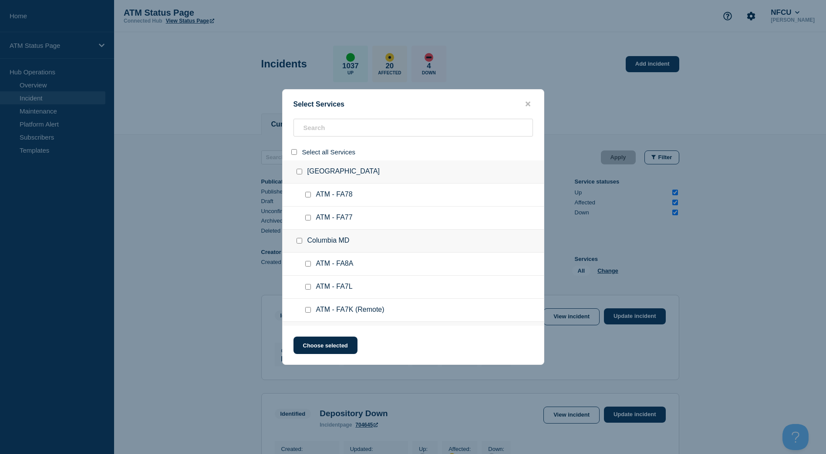
checkbox input "false"
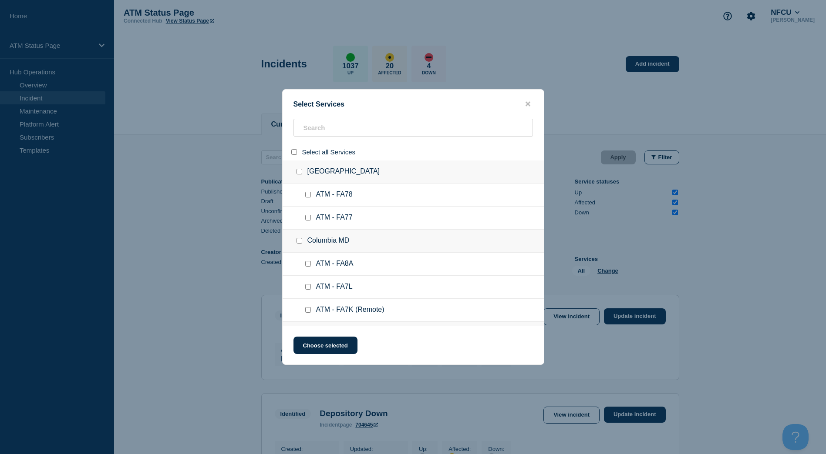
checkbox input "false"
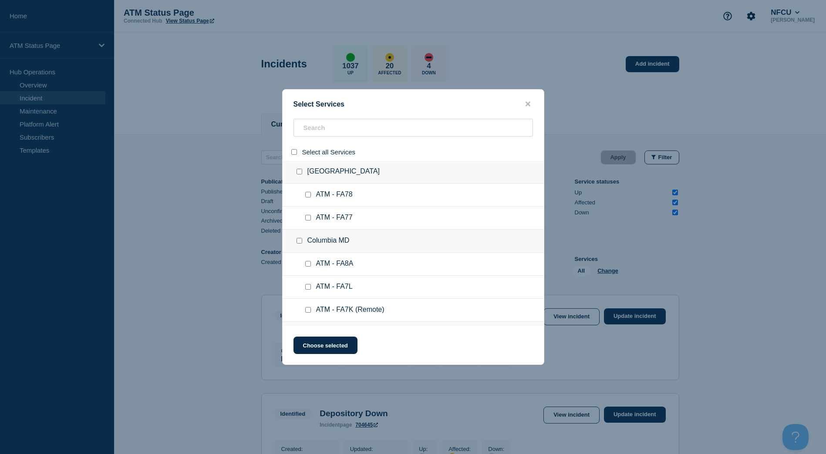
checkbox input "false"
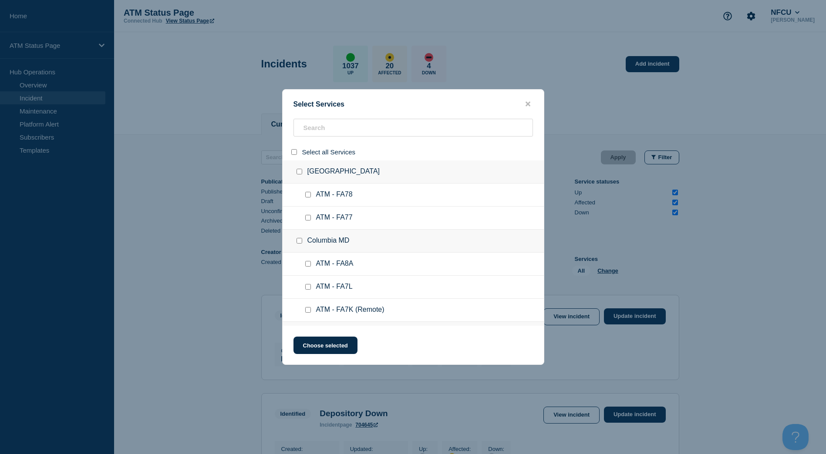
checkbox input "false"
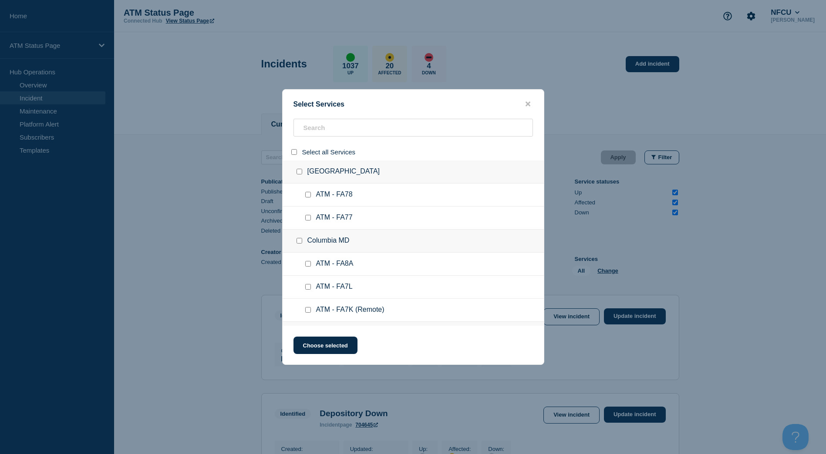
checkbox input "false"
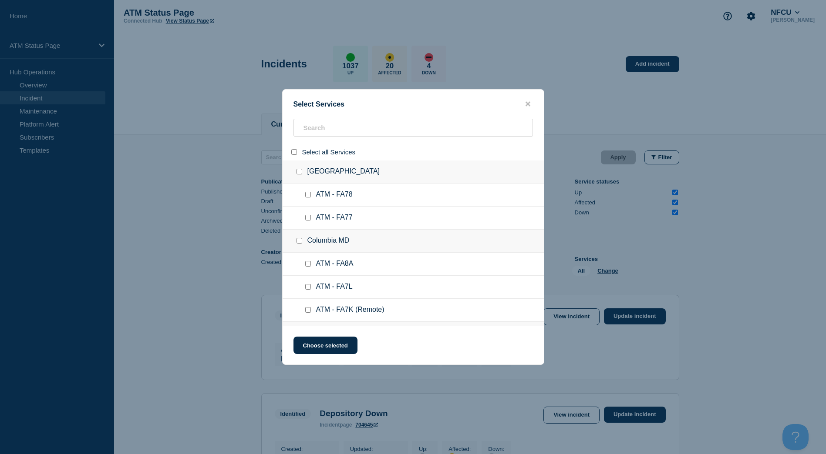
checkbox input "false"
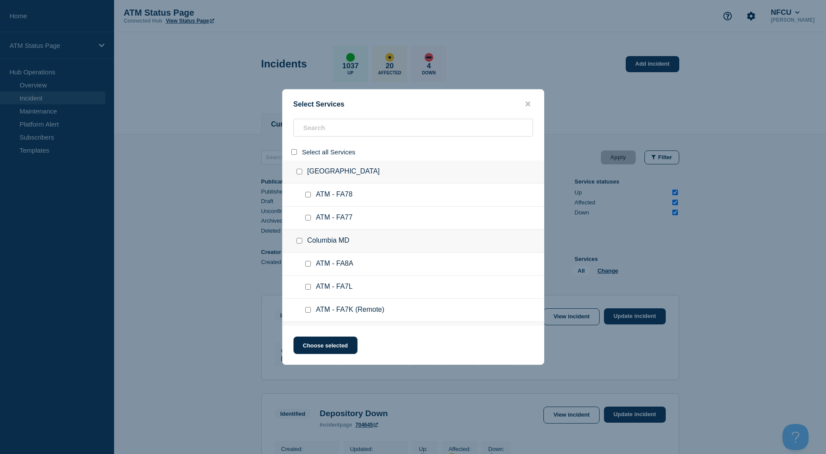
checkbox input "false"
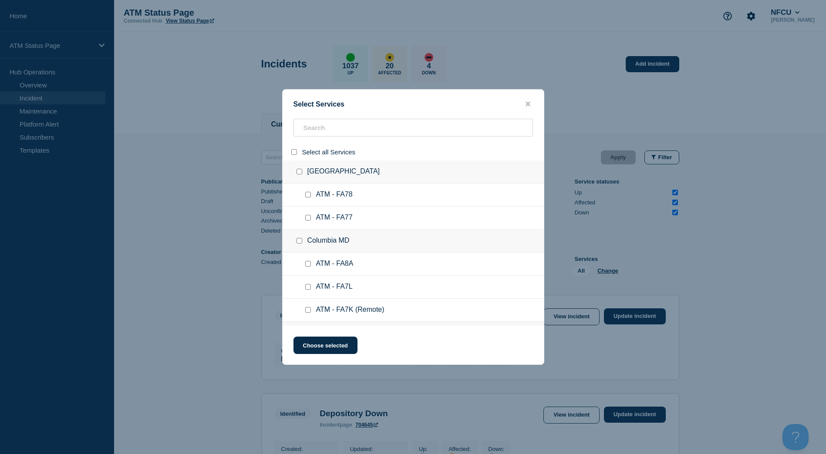
checkbox input "false"
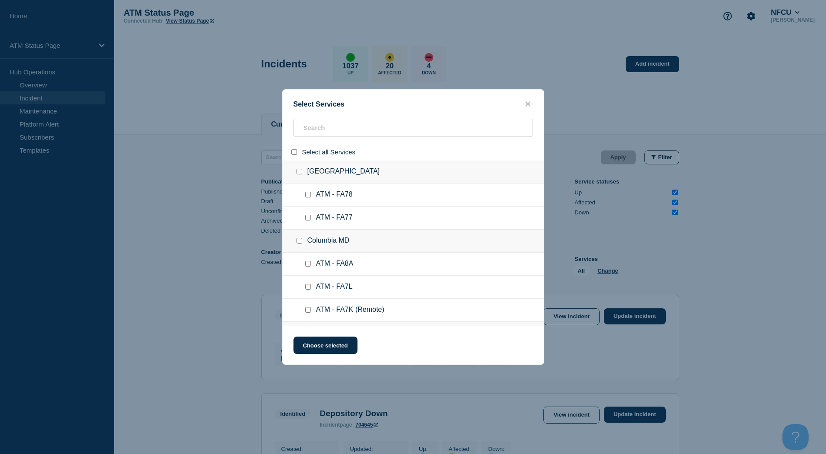
checkbox input "false"
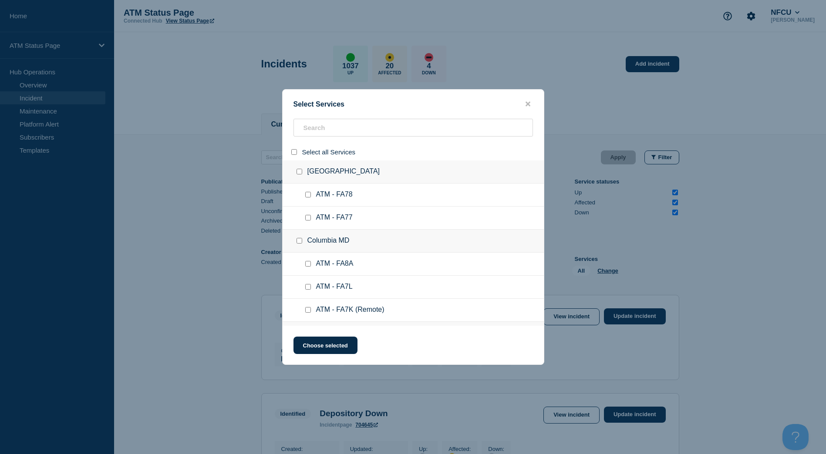
checkbox input "false"
click at [335, 124] on input "search" at bounding box center [412, 128] width 239 height 18
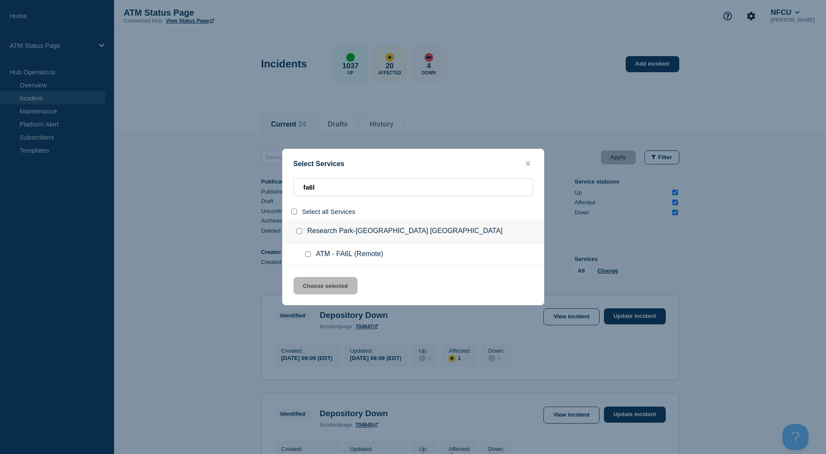
click at [300, 229] on div at bounding box center [301, 231] width 13 height 9
click at [299, 230] on input "group: Research Park-Orlando FL" at bounding box center [299, 232] width 6 height 6
click at [318, 283] on button "Choose selected" at bounding box center [325, 285] width 64 height 17
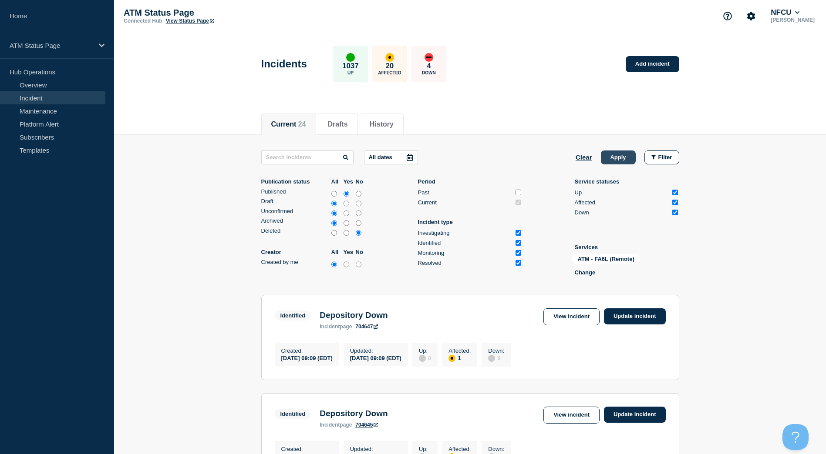
click at [611, 154] on button "Apply" at bounding box center [618, 158] width 35 height 14
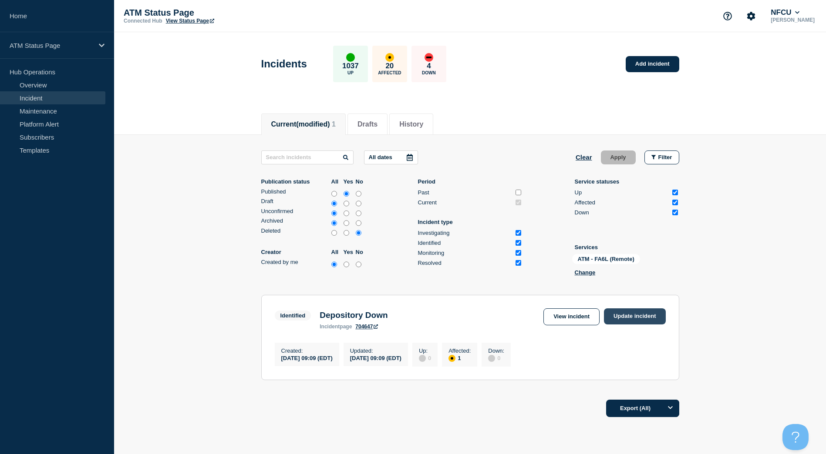
click at [635, 320] on link "Update incident" at bounding box center [635, 317] width 62 height 16
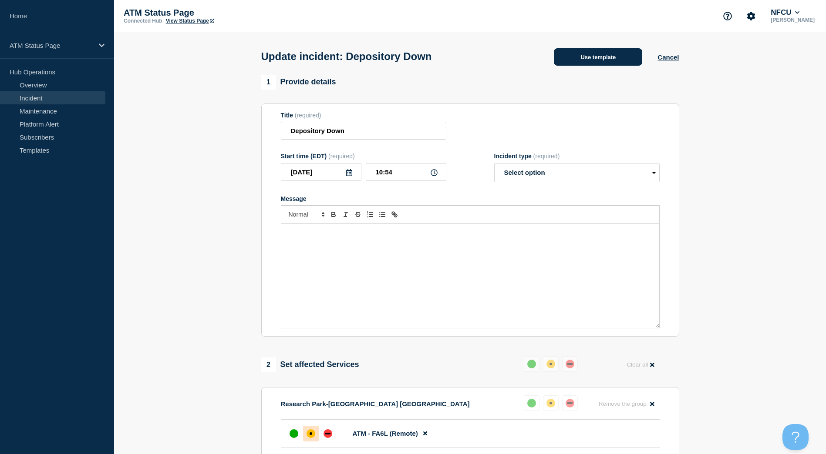
click at [613, 58] on button "Use template" at bounding box center [598, 56] width 88 height 17
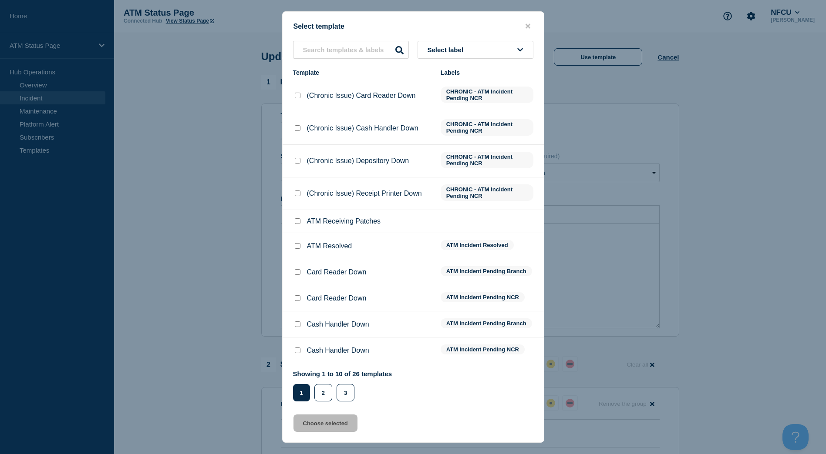
click at [296, 248] on input "ATM Resolved checkbox" at bounding box center [298, 246] width 6 height 6
click at [330, 417] on button "Choose selected" at bounding box center [325, 423] width 64 height 17
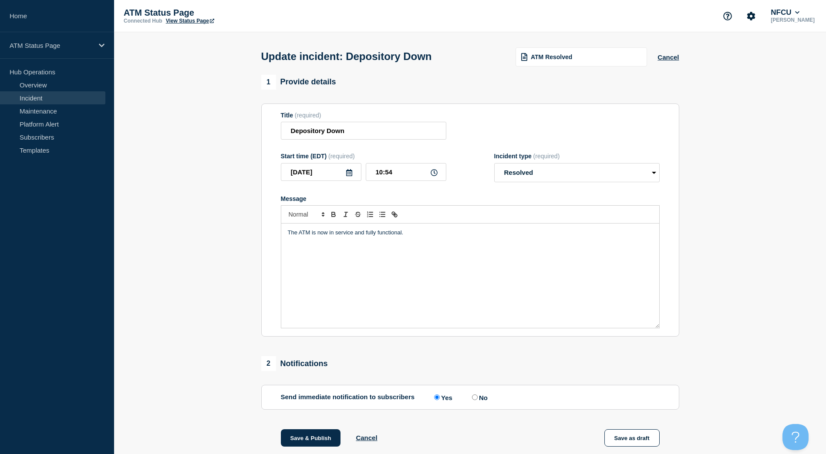
scroll to position [103, 0]
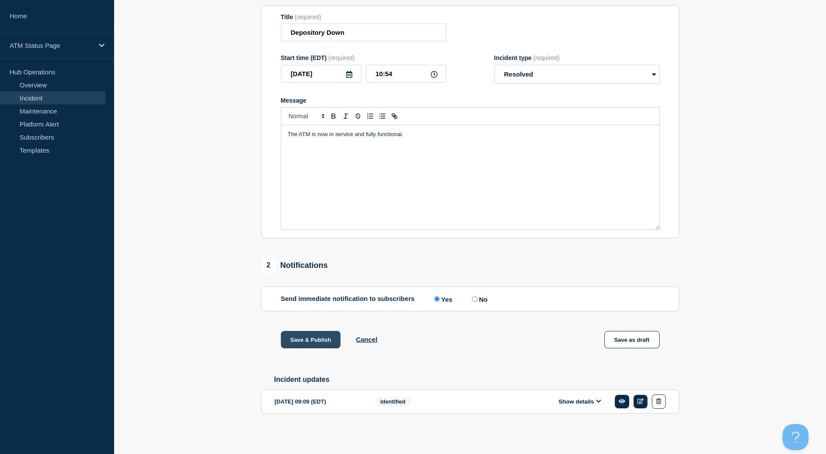
click at [309, 333] on button "Save & Publish" at bounding box center [311, 339] width 60 height 17
